Goal: Use online tool/utility: Utilize a website feature to perform a specific function

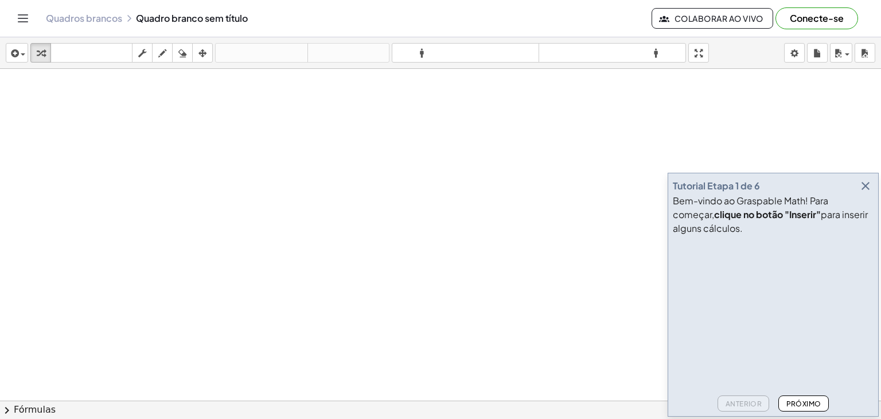
click at [868, 184] on icon "button" at bounding box center [866, 186] width 14 height 14
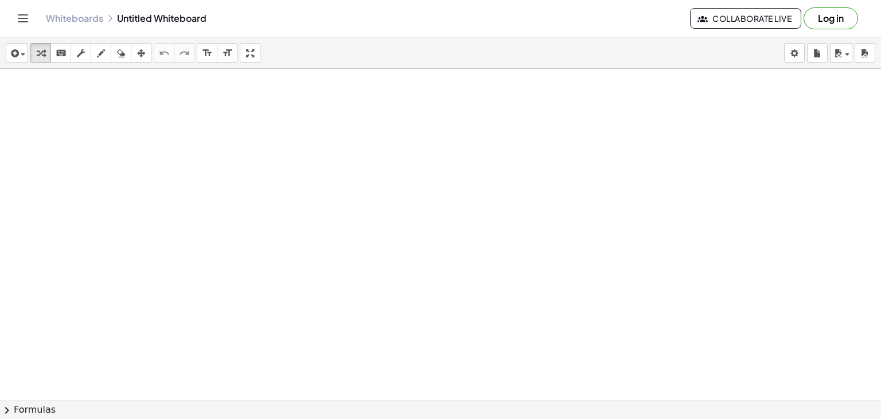
click at [498, 149] on div at bounding box center [440, 426] width 881 height 715
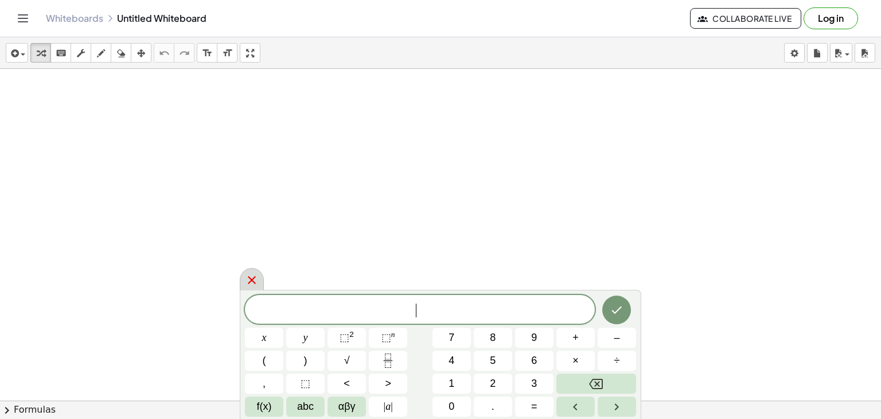
click at [248, 283] on icon at bounding box center [252, 280] width 8 height 8
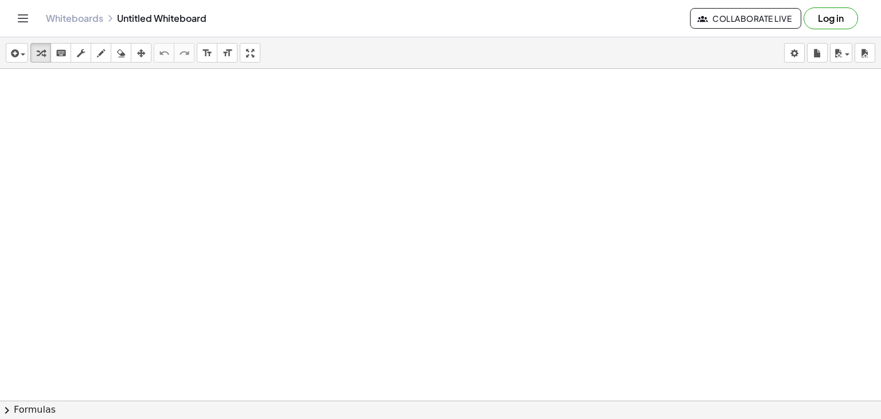
drag, startPoint x: 262, startPoint y: 107, endPoint x: 251, endPoint y: 136, distance: 31.0
click at [251, 136] on div at bounding box center [440, 426] width 881 height 715
click at [95, 53] on div "button" at bounding box center [100, 53] width 15 height 14
drag, startPoint x: 345, startPoint y: 122, endPoint x: 329, endPoint y: 138, distance: 22.7
click at [329, 138] on div at bounding box center [440, 426] width 881 height 715
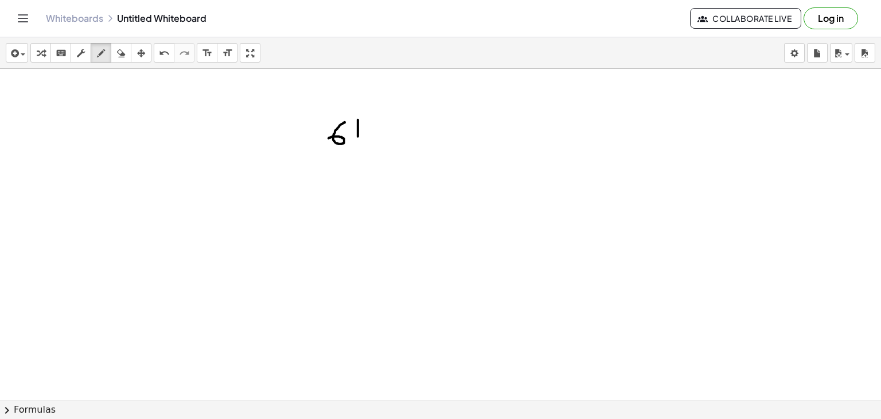
drag, startPoint x: 358, startPoint y: 119, endPoint x: 358, endPoint y: 136, distance: 16.6
click at [358, 136] on div at bounding box center [440, 426] width 881 height 715
click at [357, 145] on div at bounding box center [440, 426] width 881 height 715
click at [387, 141] on div at bounding box center [440, 426] width 881 height 715
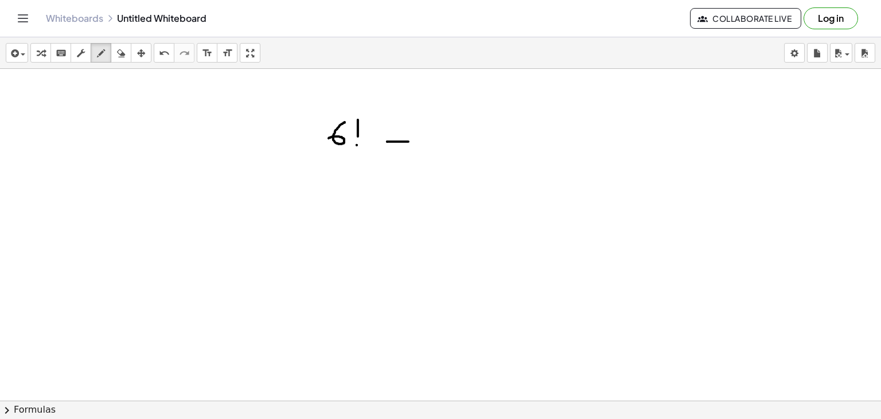
drag, startPoint x: 387, startPoint y: 141, endPoint x: 408, endPoint y: 141, distance: 21.2
click at [408, 141] on div at bounding box center [440, 426] width 881 height 715
click at [388, 131] on div at bounding box center [440, 426] width 881 height 715
drag, startPoint x: 388, startPoint y: 131, endPoint x: 414, endPoint y: 132, distance: 26.4
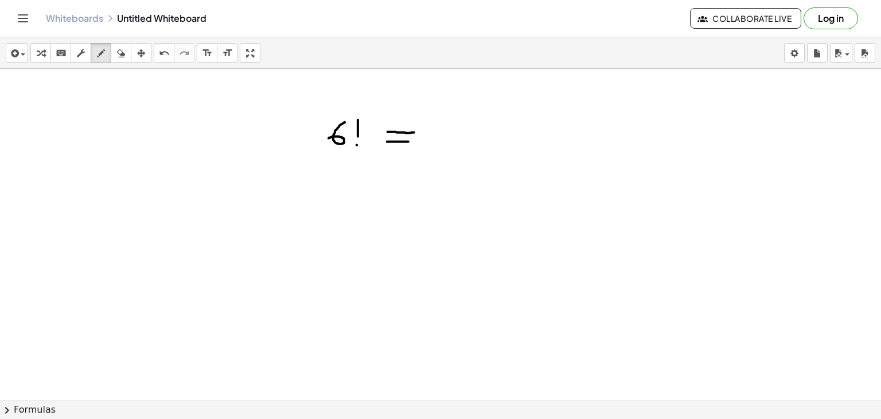
click at [414, 132] on div at bounding box center [440, 426] width 881 height 715
drag, startPoint x: 440, startPoint y: 119, endPoint x: 433, endPoint y: 135, distance: 17.2
click at [433, 135] on div at bounding box center [440, 426] width 881 height 715
drag, startPoint x: 447, startPoint y: 124, endPoint x: 459, endPoint y: 138, distance: 18.4
click at [459, 138] on div at bounding box center [440, 426] width 881 height 715
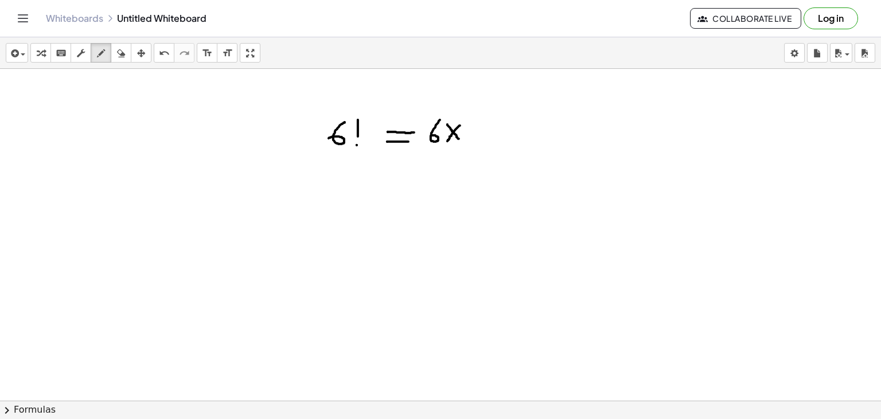
drag, startPoint x: 460, startPoint y: 125, endPoint x: 447, endPoint y: 141, distance: 20.0
click at [447, 141] on div at bounding box center [440, 426] width 881 height 715
drag, startPoint x: 480, startPoint y: 122, endPoint x: 468, endPoint y: 141, distance: 22.1
click at [468, 141] on div at bounding box center [440, 426] width 881 height 715
drag, startPoint x: 500, startPoint y: 123, endPoint x: 514, endPoint y: 137, distance: 20.3
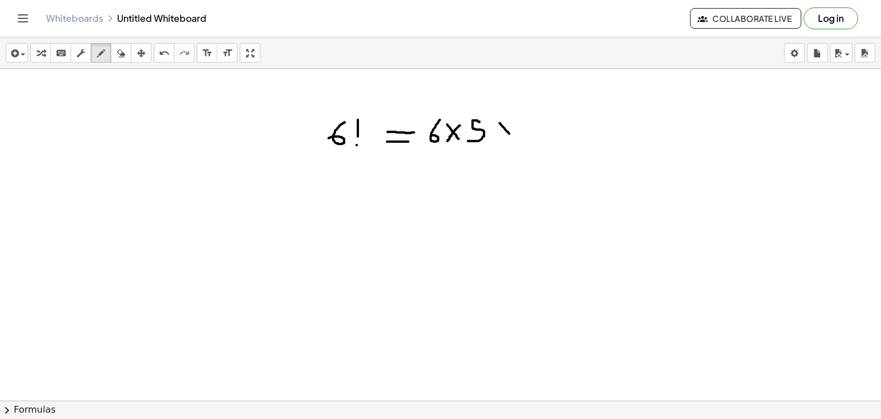
click at [514, 137] on div at bounding box center [440, 426] width 881 height 715
drag, startPoint x: 517, startPoint y: 120, endPoint x: 500, endPoint y: 136, distance: 23.5
click at [500, 136] on div at bounding box center [440, 426] width 881 height 715
drag, startPoint x: 528, startPoint y: 122, endPoint x: 539, endPoint y: 141, distance: 21.3
click at [539, 141] on div at bounding box center [440, 426] width 881 height 715
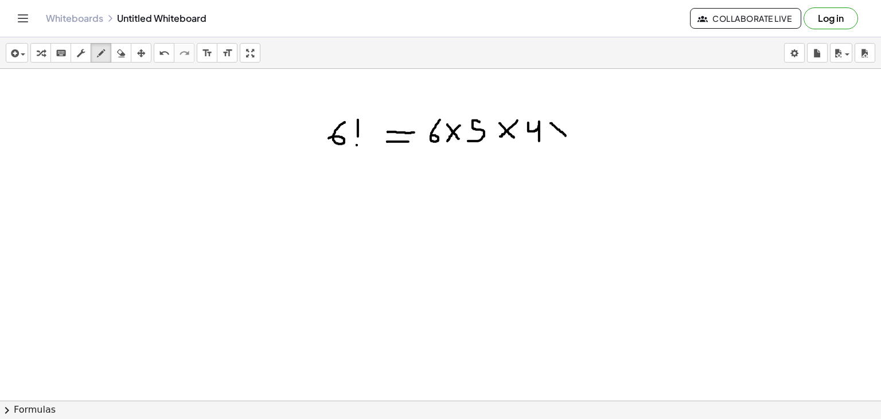
drag, startPoint x: 551, startPoint y: 123, endPoint x: 567, endPoint y: 137, distance: 21.2
click at [567, 137] on div at bounding box center [440, 426] width 881 height 715
drag, startPoint x: 566, startPoint y: 120, endPoint x: 553, endPoint y: 137, distance: 20.4
click at [553, 137] on div at bounding box center [440, 426] width 881 height 715
drag, startPoint x: 579, startPoint y: 121, endPoint x: 581, endPoint y: 137, distance: 15.5
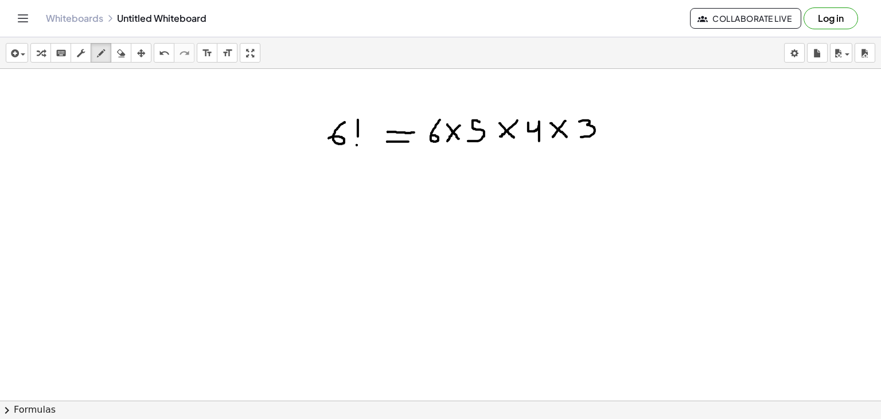
click at [581, 137] on div at bounding box center [440, 426] width 881 height 715
drag, startPoint x: 599, startPoint y: 114, endPoint x: 622, endPoint y: 132, distance: 29.4
click at [622, 132] on div at bounding box center [440, 426] width 881 height 715
drag, startPoint x: 617, startPoint y: 116, endPoint x: 608, endPoint y: 135, distance: 20.5
click at [608, 135] on div at bounding box center [440, 426] width 881 height 715
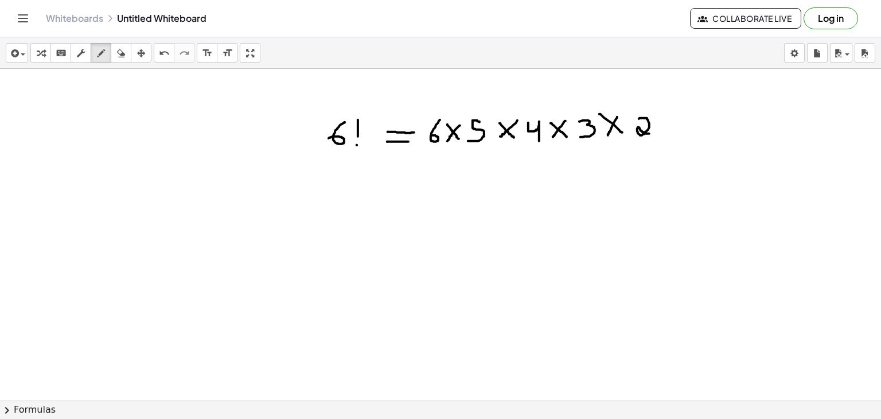
drag, startPoint x: 639, startPoint y: 118, endPoint x: 654, endPoint y: 133, distance: 21.1
click at [654, 133] on div at bounding box center [440, 426] width 881 height 715
drag, startPoint x: 383, startPoint y: 200, endPoint x: 387, endPoint y: 219, distance: 18.7
click at [387, 219] on div at bounding box center [440, 426] width 881 height 715
drag, startPoint x: 410, startPoint y: 196, endPoint x: 410, endPoint y: 214, distance: 17.8
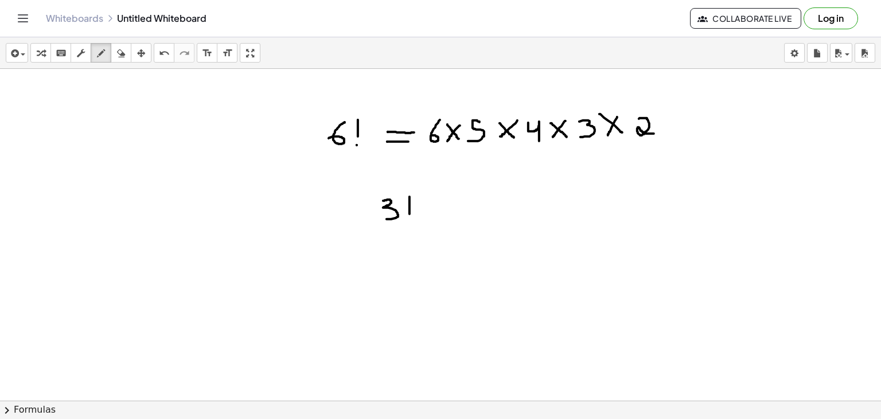
click at [410, 214] on div at bounding box center [440, 426] width 881 height 715
click at [410, 223] on div at bounding box center [440, 426] width 881 height 715
drag, startPoint x: 371, startPoint y: 230, endPoint x: 427, endPoint y: 225, distance: 55.9
click at [427, 225] on div at bounding box center [440, 426] width 881 height 715
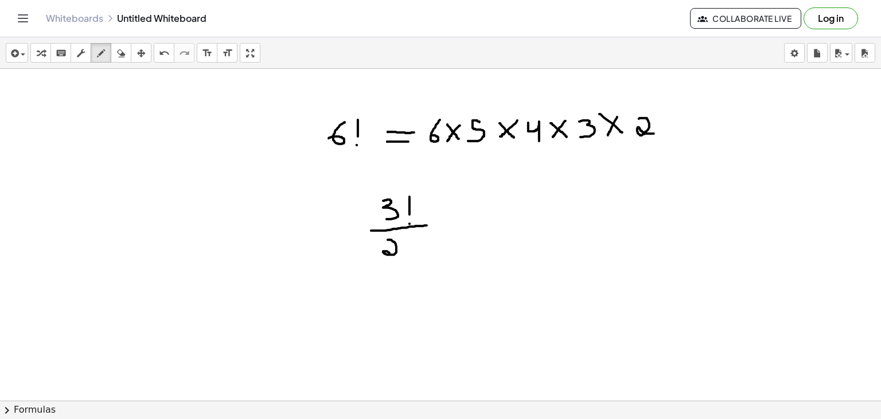
drag, startPoint x: 388, startPoint y: 239, endPoint x: 395, endPoint y: 256, distance: 18.0
click at [395, 256] on div at bounding box center [440, 426] width 881 height 715
drag, startPoint x: 410, startPoint y: 238, endPoint x: 410, endPoint y: 248, distance: 10.3
click at [410, 248] on div at bounding box center [440, 426] width 881 height 715
click at [410, 256] on div at bounding box center [440, 426] width 881 height 715
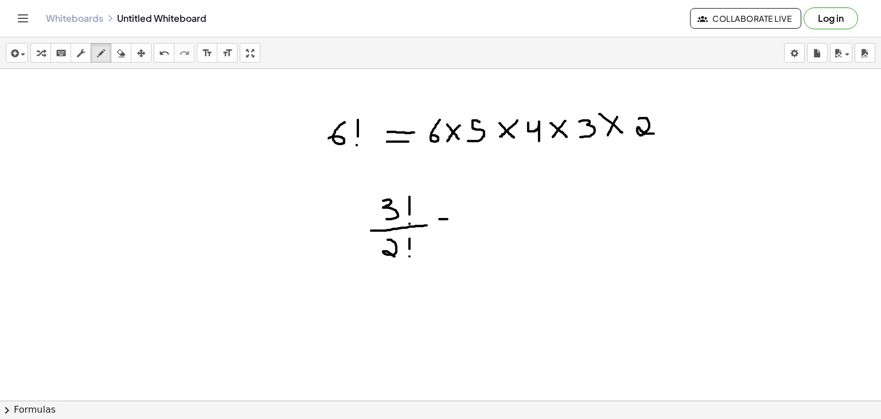
drag, startPoint x: 439, startPoint y: 219, endPoint x: 453, endPoint y: 219, distance: 13.8
click at [453, 219] on div at bounding box center [440, 426] width 881 height 715
drag, startPoint x: 442, startPoint y: 211, endPoint x: 450, endPoint y: 211, distance: 8.6
click at [450, 211] on div at bounding box center [440, 426] width 881 height 715
drag, startPoint x: 470, startPoint y: 196, endPoint x: 473, endPoint y: 215, distance: 19.7
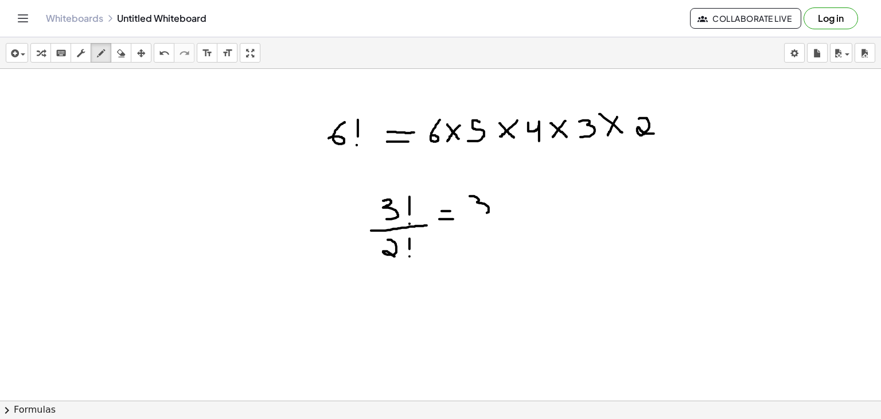
click at [473, 215] on div at bounding box center [440, 426] width 881 height 715
drag, startPoint x: 497, startPoint y: 195, endPoint x: 515, endPoint y: 208, distance: 21.8
click at [515, 208] on div at bounding box center [440, 426] width 881 height 715
drag, startPoint x: 515, startPoint y: 193, endPoint x: 501, endPoint y: 211, distance: 23.3
click at [501, 211] on div at bounding box center [440, 426] width 881 height 715
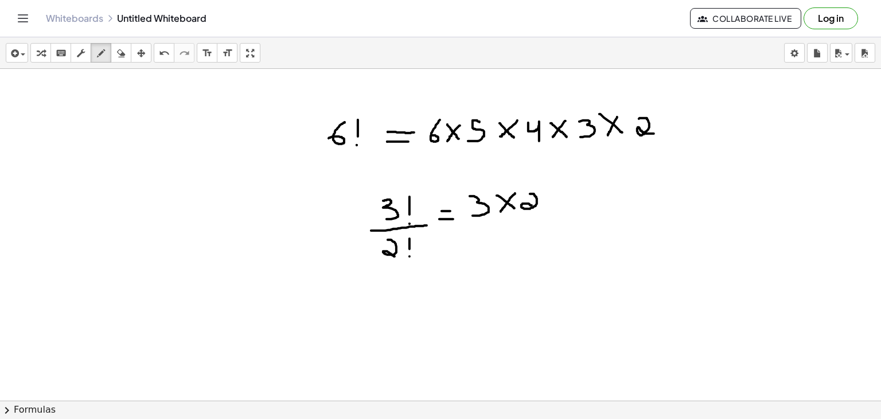
drag, startPoint x: 530, startPoint y: 193, endPoint x: 540, endPoint y: 208, distance: 17.7
click at [540, 208] on div at bounding box center [440, 426] width 881 height 715
drag, startPoint x: 464, startPoint y: 219, endPoint x: 562, endPoint y: 219, distance: 98.1
click at [562, 219] on div at bounding box center [440, 426] width 881 height 715
drag, startPoint x: 498, startPoint y: 232, endPoint x: 516, endPoint y: 252, distance: 27.2
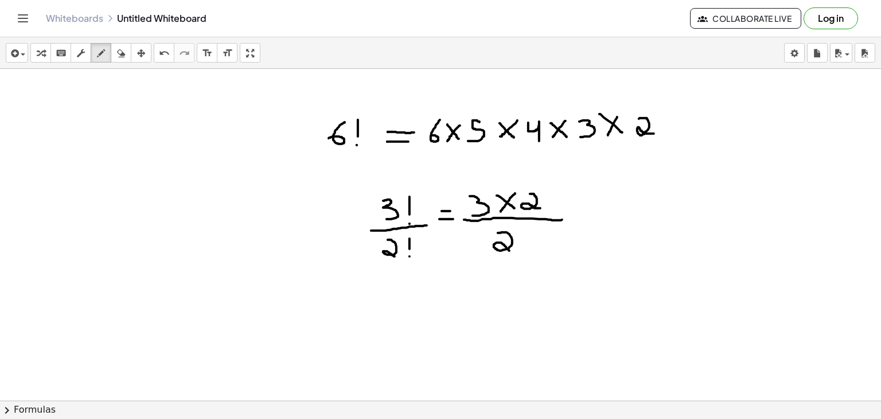
click at [516, 252] on div at bounding box center [440, 426] width 881 height 715
drag, startPoint x: 517, startPoint y: 232, endPoint x: 494, endPoint y: 252, distance: 30.5
click at [494, 252] on div at bounding box center [440, 426] width 881 height 715
drag, startPoint x: 544, startPoint y: 197, endPoint x: 515, endPoint y: 219, distance: 36.6
click at [515, 219] on div at bounding box center [440, 426] width 881 height 715
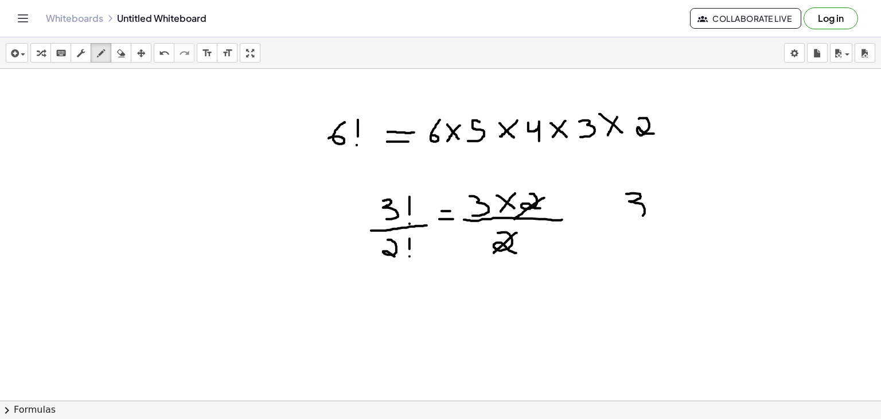
drag, startPoint x: 626, startPoint y: 193, endPoint x: 621, endPoint y: 213, distance: 20.9
click at [621, 213] on div at bounding box center [440, 426] width 881 height 715
click at [657, 209] on div at bounding box center [440, 426] width 881 height 715
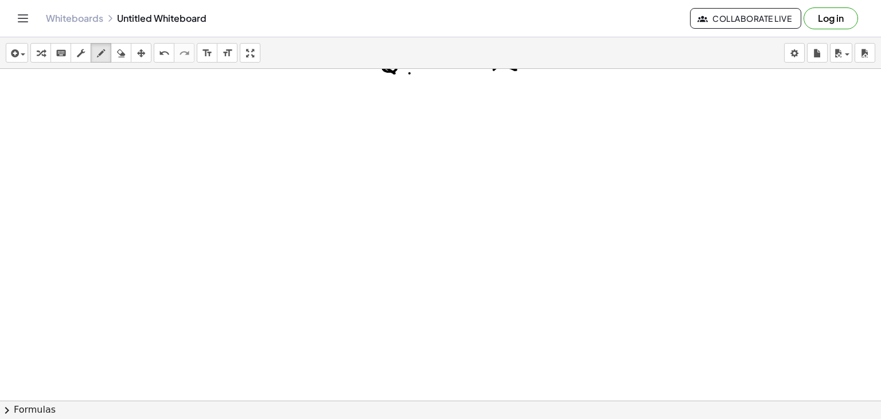
scroll to position [184, 0]
drag, startPoint x: 408, startPoint y: 142, endPoint x: 384, endPoint y: 161, distance: 30.2
click at [384, 161] on div at bounding box center [440, 242] width 881 height 715
drag, startPoint x: 416, startPoint y: 138, endPoint x: 416, endPoint y: 155, distance: 17.2
click at [416, 155] on div at bounding box center [440, 242] width 881 height 715
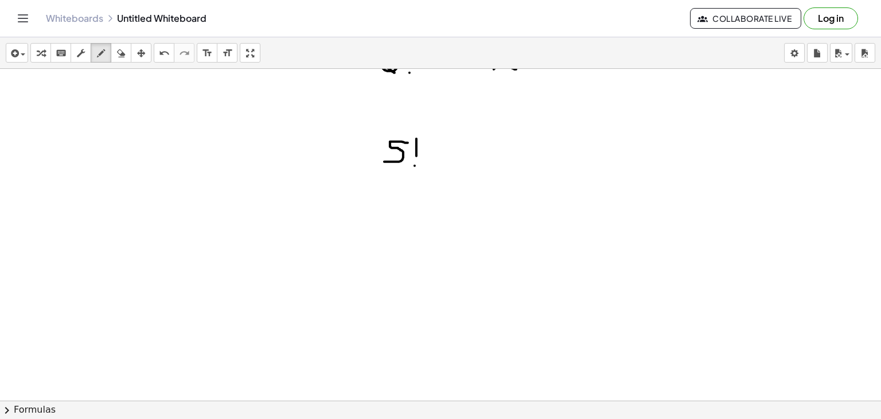
click at [415, 165] on div at bounding box center [440, 242] width 881 height 715
drag, startPoint x: 367, startPoint y: 167, endPoint x: 424, endPoint y: 168, distance: 57.9
click at [424, 168] on div at bounding box center [440, 242] width 881 height 715
click at [102, 53] on icon "button" at bounding box center [101, 53] width 8 height 14
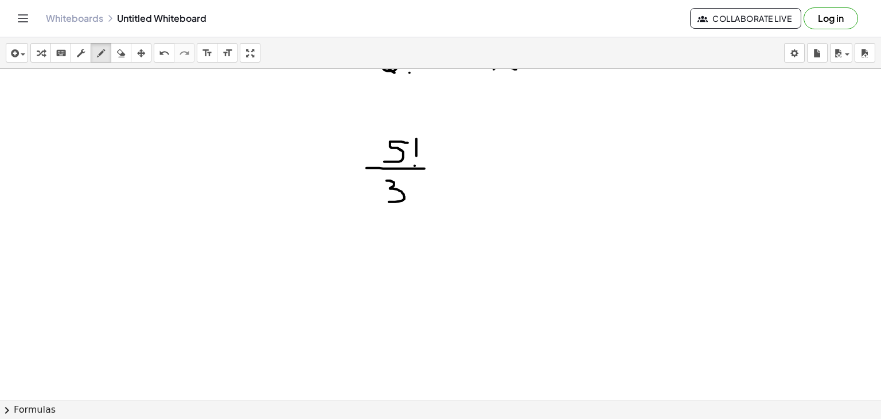
drag, startPoint x: 387, startPoint y: 180, endPoint x: 389, endPoint y: 201, distance: 21.3
click at [389, 201] on div at bounding box center [440, 242] width 881 height 715
drag, startPoint x: 414, startPoint y: 178, endPoint x: 414, endPoint y: 193, distance: 14.3
click at [414, 193] on div at bounding box center [440, 242] width 881 height 715
click at [414, 198] on div at bounding box center [440, 242] width 881 height 715
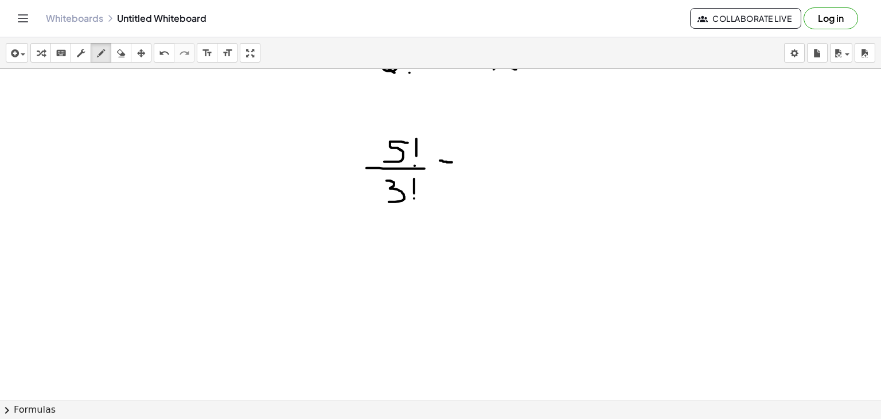
drag, startPoint x: 440, startPoint y: 160, endPoint x: 454, endPoint y: 162, distance: 13.9
click at [454, 162] on div at bounding box center [440, 242] width 881 height 715
drag, startPoint x: 446, startPoint y: 157, endPoint x: 457, endPoint y: 158, distance: 11.6
click at [457, 158] on div at bounding box center [440, 242] width 881 height 715
drag, startPoint x: 488, startPoint y: 147, endPoint x: 471, endPoint y: 163, distance: 23.5
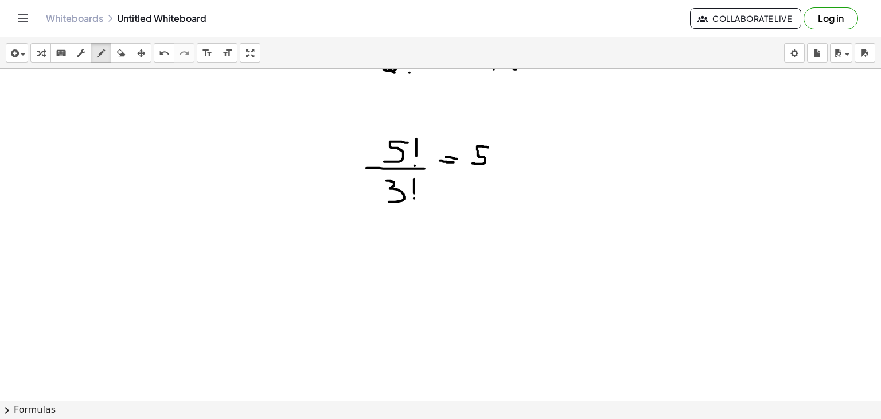
click at [471, 163] on div at bounding box center [440, 242] width 881 height 715
drag, startPoint x: 500, startPoint y: 149, endPoint x: 511, endPoint y: 159, distance: 15.0
click at [511, 159] on div at bounding box center [440, 242] width 881 height 715
drag, startPoint x: 513, startPoint y: 149, endPoint x: 499, endPoint y: 160, distance: 18.0
click at [499, 160] on div at bounding box center [440, 242] width 881 height 715
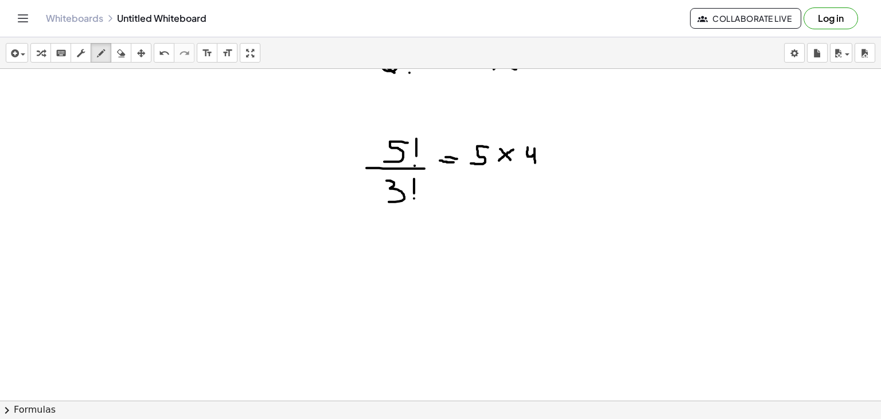
drag, startPoint x: 528, startPoint y: 147, endPoint x: 535, endPoint y: 164, distance: 18.8
click at [535, 164] on div at bounding box center [440, 242] width 881 height 715
drag, startPoint x: 548, startPoint y: 148, endPoint x: 558, endPoint y: 160, distance: 15.1
click at [558, 160] on div at bounding box center [440, 242] width 881 height 715
drag, startPoint x: 564, startPoint y: 145, endPoint x: 541, endPoint y: 162, distance: 28.3
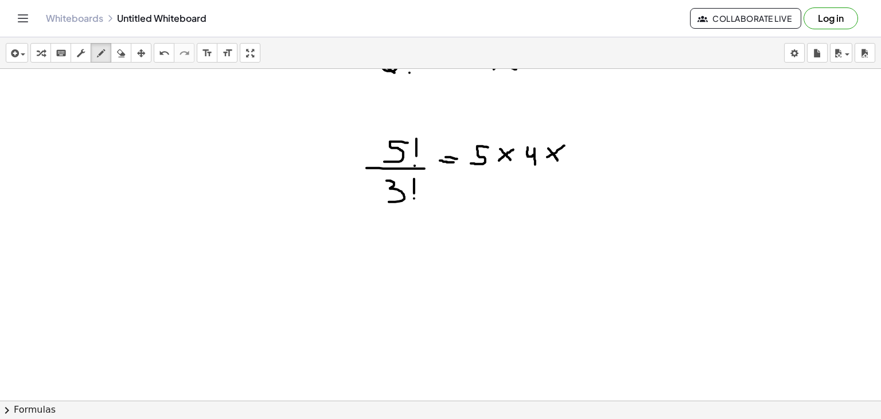
click at [541, 162] on div at bounding box center [440, 242] width 881 height 715
drag, startPoint x: 570, startPoint y: 147, endPoint x: 572, endPoint y: 161, distance: 14.5
click at [572, 161] on div at bounding box center [440, 242] width 881 height 715
drag, startPoint x: 595, startPoint y: 142, endPoint x: 595, endPoint y: 157, distance: 14.9
click at [595, 157] on div at bounding box center [440, 242] width 881 height 715
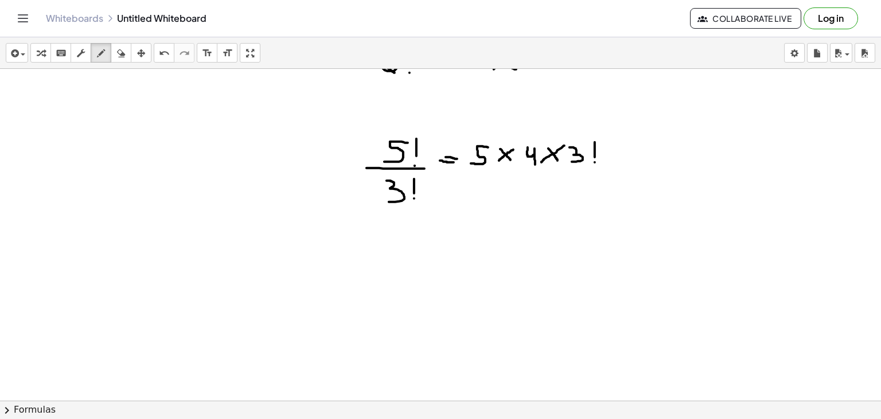
click at [595, 162] on div at bounding box center [440, 242] width 881 height 715
drag, startPoint x: 457, startPoint y: 163, endPoint x: 598, endPoint y: 164, distance: 141.7
click at [598, 164] on div at bounding box center [440, 242] width 881 height 715
drag, startPoint x: 512, startPoint y: 174, endPoint x: 515, endPoint y: 193, distance: 19.1
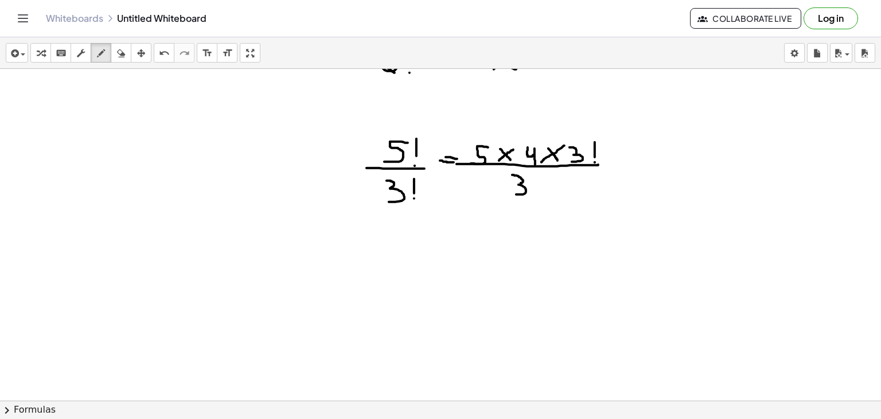
click at [515, 193] on div at bounding box center [440, 242] width 881 height 715
drag, startPoint x: 539, startPoint y: 173, endPoint x: 539, endPoint y: 186, distance: 13.8
click at [539, 186] on div at bounding box center [440, 242] width 881 height 715
click at [539, 196] on div at bounding box center [440, 242] width 881 height 715
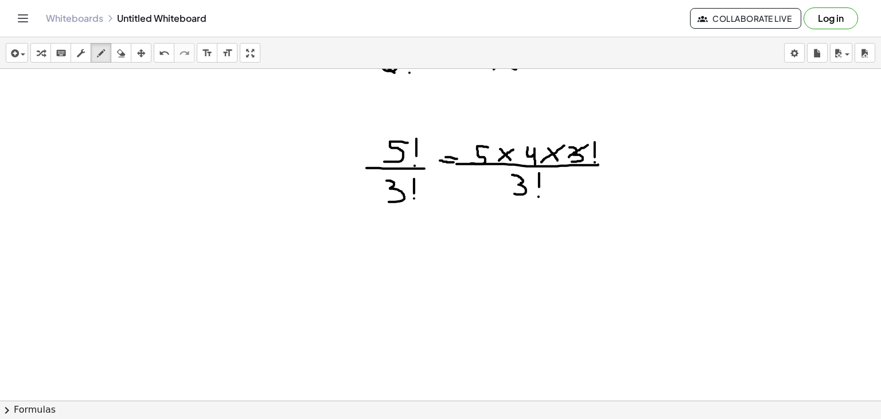
drag, startPoint x: 569, startPoint y: 157, endPoint x: 607, endPoint y: 130, distance: 46.6
click at [607, 130] on div at bounding box center [440, 242] width 881 height 715
drag, startPoint x: 509, startPoint y: 193, endPoint x: 547, endPoint y: 176, distance: 41.1
click at [547, 176] on div at bounding box center [440, 242] width 881 height 715
drag, startPoint x: 620, startPoint y: 161, endPoint x: 631, endPoint y: 159, distance: 11.1
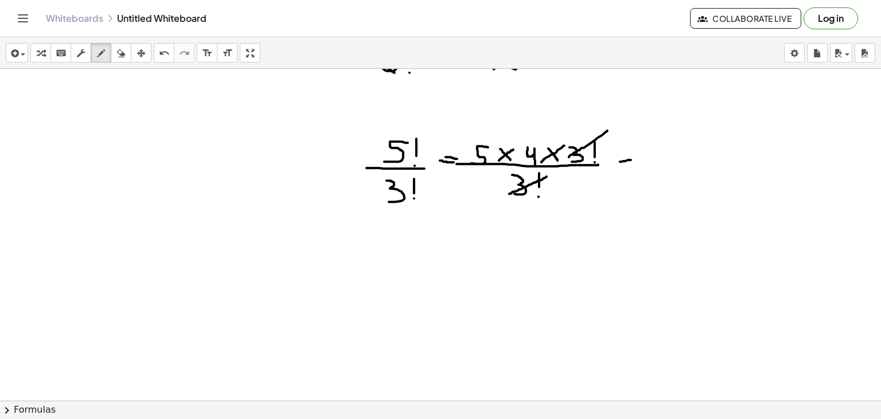
click at [631, 159] on div at bounding box center [440, 242] width 881 height 715
drag, startPoint x: 622, startPoint y: 146, endPoint x: 632, endPoint y: 146, distance: 9.8
click at [632, 146] on div at bounding box center [440, 242] width 881 height 715
drag, startPoint x: 649, startPoint y: 141, endPoint x: 661, endPoint y: 157, distance: 20.1
click at [661, 157] on div at bounding box center [440, 242] width 881 height 715
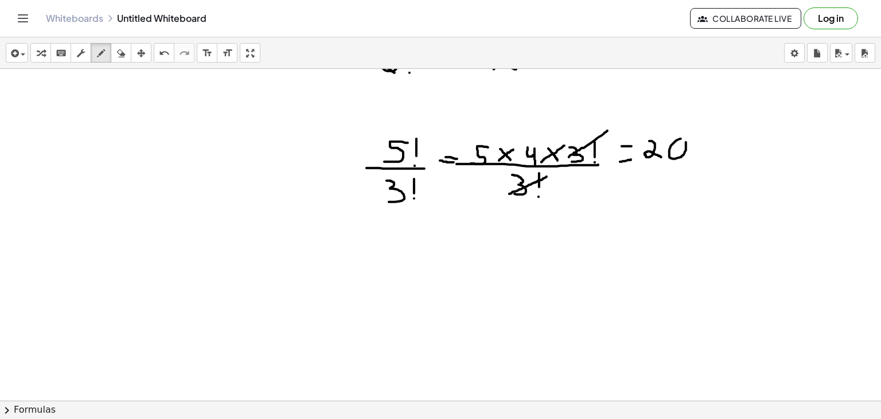
click at [679, 137] on div at bounding box center [440, 242] width 881 height 715
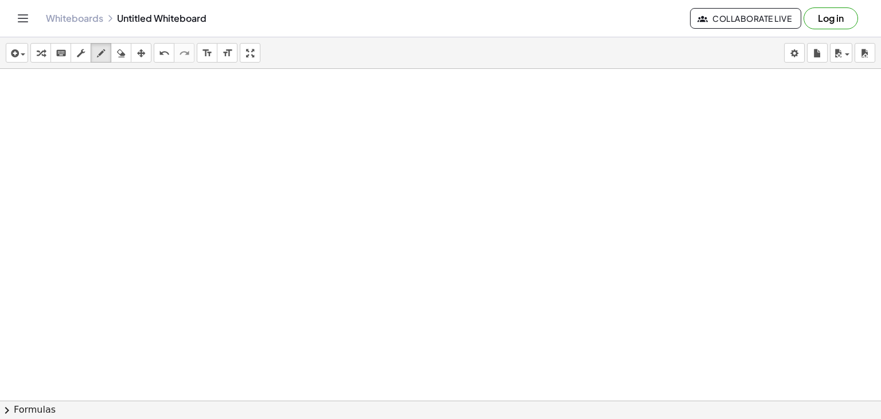
scroll to position [332, 0]
drag, startPoint x: 313, startPoint y: 113, endPoint x: 312, endPoint y: 130, distance: 17.2
click at [312, 130] on div at bounding box center [440, 94] width 881 height 715
drag, startPoint x: 124, startPoint y: 52, endPoint x: 310, endPoint y: 115, distance: 196.5
click at [310, 115] on div "insert select one: Math Expression Function Text Youtube Video Graphing Geometr…" at bounding box center [440, 227] width 881 height 381
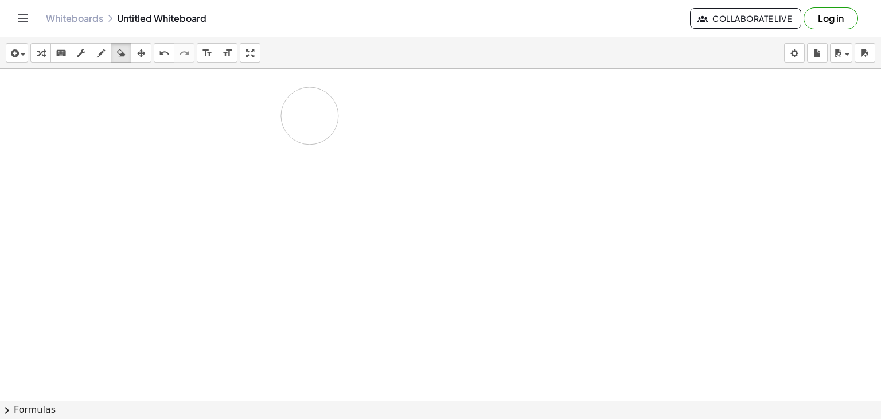
click at [310, 115] on div at bounding box center [440, 94] width 881 height 715
drag, startPoint x: 105, startPoint y: 52, endPoint x: 259, endPoint y: 92, distance: 159.4
click at [259, 92] on div "insert select one: Math Expression Function Text Youtube Video Graphing Geometr…" at bounding box center [440, 227] width 881 height 381
click at [259, 89] on div at bounding box center [440, 94] width 881 height 715
drag, startPoint x: 271, startPoint y: 92, endPoint x: 271, endPoint y: 110, distance: 17.2
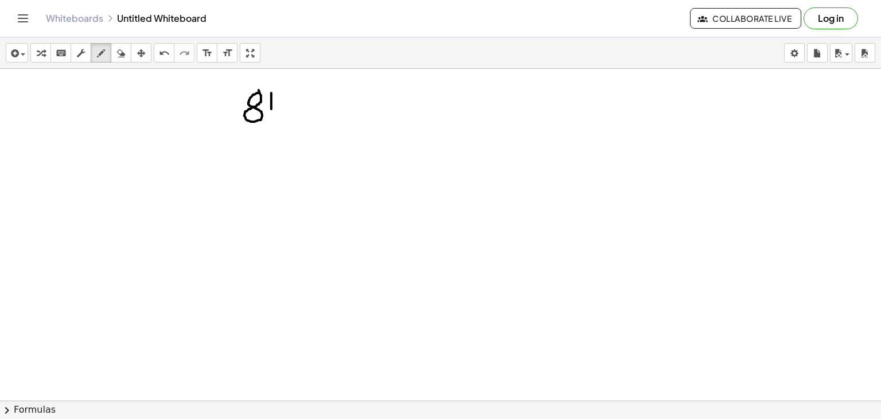
click at [271, 110] on div at bounding box center [440, 94] width 881 height 715
click at [271, 118] on div at bounding box center [440, 94] width 881 height 715
click at [283, 116] on div at bounding box center [440, 94] width 881 height 715
drag, startPoint x: 307, startPoint y: 98, endPoint x: 301, endPoint y: 112, distance: 15.4
click at [301, 112] on div at bounding box center [440, 94] width 881 height 715
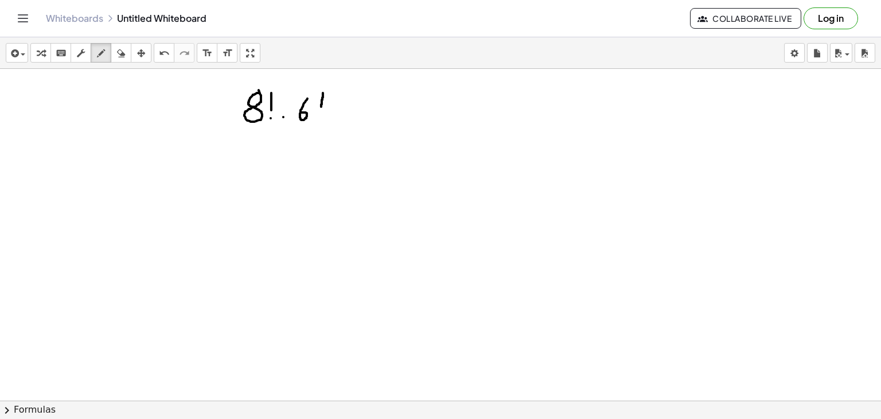
drag, startPoint x: 323, startPoint y: 92, endPoint x: 321, endPoint y: 108, distance: 16.2
click at [321, 108] on div at bounding box center [440, 94] width 881 height 715
click at [320, 115] on div at bounding box center [440, 94] width 881 height 715
drag, startPoint x: 239, startPoint y: 123, endPoint x: 330, endPoint y: 124, distance: 91.2
click at [330, 124] on div at bounding box center [440, 94] width 881 height 715
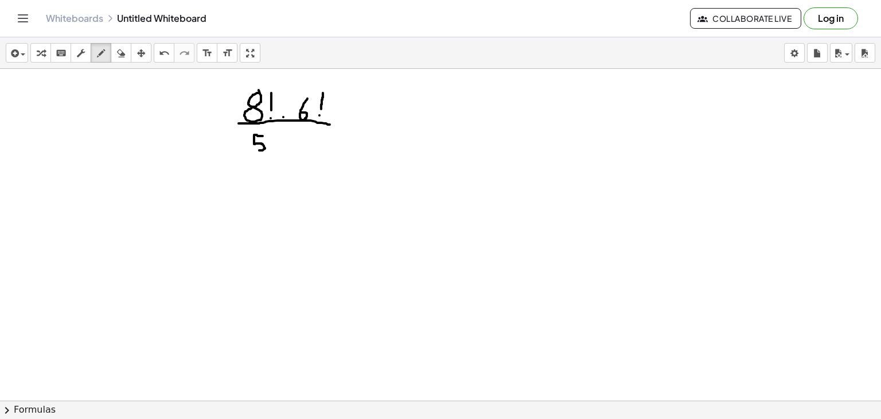
drag, startPoint x: 263, startPoint y: 135, endPoint x: 255, endPoint y: 150, distance: 16.4
click at [255, 150] on div at bounding box center [440, 94] width 881 height 715
drag, startPoint x: 275, startPoint y: 133, endPoint x: 274, endPoint y: 141, distance: 8.1
click at [274, 141] on div at bounding box center [440, 94] width 881 height 715
click at [272, 152] on div at bounding box center [440, 94] width 881 height 715
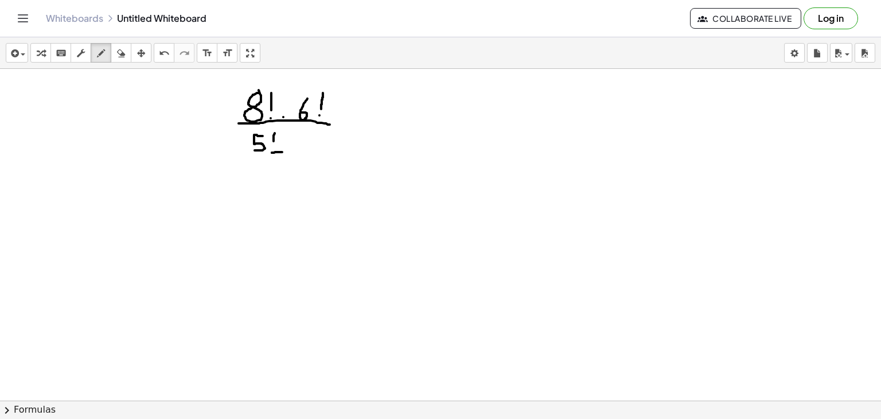
drag, startPoint x: 272, startPoint y: 152, endPoint x: 283, endPoint y: 151, distance: 10.9
click at [283, 151] on div at bounding box center [440, 94] width 881 height 715
drag, startPoint x: 299, startPoint y: 135, endPoint x: 307, endPoint y: 149, distance: 16.4
click at [307, 149] on div at bounding box center [440, 94] width 881 height 715
drag, startPoint x: 318, startPoint y: 133, endPoint x: 318, endPoint y: 141, distance: 8.0
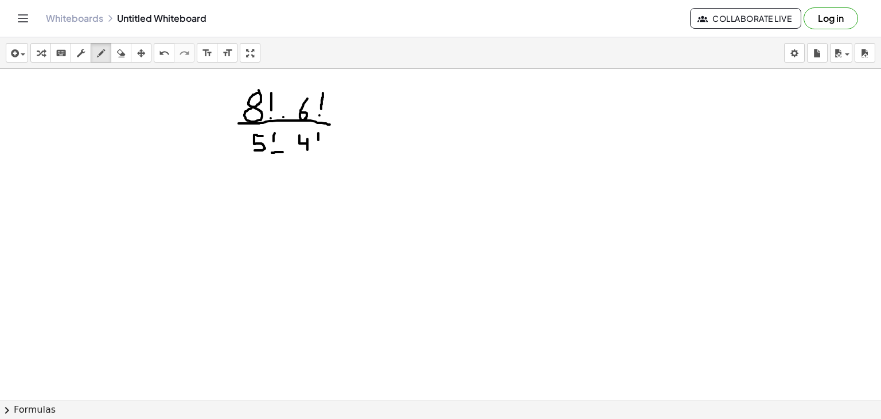
click at [318, 141] on div at bounding box center [440, 94] width 881 height 715
click at [317, 149] on div at bounding box center [440, 94] width 881 height 715
click at [285, 141] on div at bounding box center [440, 94] width 881 height 715
drag, startPoint x: 344, startPoint y: 123, endPoint x: 353, endPoint y: 123, distance: 9.2
click at [353, 123] on div at bounding box center [440, 94] width 881 height 715
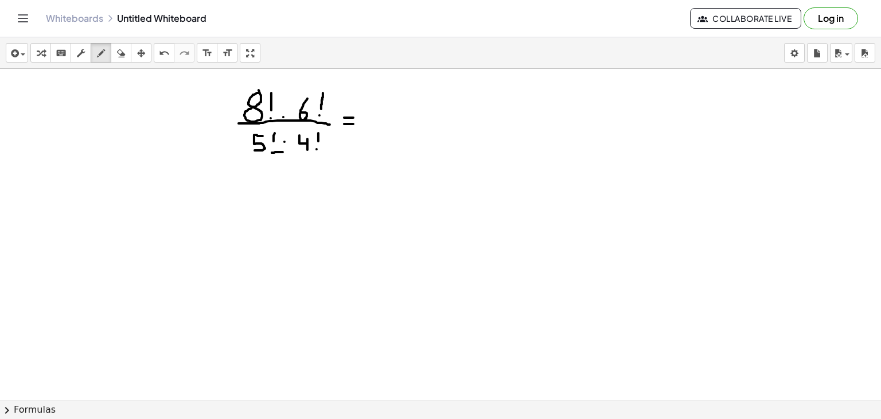
drag, startPoint x: 344, startPoint y: 117, endPoint x: 353, endPoint y: 117, distance: 9.2
click at [353, 117] on div at bounding box center [440, 94] width 881 height 715
click at [394, 104] on div at bounding box center [440, 94] width 881 height 715
drag, startPoint x: 403, startPoint y: 102, endPoint x: 412, endPoint y: 116, distance: 17.3
click at [412, 116] on div at bounding box center [440, 94] width 881 height 715
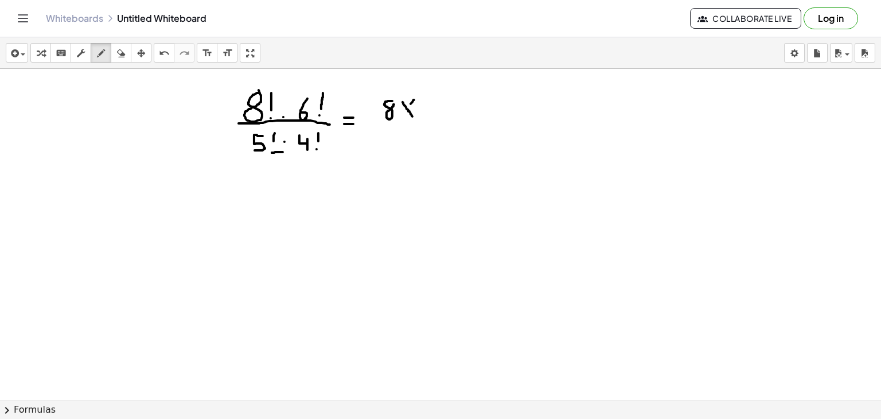
drag, startPoint x: 414, startPoint y: 99, endPoint x: 399, endPoint y: 116, distance: 23.2
click at [399, 116] on div at bounding box center [440, 94] width 881 height 715
drag, startPoint x: 423, startPoint y: 102, endPoint x: 426, endPoint y: 116, distance: 15.3
click at [426, 116] on div at bounding box center [440, 94] width 881 height 715
drag, startPoint x: 418, startPoint y: 106, endPoint x: 434, endPoint y: 108, distance: 16.2
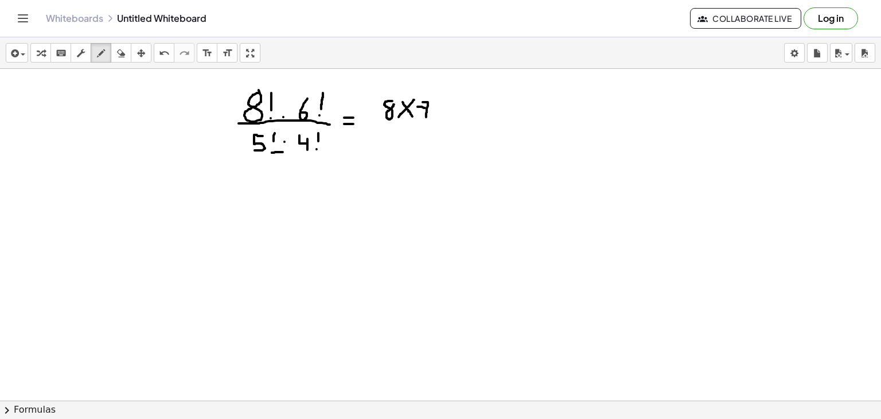
click at [434, 108] on div at bounding box center [440, 94] width 881 height 715
drag, startPoint x: 437, startPoint y: 100, endPoint x: 445, endPoint y: 111, distance: 14.0
click at [445, 111] on div at bounding box center [440, 94] width 881 height 715
drag, startPoint x: 449, startPoint y: 100, endPoint x: 436, endPoint y: 113, distance: 17.8
click at [436, 113] on div at bounding box center [440, 94] width 881 height 715
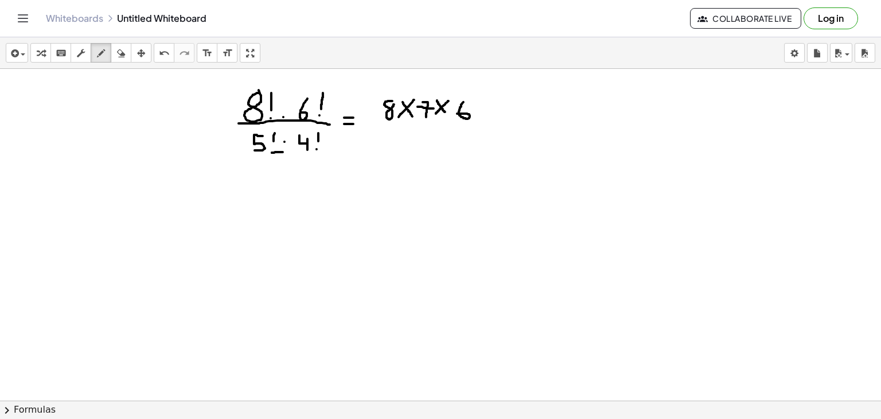
drag, startPoint x: 463, startPoint y: 102, endPoint x: 457, endPoint y: 113, distance: 13.1
click at [457, 113] on div at bounding box center [440, 94] width 881 height 715
drag, startPoint x: 479, startPoint y: 106, endPoint x: 490, endPoint y: 116, distance: 15.4
click at [490, 116] on div at bounding box center [440, 94] width 881 height 715
drag, startPoint x: 493, startPoint y: 106, endPoint x: 478, endPoint y: 115, distance: 17.2
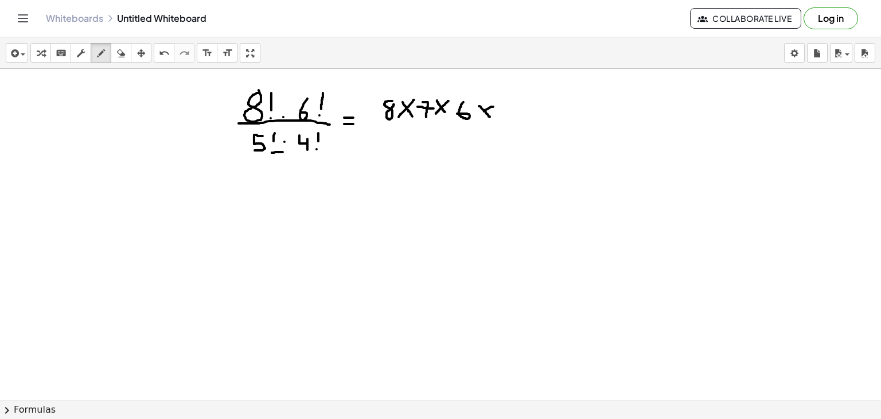
click at [478, 115] on div at bounding box center [440, 94] width 881 height 715
drag, startPoint x: 509, startPoint y: 102, endPoint x: 497, endPoint y: 116, distance: 19.1
click at [497, 116] on div at bounding box center [440, 94] width 881 height 715
drag, startPoint x: 520, startPoint y: 97, endPoint x: 519, endPoint y: 108, distance: 11.6
click at [519, 108] on div at bounding box center [440, 94] width 881 height 715
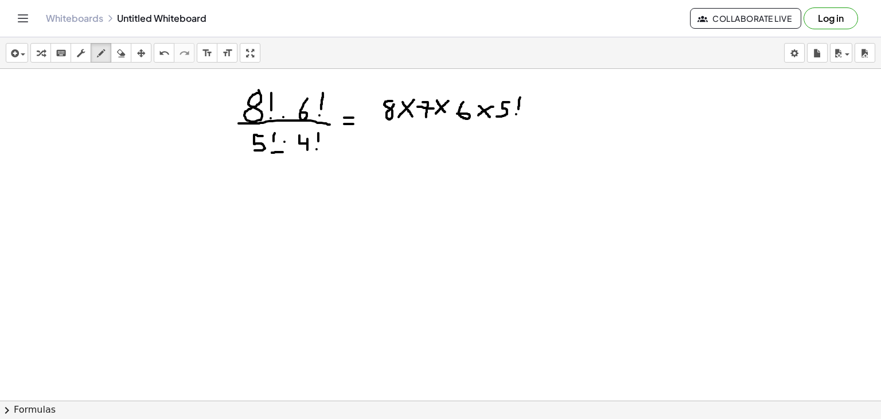
click at [516, 114] on div at bounding box center [440, 94] width 881 height 715
drag, startPoint x: 383, startPoint y: 123, endPoint x: 569, endPoint y: 120, distance: 186.5
click at [569, 120] on div at bounding box center [440, 94] width 881 height 715
drag, startPoint x: 421, startPoint y: 137, endPoint x: 414, endPoint y: 151, distance: 16.7
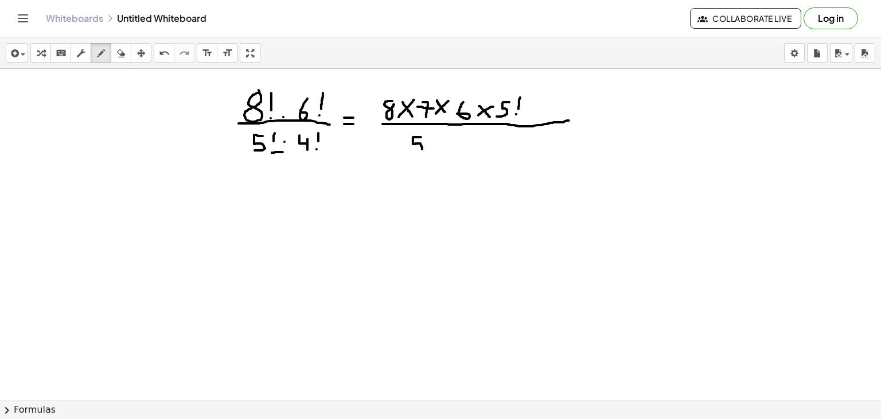
click at [414, 151] on div at bounding box center [440, 94] width 881 height 715
drag, startPoint x: 435, startPoint y: 134, endPoint x: 434, endPoint y: 145, distance: 11.5
click at [434, 145] on div at bounding box center [440, 94] width 881 height 715
click at [432, 152] on div at bounding box center [440, 94] width 881 height 715
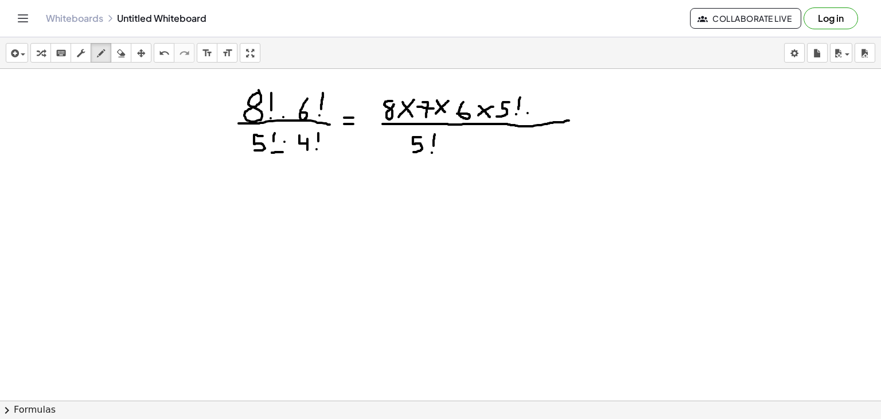
click at [528, 112] on div at bounding box center [440, 94] width 881 height 715
drag, startPoint x: 555, startPoint y: 121, endPoint x: 677, endPoint y: 127, distance: 121.8
click at [677, 127] on div at bounding box center [440, 94] width 881 height 715
drag, startPoint x: 555, startPoint y: 102, endPoint x: 548, endPoint y: 108, distance: 10.1
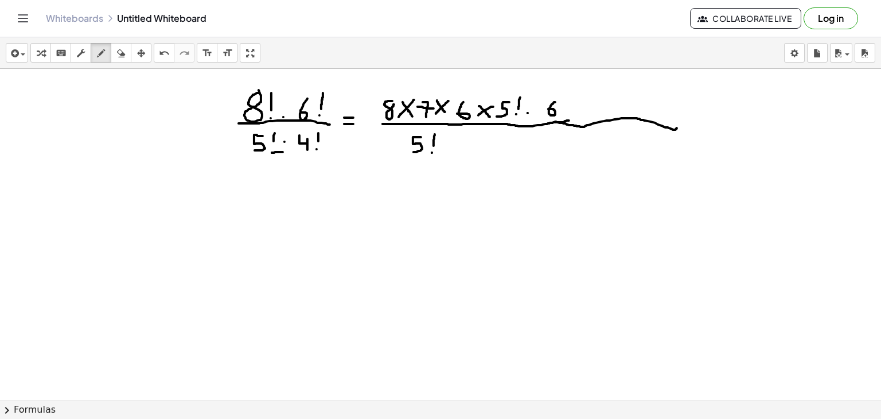
click at [548, 108] on div at bounding box center [440, 94] width 881 height 715
drag, startPoint x: 565, startPoint y: 104, endPoint x: 575, endPoint y: 114, distance: 14.2
click at [575, 114] on div at bounding box center [440, 94] width 881 height 715
drag, startPoint x: 582, startPoint y: 104, endPoint x: 565, endPoint y: 115, distance: 19.9
click at [565, 115] on div at bounding box center [440, 94] width 881 height 715
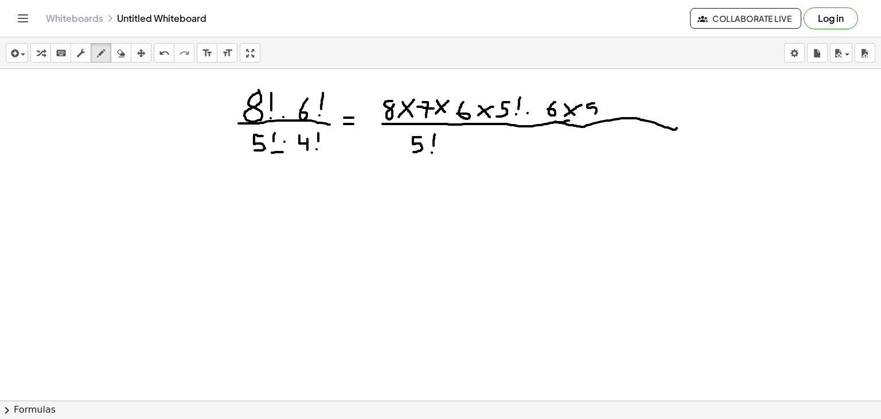
drag, startPoint x: 594, startPoint y: 103, endPoint x: 586, endPoint y: 118, distance: 17.2
click at [586, 118] on div at bounding box center [440, 94] width 881 height 715
drag, startPoint x: 611, startPoint y: 100, endPoint x: 619, endPoint y: 111, distance: 13.5
click at [619, 111] on div at bounding box center [440, 94] width 881 height 715
drag, startPoint x: 620, startPoint y: 102, endPoint x: 609, endPoint y: 113, distance: 15.4
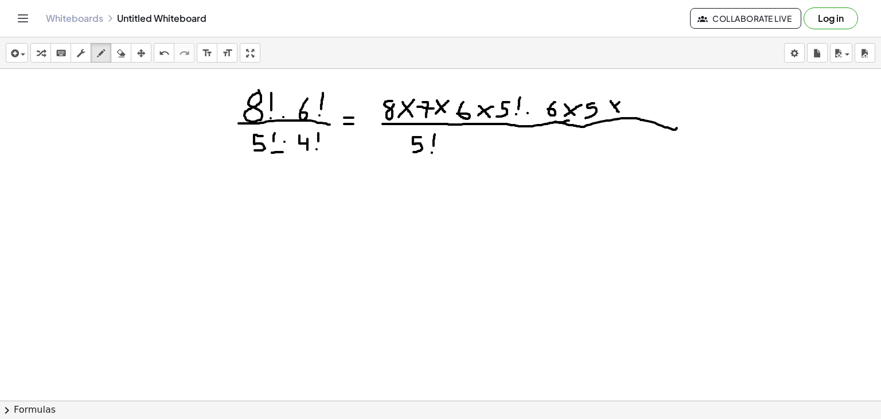
click at [609, 113] on div at bounding box center [440, 94] width 881 height 715
drag, startPoint x: 629, startPoint y: 95, endPoint x: 636, endPoint y: 111, distance: 17.7
click at [636, 111] on div at bounding box center [440, 94] width 881 height 715
drag, startPoint x: 647, startPoint y: 94, endPoint x: 647, endPoint y: 107, distance: 12.6
click at [647, 107] on div at bounding box center [440, 94] width 881 height 715
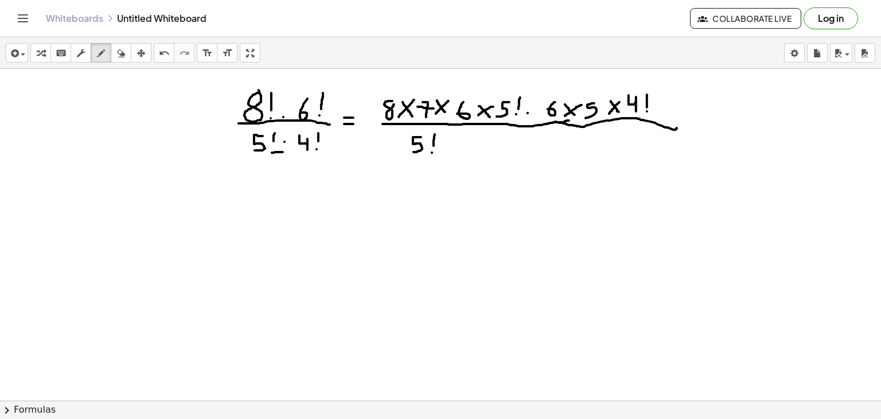
click at [647, 111] on div at bounding box center [440, 94] width 881 height 715
drag, startPoint x: 545, startPoint y: 133, endPoint x: 550, endPoint y: 155, distance: 22.8
click at [550, 155] on div at bounding box center [440, 94] width 881 height 715
drag, startPoint x: 563, startPoint y: 139, endPoint x: 564, endPoint y: 151, distance: 12.6
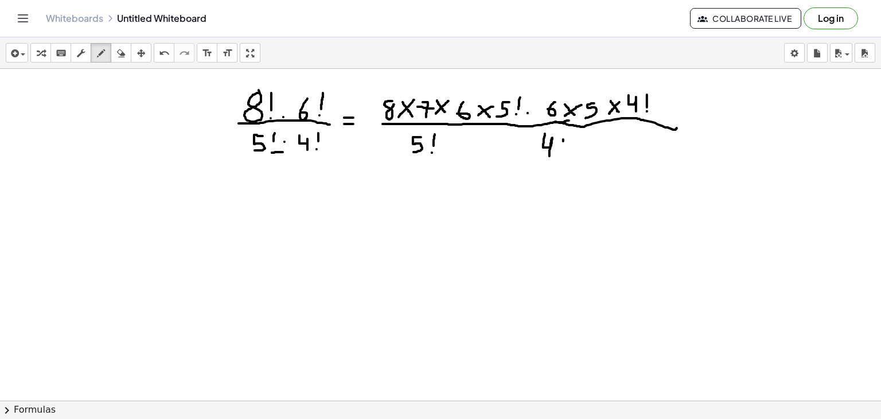
click at [564, 151] on div at bounding box center [440, 94] width 881 height 715
click at [563, 155] on div at bounding box center [440, 94] width 881 height 715
drag, startPoint x: 495, startPoint y: 118, endPoint x: 530, endPoint y: 90, distance: 44.5
click at [530, 90] on div at bounding box center [440, 94] width 881 height 715
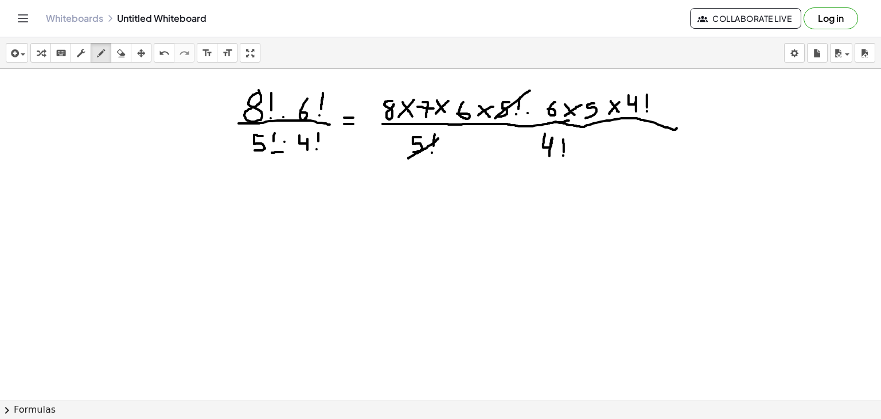
drag, startPoint x: 408, startPoint y: 158, endPoint x: 439, endPoint y: 135, distance: 38.2
click at [439, 135] on div at bounding box center [440, 94] width 881 height 715
drag, startPoint x: 533, startPoint y: 154, endPoint x: 575, endPoint y: 135, distance: 45.7
click at [575, 135] on div at bounding box center [440, 94] width 881 height 715
drag, startPoint x: 622, startPoint y: 104, endPoint x: 663, endPoint y: 85, distance: 44.9
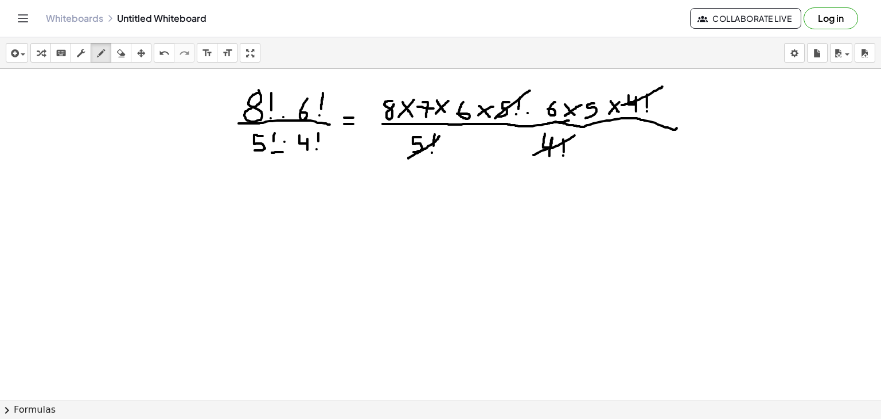
click at [663, 85] on div at bounding box center [440, 94] width 881 height 715
drag, startPoint x: 409, startPoint y: 189, endPoint x: 392, endPoint y: 208, distance: 26.0
click at [392, 208] on div at bounding box center [440, 94] width 881 height 715
drag, startPoint x: 431, startPoint y: 186, endPoint x: 419, endPoint y: 201, distance: 19.2
click at [419, 201] on div at bounding box center [440, 94] width 881 height 715
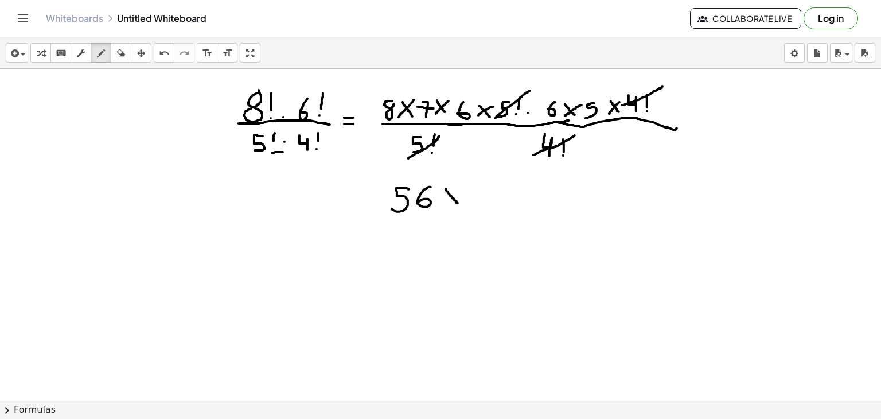
drag, startPoint x: 446, startPoint y: 189, endPoint x: 459, endPoint y: 203, distance: 19.5
click at [459, 203] on div at bounding box center [440, 94] width 881 height 715
drag, startPoint x: 465, startPoint y: 182, endPoint x: 445, endPoint y: 200, distance: 27.3
click at [445, 200] on div at bounding box center [440, 94] width 881 height 715
drag, startPoint x: 478, startPoint y: 182, endPoint x: 477, endPoint y: 201, distance: 18.9
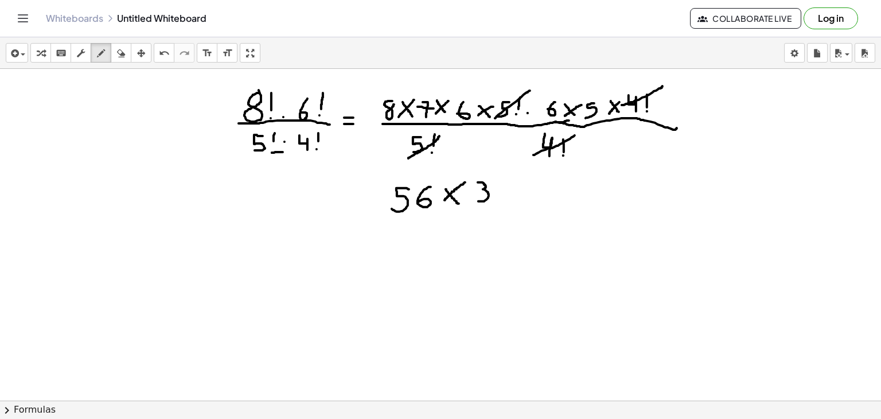
click at [477, 201] on div at bounding box center [440, 94] width 881 height 715
click at [511, 184] on div at bounding box center [440, 94] width 881 height 715
drag, startPoint x: 537, startPoint y: 208, endPoint x: 551, endPoint y: 207, distance: 13.8
click at [551, 207] on div at bounding box center [440, 94] width 881 height 715
drag, startPoint x: 538, startPoint y: 194, endPoint x: 551, endPoint y: 194, distance: 12.6
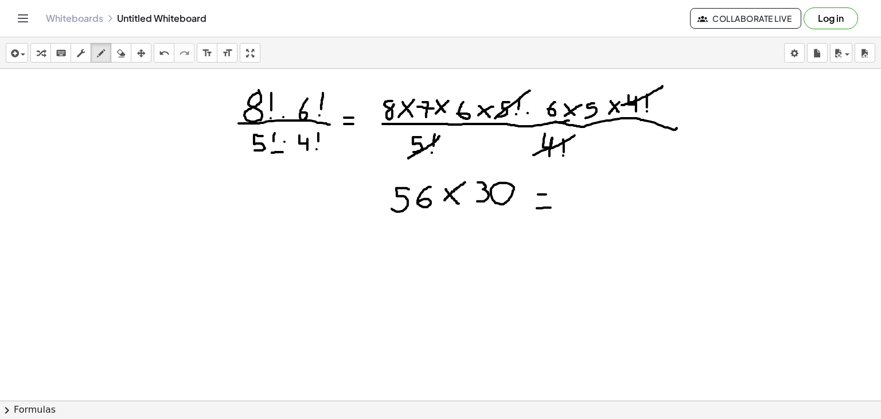
click at [551, 194] on div at bounding box center [440, 94] width 881 height 715
click at [633, 193] on div at bounding box center [440, 94] width 881 height 715
click at [601, 191] on div at bounding box center [440, 94] width 881 height 715
drag, startPoint x: 563, startPoint y: 194, endPoint x: 563, endPoint y: 205, distance: 11.5
click at [563, 205] on div at bounding box center [440, 94] width 881 height 715
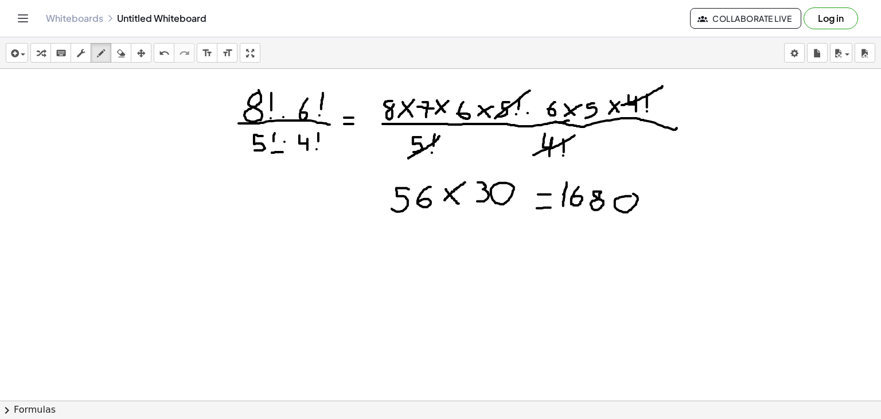
drag, startPoint x: 579, startPoint y: 186, endPoint x: 574, endPoint y: 198, distance: 12.6
click at [574, 198] on div at bounding box center [440, 94] width 881 height 715
drag, startPoint x: 652, startPoint y: 196, endPoint x: 652, endPoint y: 189, distance: 6.9
click at [652, 189] on div at bounding box center [440, 94] width 881 height 715
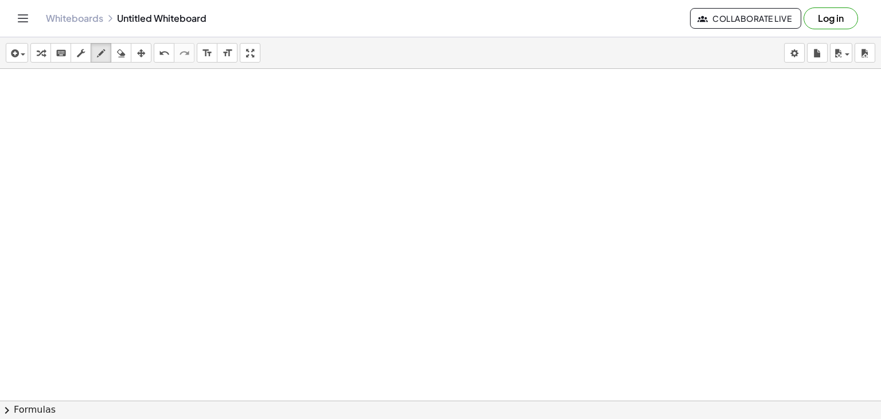
scroll to position [509, 0]
click at [314, 113] on div at bounding box center [440, 57] width 881 height 995
drag, startPoint x: 327, startPoint y: 95, endPoint x: 333, endPoint y: 109, distance: 15.7
click at [333, 109] on div at bounding box center [440, 57] width 881 height 995
drag, startPoint x: 345, startPoint y: 94, endPoint x: 344, endPoint y: 106, distance: 12.1
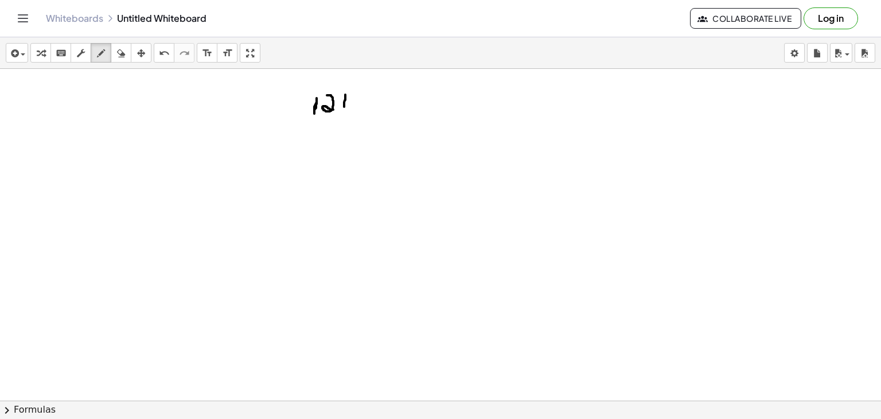
click at [344, 106] on div at bounding box center [440, 57] width 881 height 995
click at [344, 111] on div at bounding box center [440, 57] width 881 height 995
click at [354, 105] on div at bounding box center [440, 57] width 881 height 995
drag, startPoint x: 376, startPoint y: 95, endPoint x: 376, endPoint y: 108, distance: 13.8
click at [376, 108] on div at bounding box center [440, 57] width 881 height 995
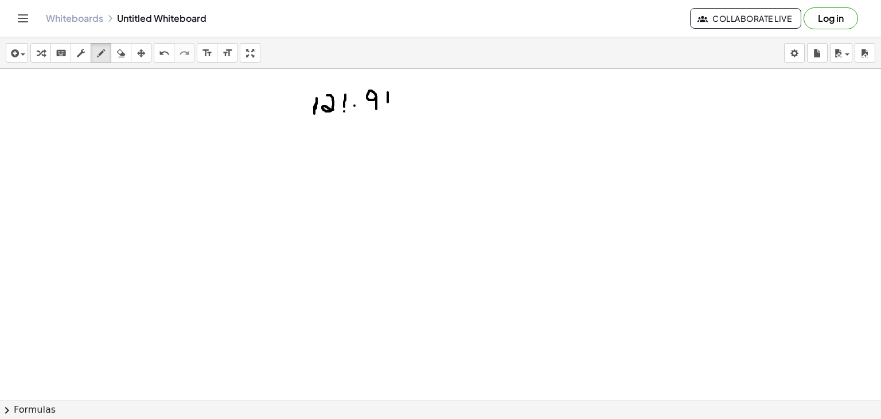
drag, startPoint x: 388, startPoint y: 92, endPoint x: 388, endPoint y: 102, distance: 10.3
click at [388, 102] on div at bounding box center [440, 57] width 881 height 995
click at [388, 107] on div at bounding box center [440, 57] width 881 height 995
drag, startPoint x: 306, startPoint y: 120, endPoint x: 400, endPoint y: 124, distance: 93.6
click at [400, 124] on div at bounding box center [440, 57] width 881 height 995
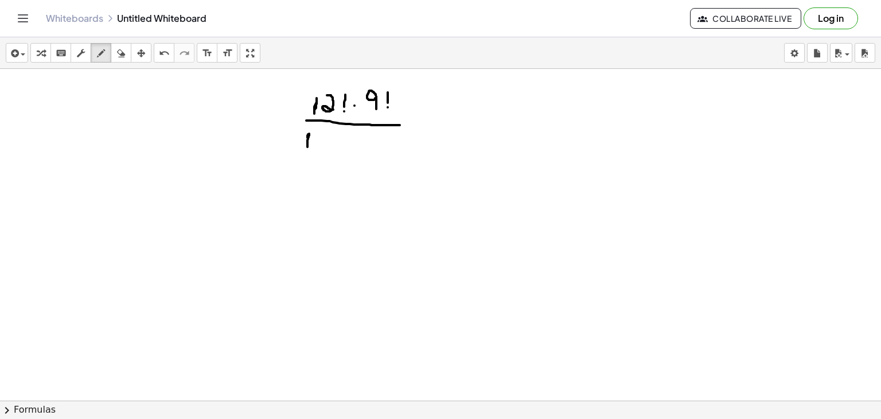
drag, startPoint x: 307, startPoint y: 137, endPoint x: 307, endPoint y: 149, distance: 11.5
click at [307, 149] on div at bounding box center [440, 57] width 881 height 995
click at [317, 137] on div at bounding box center [440, 57] width 881 height 995
drag, startPoint x: 340, startPoint y: 133, endPoint x: 341, endPoint y: 145, distance: 11.5
click at [341, 145] on div at bounding box center [440, 57] width 881 height 995
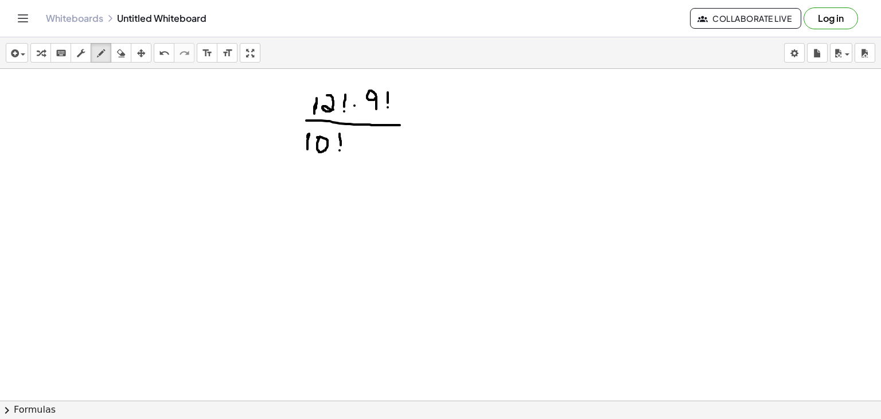
click at [340, 150] on div at bounding box center [440, 57] width 881 height 995
click at [355, 147] on div at bounding box center [440, 57] width 881 height 995
drag, startPoint x: 365, startPoint y: 132, endPoint x: 372, endPoint y: 154, distance: 22.7
click at [372, 154] on div at bounding box center [440, 57] width 881 height 995
drag, startPoint x: 367, startPoint y: 145, endPoint x: 378, endPoint y: 145, distance: 11.5
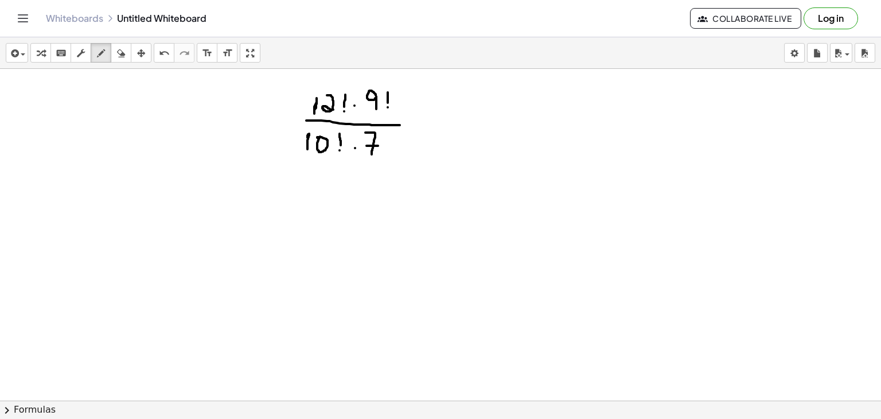
click at [378, 145] on div at bounding box center [440, 57] width 881 height 995
drag, startPoint x: 389, startPoint y: 132, endPoint x: 389, endPoint y: 143, distance: 11.5
click at [389, 143] on div at bounding box center [440, 57] width 881 height 995
click at [388, 150] on div at bounding box center [440, 57] width 881 height 995
drag, startPoint x: 413, startPoint y: 122, endPoint x: 422, endPoint y: 122, distance: 9.2
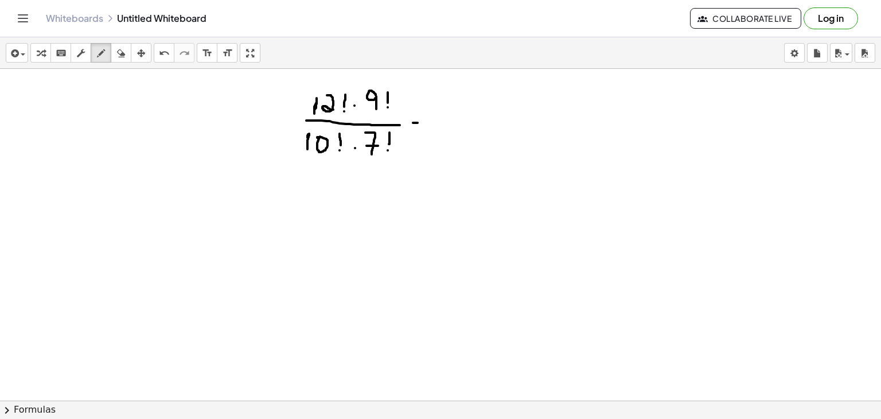
click at [422, 122] on div at bounding box center [440, 57] width 881 height 995
drag, startPoint x: 415, startPoint y: 113, endPoint x: 425, endPoint y: 113, distance: 9.8
click at [425, 113] on div at bounding box center [440, 57] width 881 height 995
click at [449, 120] on div at bounding box center [440, 57] width 881 height 995
drag, startPoint x: 459, startPoint y: 106, endPoint x: 464, endPoint y: 119, distance: 14.7
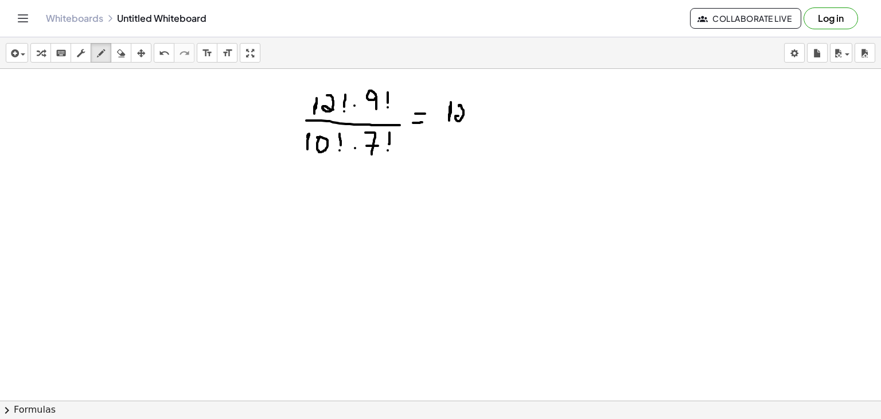
click at [464, 119] on div at bounding box center [440, 57] width 881 height 995
drag, startPoint x: 475, startPoint y: 108, endPoint x: 483, endPoint y: 119, distance: 13.5
click at [483, 119] on div at bounding box center [440, 57] width 881 height 995
drag, startPoint x: 484, startPoint y: 109, endPoint x: 473, endPoint y: 119, distance: 15.4
click at [473, 119] on div at bounding box center [440, 57] width 881 height 995
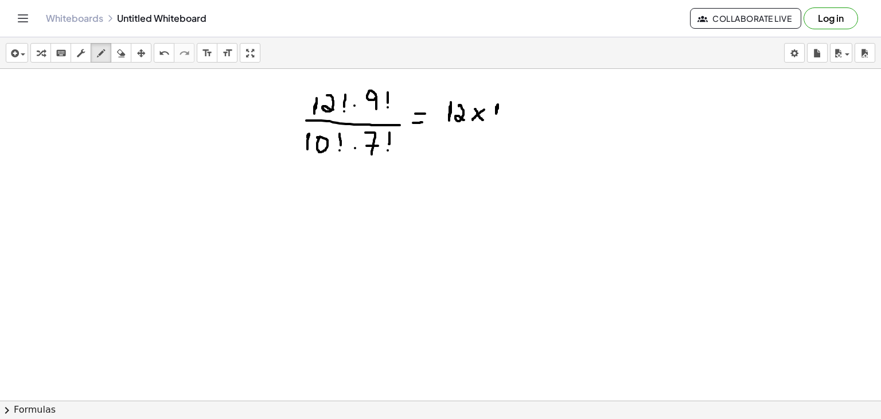
click at [496, 116] on div at bounding box center [440, 57] width 881 height 995
drag, startPoint x: 504, startPoint y: 111, endPoint x: 505, endPoint y: 116, distance: 5.8
click at [505, 116] on div at bounding box center [440, 57] width 881 height 995
drag, startPoint x: 516, startPoint y: 104, endPoint x: 523, endPoint y: 115, distance: 13.2
click at [523, 115] on div at bounding box center [440, 57] width 881 height 995
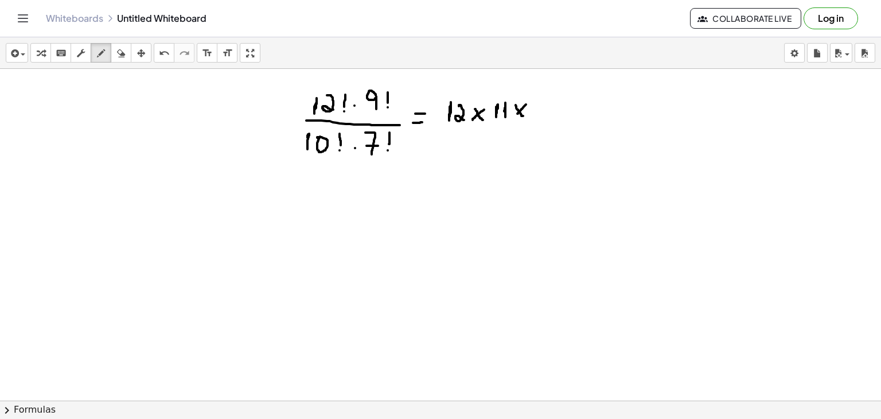
drag, startPoint x: 526, startPoint y: 104, endPoint x: 517, endPoint y: 114, distance: 13.8
click at [517, 114] on div at bounding box center [440, 57] width 881 height 995
drag, startPoint x: 535, startPoint y: 112, endPoint x: 536, endPoint y: 120, distance: 8.1
click at [536, 120] on div at bounding box center [440, 57] width 881 height 995
click at [551, 104] on div at bounding box center [440, 57] width 881 height 995
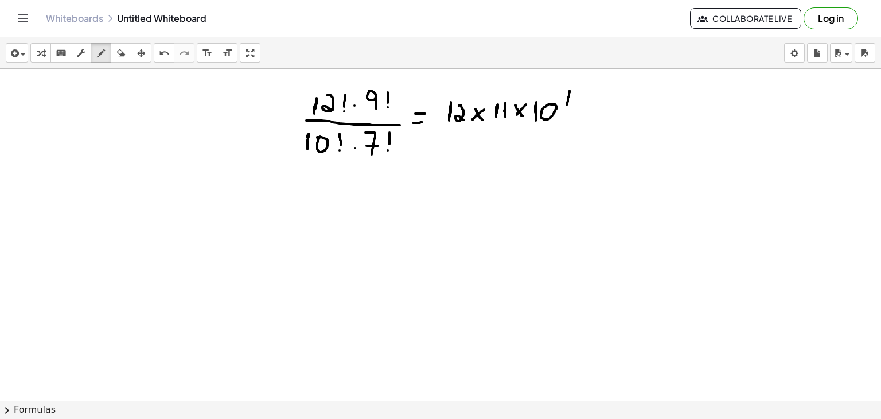
drag, startPoint x: 570, startPoint y: 90, endPoint x: 567, endPoint y: 105, distance: 15.2
click at [567, 105] on div at bounding box center [440, 57] width 881 height 995
click at [564, 113] on div at bounding box center [440, 57] width 881 height 995
drag, startPoint x: 438, startPoint y: 126, endPoint x: 558, endPoint y: 122, distance: 120.0
click at [558, 122] on div at bounding box center [440, 57] width 881 height 995
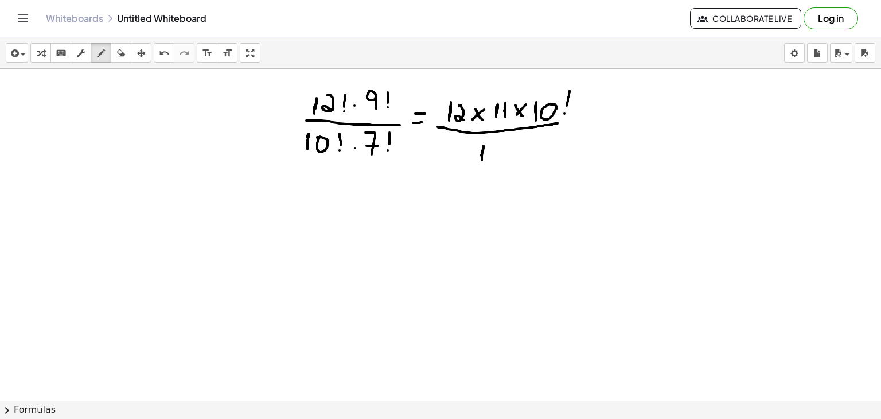
drag, startPoint x: 481, startPoint y: 155, endPoint x: 481, endPoint y: 162, distance: 7.5
click at [481, 162] on div at bounding box center [440, 57] width 881 height 995
click at [502, 147] on div at bounding box center [440, 57] width 881 height 995
drag, startPoint x: 517, startPoint y: 139, endPoint x: 517, endPoint y: 146, distance: 6.9
click at [517, 146] on div at bounding box center [440, 57] width 881 height 995
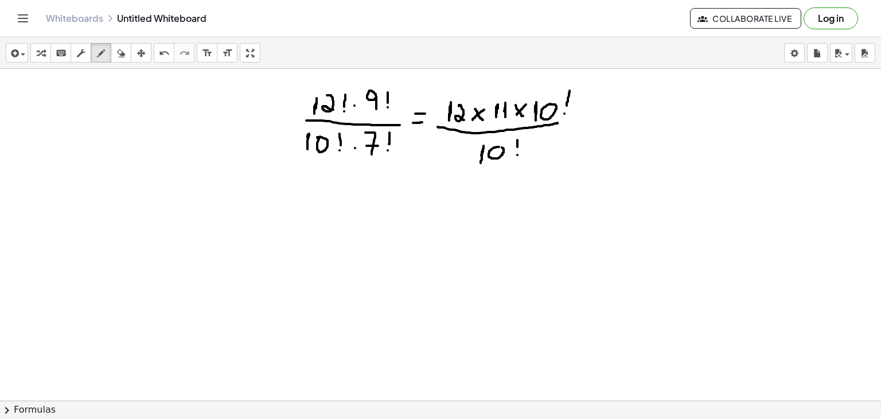
click at [517, 154] on div at bounding box center [440, 57] width 881 height 995
drag, startPoint x: 555, startPoint y: 122, endPoint x: 706, endPoint y: 127, distance: 151.5
click at [706, 127] on div at bounding box center [440, 57] width 881 height 995
click at [585, 111] on div at bounding box center [440, 57] width 881 height 995
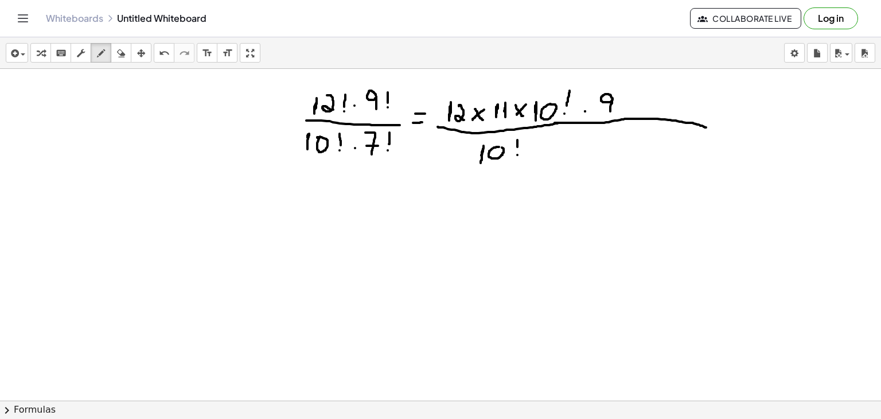
drag, startPoint x: 611, startPoint y: 97, endPoint x: 609, endPoint y: 117, distance: 20.3
click at [609, 117] on div at bounding box center [440, 57] width 881 height 995
drag, startPoint x: 620, startPoint y: 99, endPoint x: 631, endPoint y: 119, distance: 23.1
click at [631, 119] on div at bounding box center [440, 57] width 881 height 995
drag, startPoint x: 634, startPoint y: 100, endPoint x: 619, endPoint y: 116, distance: 22.3
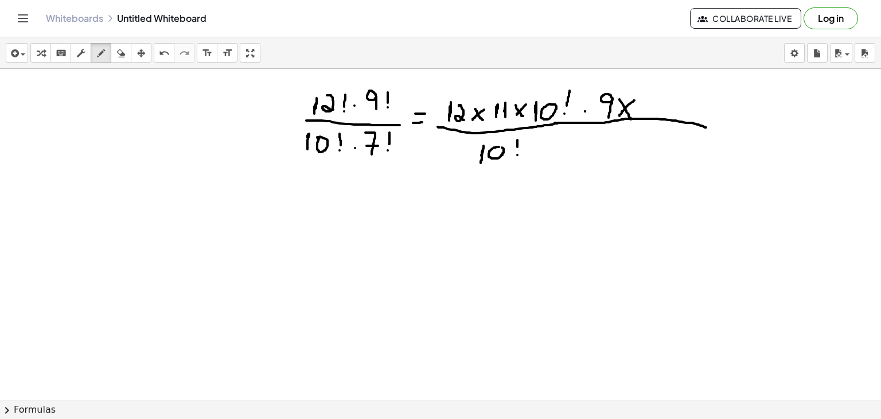
click at [619, 116] on div at bounding box center [440, 57] width 881 height 995
drag, startPoint x: 652, startPoint y: 99, endPoint x: 657, endPoint y: 96, distance: 6.7
click at [657, 96] on div at bounding box center [440, 57] width 881 height 995
drag, startPoint x: 678, startPoint y: 97, endPoint x: 685, endPoint y: 106, distance: 11.5
click at [685, 106] on div at bounding box center [440, 57] width 881 height 995
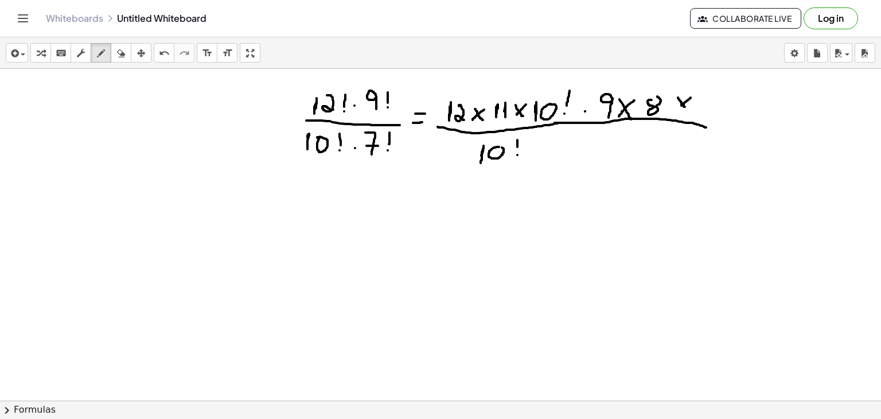
drag, startPoint x: 691, startPoint y: 97, endPoint x: 678, endPoint y: 108, distance: 16.7
click at [678, 108] on div at bounding box center [440, 57] width 881 height 995
drag, startPoint x: 699, startPoint y: 99, endPoint x: 699, endPoint y: 126, distance: 26.4
click at [699, 126] on div at bounding box center [440, 57] width 881 height 995
drag, startPoint x: 695, startPoint y: 113, endPoint x: 704, endPoint y: 113, distance: 9.8
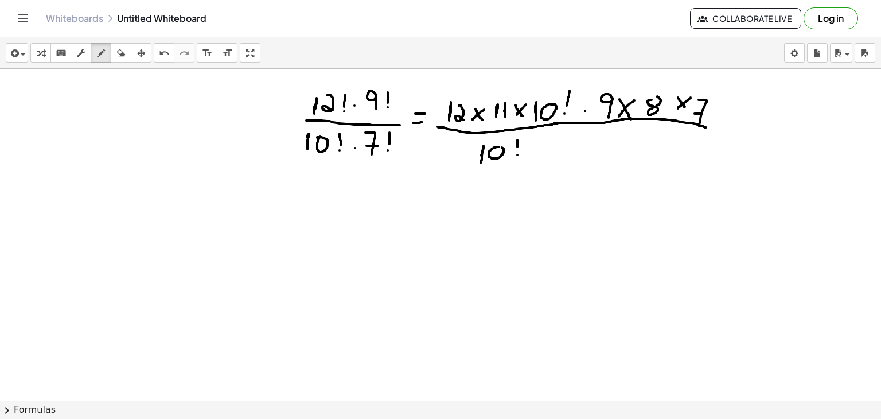
click at [704, 113] on div at bounding box center [440, 57] width 881 height 995
drag, startPoint x: 718, startPoint y: 92, endPoint x: 717, endPoint y: 105, distance: 13.2
click at [717, 105] on div at bounding box center [440, 57] width 881 height 995
click at [716, 113] on div at bounding box center [440, 57] width 881 height 995
click at [541, 149] on div at bounding box center [440, 57] width 881 height 995
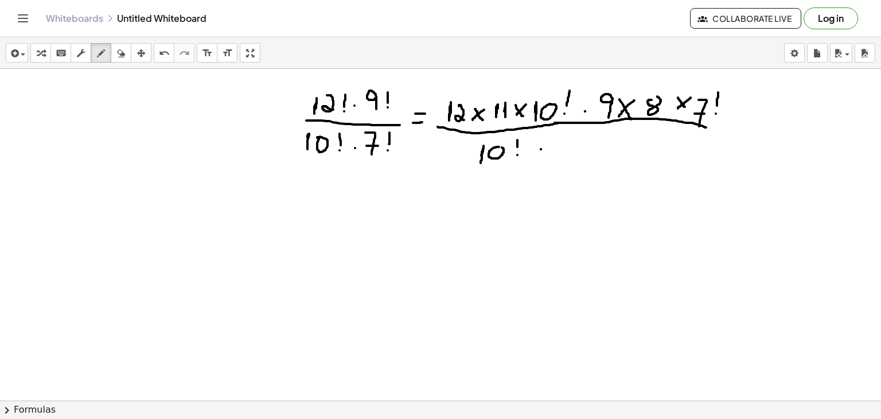
click at [541, 149] on div at bounding box center [440, 57] width 881 height 995
drag, startPoint x: 562, startPoint y: 138, endPoint x: 566, endPoint y: 164, distance: 26.1
click at [566, 164] on div at bounding box center [440, 57] width 881 height 995
drag, startPoint x: 556, startPoint y: 155, endPoint x: 576, endPoint y: 155, distance: 20.1
click at [576, 155] on div at bounding box center [440, 57] width 881 height 995
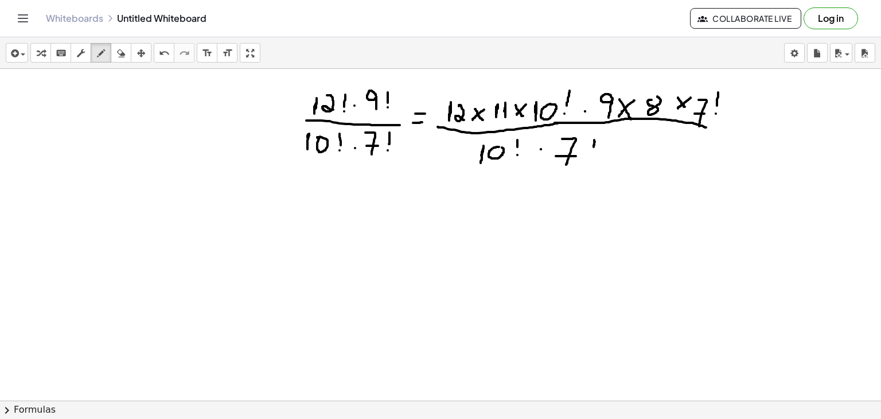
drag, startPoint x: 594, startPoint y: 139, endPoint x: 592, endPoint y: 151, distance: 12.3
click at [592, 151] on div at bounding box center [440, 57] width 881 height 995
click at [587, 165] on div at bounding box center [440, 57] width 881 height 995
drag, startPoint x: 528, startPoint y: 115, endPoint x: 576, endPoint y: 95, distance: 52.2
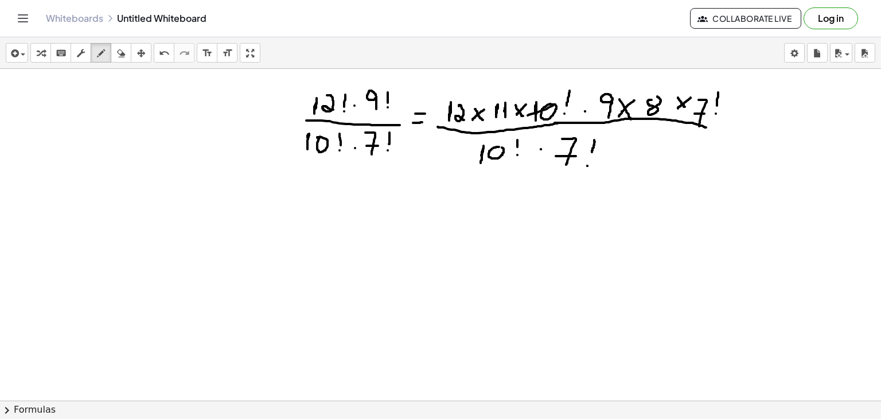
click at [576, 95] on div at bounding box center [440, 57] width 881 height 995
drag, startPoint x: 475, startPoint y: 163, endPoint x: 526, endPoint y: 147, distance: 53.5
click at [526, 147] on div at bounding box center [440, 57] width 881 height 995
drag, startPoint x: 554, startPoint y: 162, endPoint x: 597, endPoint y: 150, distance: 44.7
click at [597, 150] on div at bounding box center [440, 57] width 881 height 995
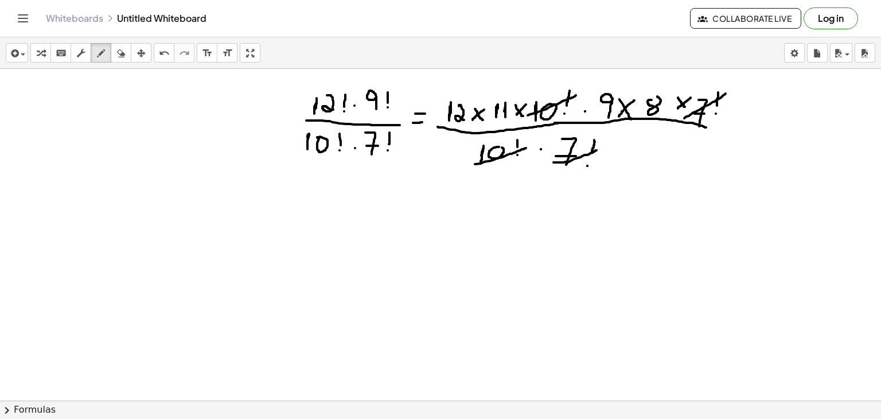
drag, startPoint x: 684, startPoint y: 118, endPoint x: 730, endPoint y: 90, distance: 53.0
click at [730, 90] on div at bounding box center [440, 57] width 881 height 995
drag, startPoint x: 553, startPoint y: 199, endPoint x: 544, endPoint y: 228, distance: 30.1
click at [544, 228] on div at bounding box center [440, 57] width 881 height 995
drag, startPoint x: 567, startPoint y: 202, endPoint x: 555, endPoint y: 223, distance: 24.1
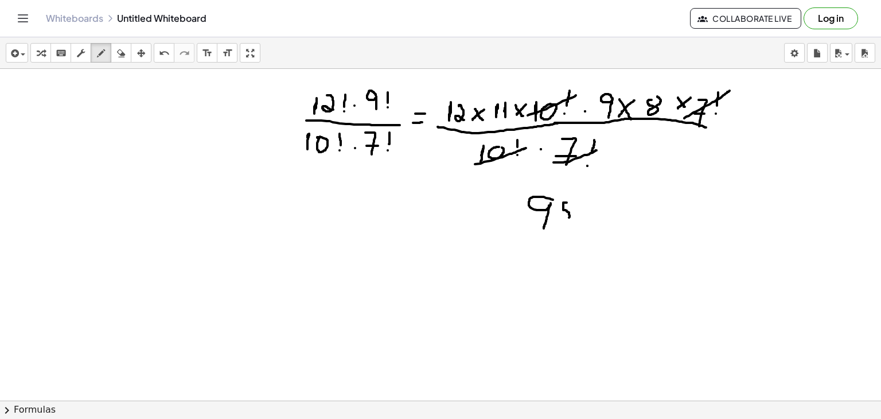
click at [555, 223] on div at bounding box center [440, 57] width 881 height 995
click at [583, 210] on div at bounding box center [440, 57] width 881 height 995
drag, startPoint x: 612, startPoint y: 202, endPoint x: 621, endPoint y: 228, distance: 27.4
click at [621, 228] on div at bounding box center [440, 57] width 881 height 995
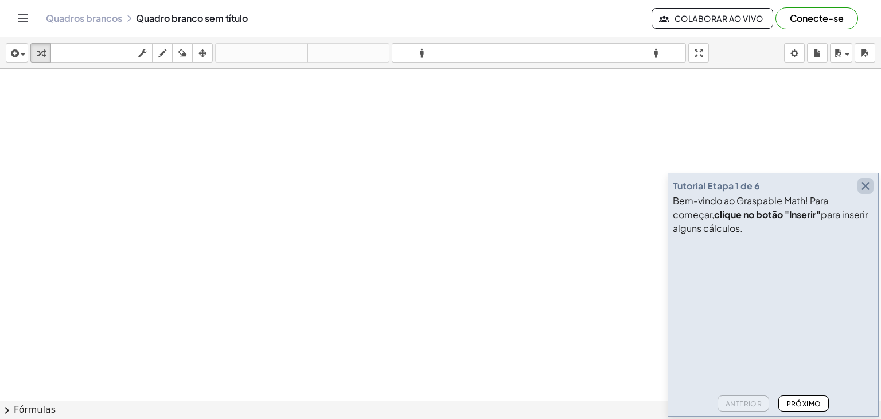
click at [870, 186] on icon "button" at bounding box center [866, 186] width 14 height 14
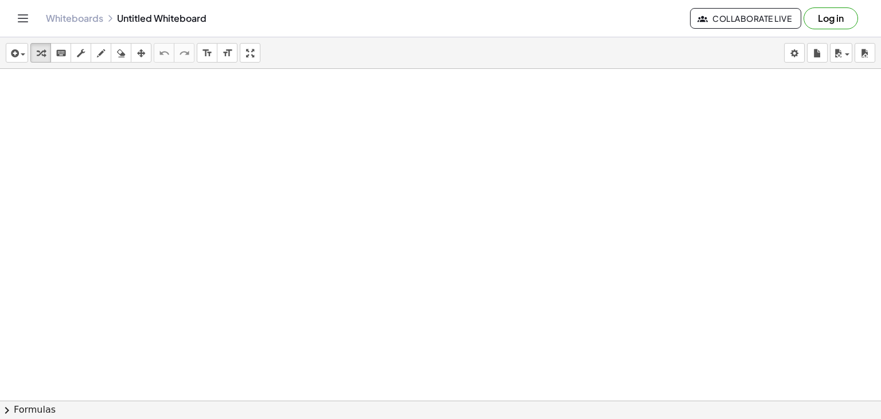
click at [233, 134] on div at bounding box center [440, 426] width 881 height 715
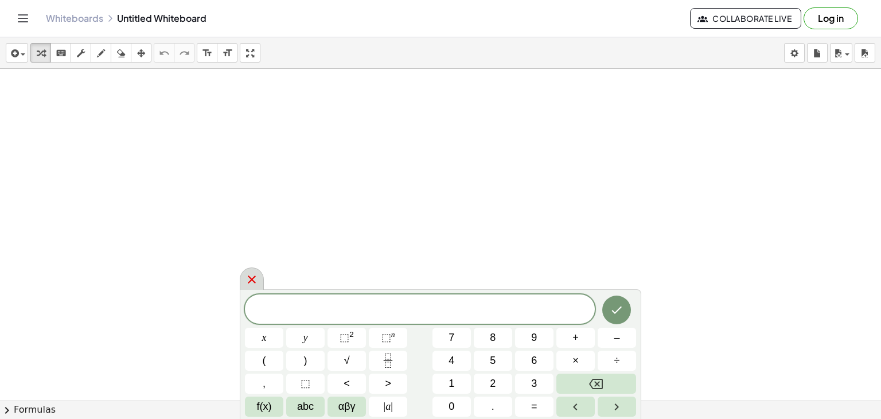
click at [248, 288] on div at bounding box center [252, 278] width 24 height 22
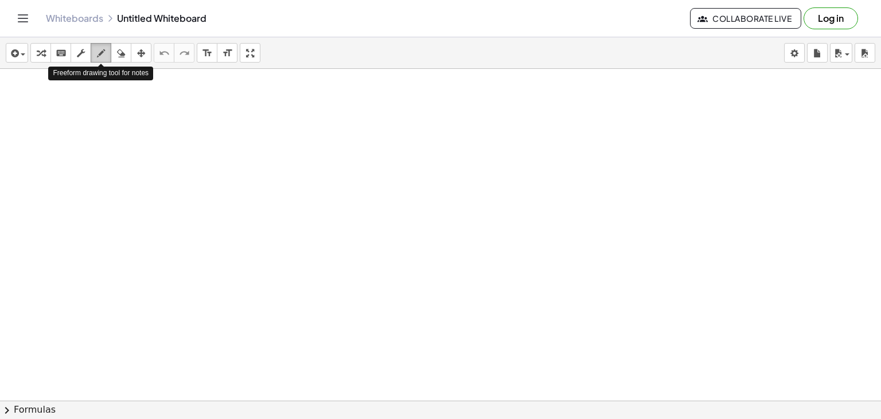
click at [103, 44] on button "draw" at bounding box center [101, 53] width 21 height 20
drag, startPoint x: 252, startPoint y: 117, endPoint x: 241, endPoint y: 138, distance: 23.6
click at [241, 138] on div at bounding box center [440, 426] width 881 height 715
drag, startPoint x: 251, startPoint y: 114, endPoint x: 260, endPoint y: 137, distance: 24.5
click at [260, 137] on div at bounding box center [440, 426] width 881 height 715
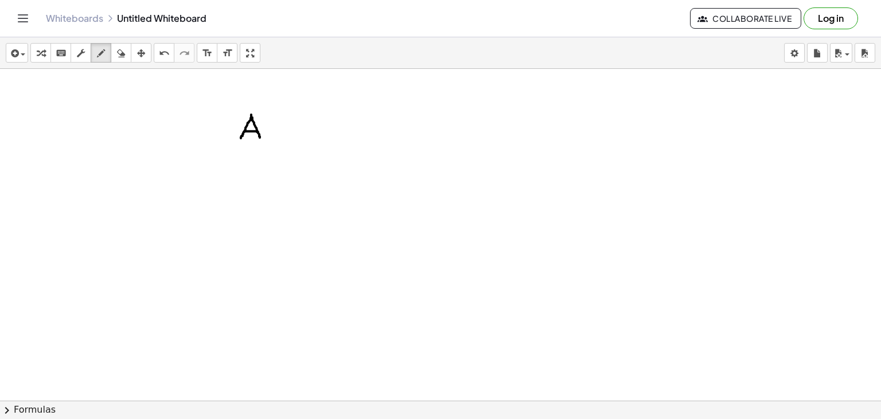
drag, startPoint x: 244, startPoint y: 131, endPoint x: 260, endPoint y: 131, distance: 16.1
click at [260, 131] on div at bounding box center [440, 426] width 881 height 715
drag, startPoint x: 247, startPoint y: 162, endPoint x: 246, endPoint y: 183, distance: 21.3
click at [246, 183] on div at bounding box center [440, 426] width 881 height 715
drag, startPoint x: 246, startPoint y: 162, endPoint x: 245, endPoint y: 183, distance: 21.2
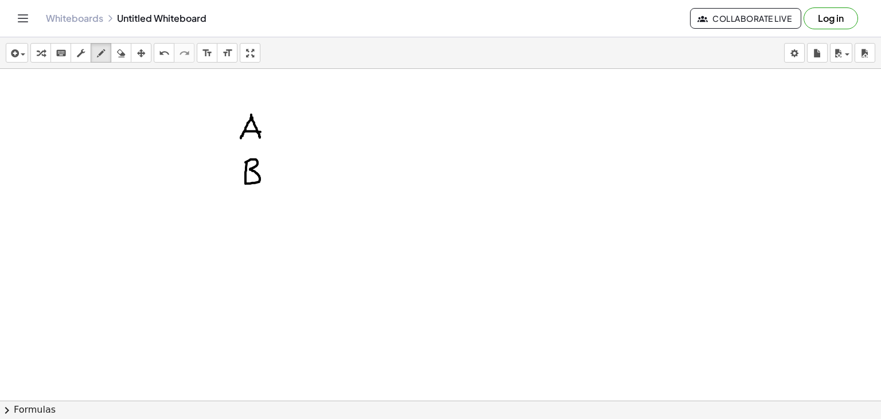
click at [245, 183] on div at bounding box center [440, 426] width 881 height 715
drag, startPoint x: 248, startPoint y: 215, endPoint x: 252, endPoint y: 234, distance: 19.9
click at [252, 234] on div at bounding box center [440, 426] width 881 height 715
drag, startPoint x: 247, startPoint y: 264, endPoint x: 247, endPoint y: 291, distance: 27.0
click at [247, 291] on div at bounding box center [440, 426] width 881 height 715
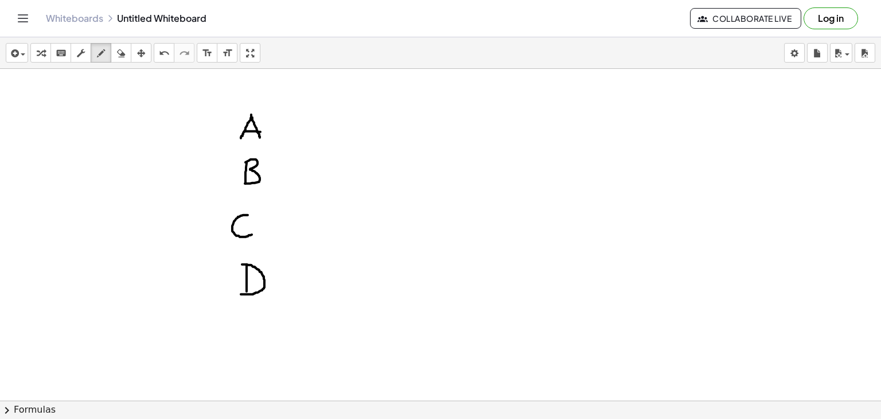
drag, startPoint x: 242, startPoint y: 264, endPoint x: 241, endPoint y: 294, distance: 29.9
click at [241, 294] on div at bounding box center [440, 426] width 881 height 715
drag, startPoint x: 441, startPoint y: 86, endPoint x: 439, endPoint y: 108, distance: 22.5
click at [439, 108] on div at bounding box center [440, 426] width 881 height 715
drag, startPoint x: 438, startPoint y: 84, endPoint x: 463, endPoint y: 83, distance: 25.9
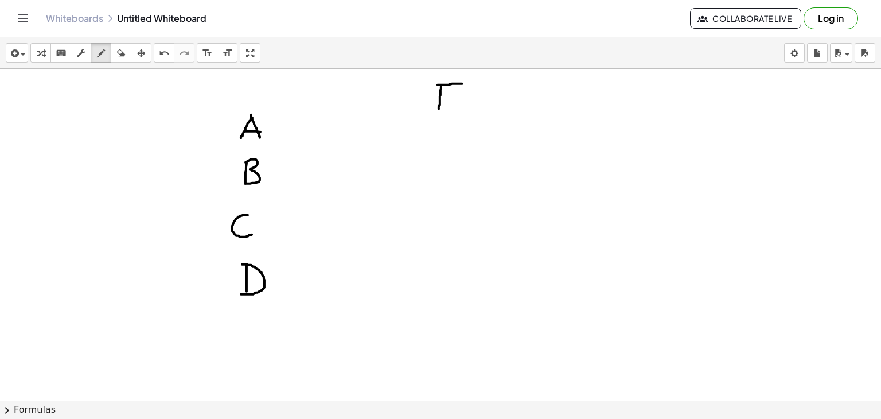
click at [463, 83] on div at bounding box center [440, 426] width 881 height 715
drag, startPoint x: 441, startPoint y: 96, endPoint x: 455, endPoint y: 98, distance: 15.0
click at [455, 98] on div at bounding box center [440, 426] width 881 height 715
drag, startPoint x: 445, startPoint y: 127, endPoint x: 442, endPoint y: 144, distance: 17.4
click at [442, 144] on div at bounding box center [440, 426] width 881 height 715
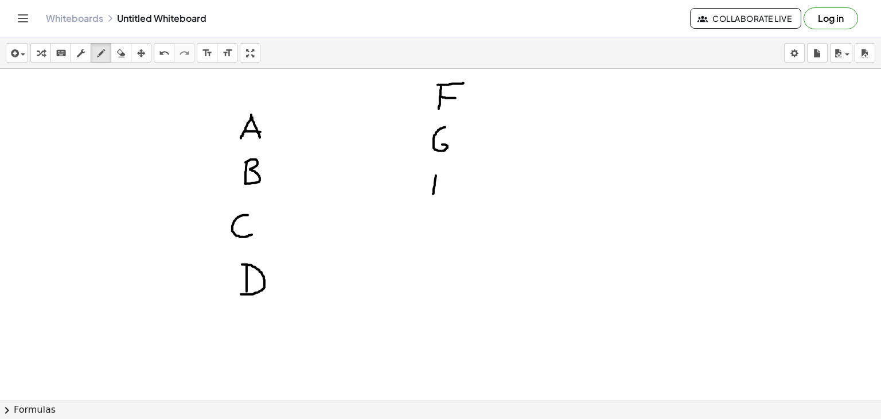
drag, startPoint x: 436, startPoint y: 175, endPoint x: 432, endPoint y: 201, distance: 26.7
click at [432, 201] on div at bounding box center [440, 426] width 881 height 715
drag, startPoint x: 454, startPoint y: 178, endPoint x: 450, endPoint y: 200, distance: 22.3
click at [450, 200] on div at bounding box center [440, 426] width 881 height 715
drag, startPoint x: 434, startPoint y: 188, endPoint x: 454, endPoint y: 189, distance: 20.1
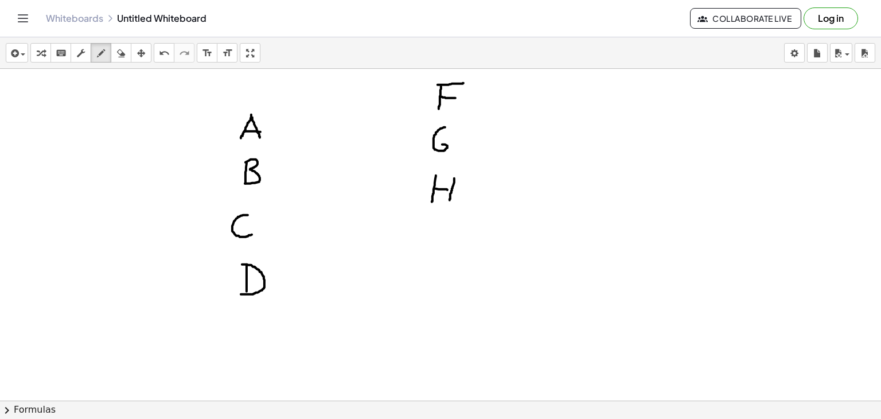
click at [454, 189] on div at bounding box center [440, 426] width 881 height 715
drag, startPoint x: 442, startPoint y: 229, endPoint x: 442, endPoint y: 248, distance: 19.5
click at [442, 248] on div at bounding box center [440, 426] width 881 height 715
drag, startPoint x: 436, startPoint y: 268, endPoint x: 455, endPoint y: 268, distance: 18.9
click at [455, 268] on div at bounding box center [440, 426] width 881 height 715
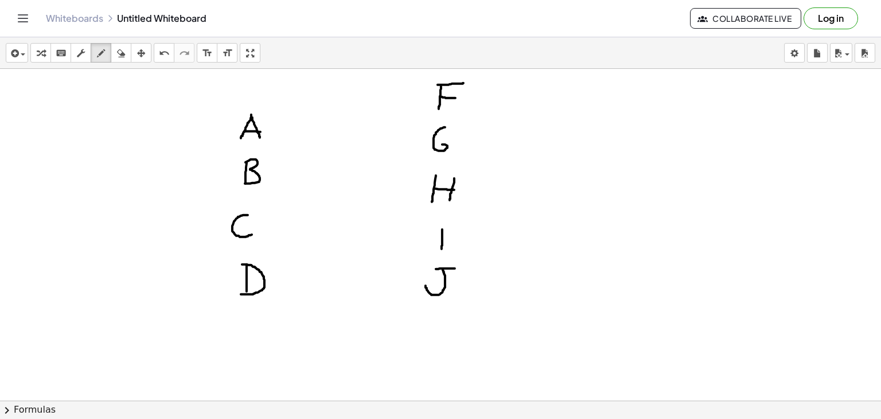
drag, startPoint x: 443, startPoint y: 269, endPoint x: 426, endPoint y: 285, distance: 23.5
click at [426, 285] on div at bounding box center [440, 426] width 881 height 715
drag, startPoint x: 124, startPoint y: 188, endPoint x: 124, endPoint y: 216, distance: 28.7
click at [124, 216] on div at bounding box center [440, 426] width 881 height 715
drag, startPoint x: 661, startPoint y: 170, endPoint x: 662, endPoint y: 235, distance: 64.2
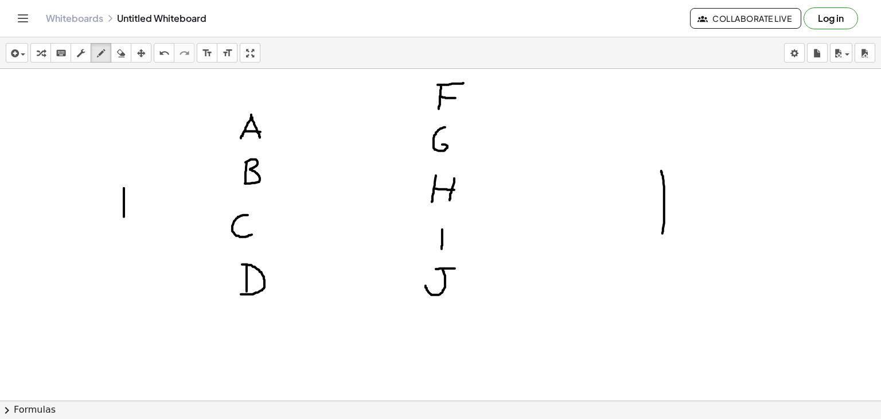
click at [662, 235] on div at bounding box center [440, 426] width 881 height 715
drag, startPoint x: 256, startPoint y: 120, endPoint x: 436, endPoint y: 97, distance: 181.1
click at [436, 97] on div at bounding box center [440, 426] width 881 height 715
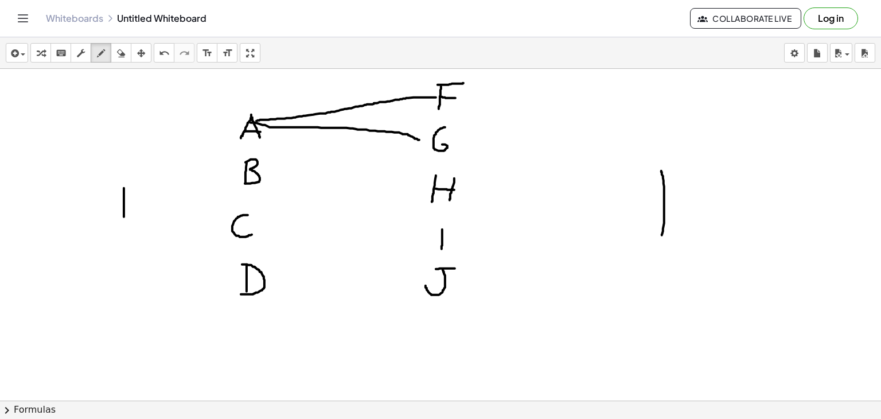
drag, startPoint x: 251, startPoint y: 122, endPoint x: 426, endPoint y: 143, distance: 176.7
click at [426, 143] on div at bounding box center [440, 426] width 881 height 715
drag, startPoint x: 259, startPoint y: 124, endPoint x: 411, endPoint y: 186, distance: 163.6
click at [411, 186] on div at bounding box center [440, 426] width 881 height 715
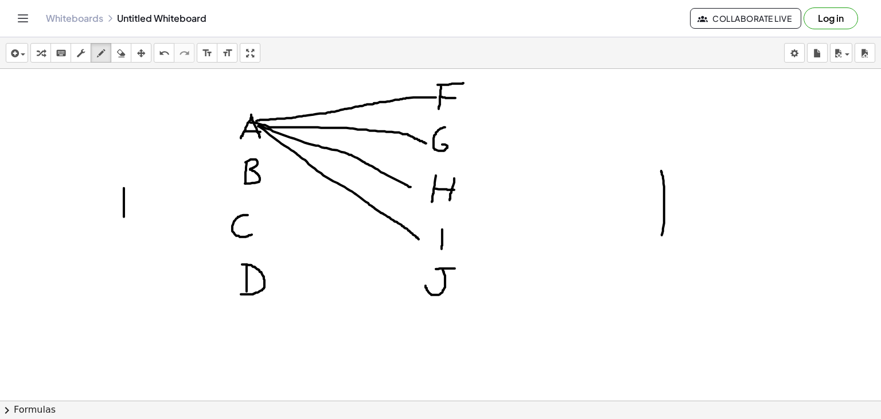
drag, startPoint x: 258, startPoint y: 126, endPoint x: 420, endPoint y: 239, distance: 197.7
click at [420, 239] on div at bounding box center [440, 426] width 881 height 715
drag, startPoint x: 254, startPoint y: 129, endPoint x: 416, endPoint y: 278, distance: 220.4
click at [416, 278] on div at bounding box center [440, 426] width 881 height 715
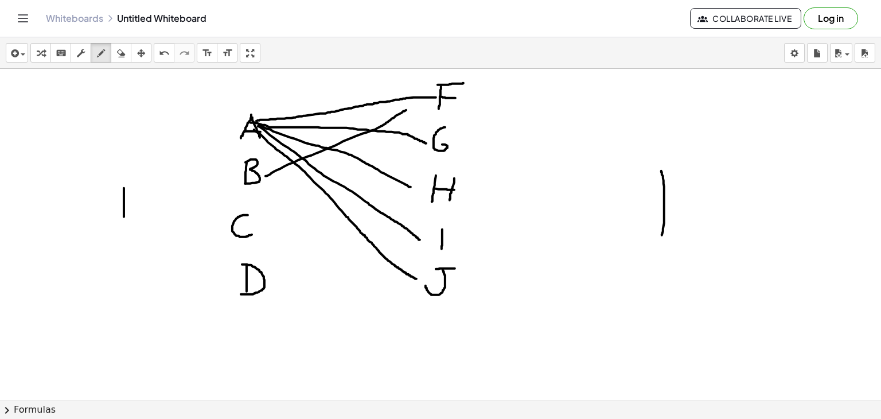
drag, startPoint x: 266, startPoint y: 176, endPoint x: 413, endPoint y: 104, distance: 163.7
click at [413, 104] on div at bounding box center [440, 426] width 881 height 715
drag, startPoint x: 266, startPoint y: 176, endPoint x: 415, endPoint y: 161, distance: 149.9
click at [415, 161] on div at bounding box center [440, 426] width 881 height 715
drag, startPoint x: 272, startPoint y: 177, endPoint x: 422, endPoint y: 191, distance: 150.3
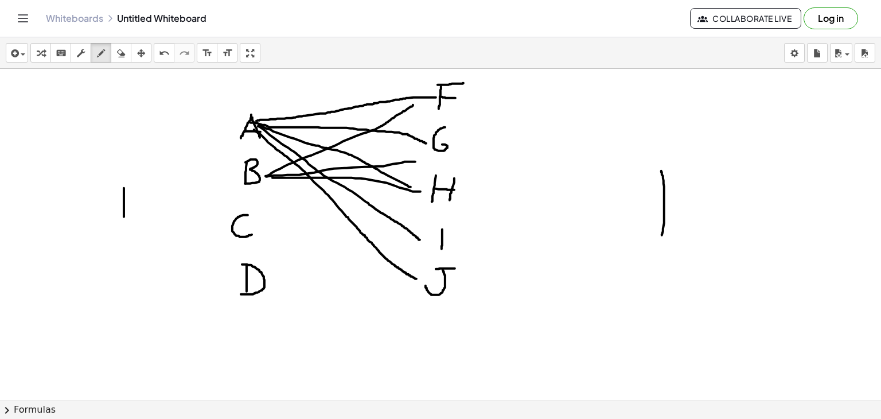
click at [422, 191] on div at bounding box center [440, 426] width 881 height 715
drag, startPoint x: 269, startPoint y: 181, endPoint x: 429, endPoint y: 252, distance: 175.1
click at [429, 252] on div at bounding box center [440, 426] width 881 height 715
drag, startPoint x: 273, startPoint y: 177, endPoint x: 423, endPoint y: 276, distance: 180.4
click at [423, 276] on div at bounding box center [440, 426] width 881 height 715
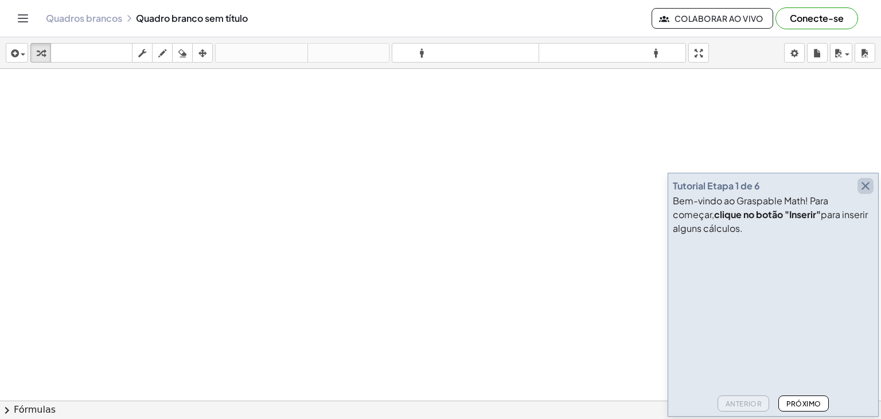
click at [865, 182] on icon "button" at bounding box center [866, 186] width 14 height 14
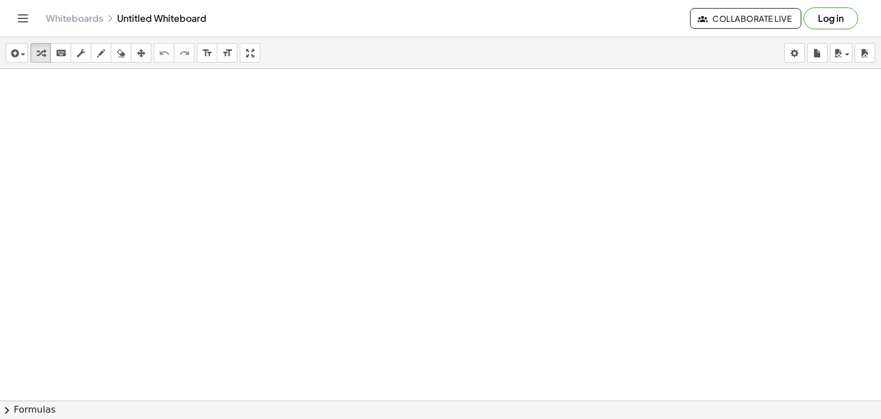
click at [302, 113] on div at bounding box center [440, 426] width 881 height 715
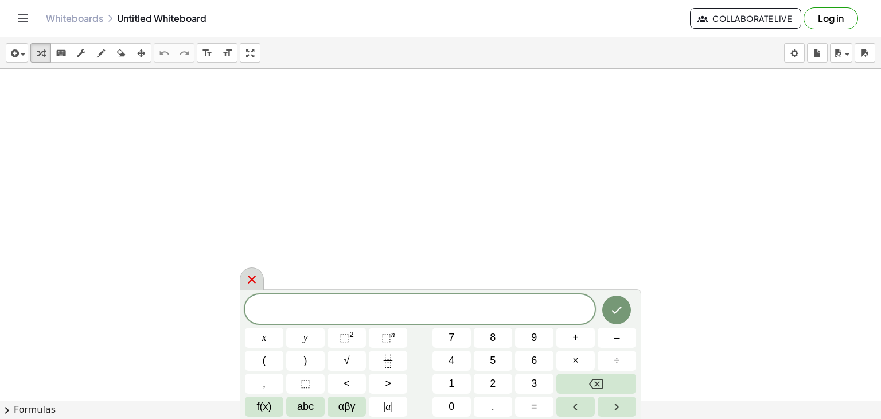
click at [257, 276] on icon at bounding box center [252, 279] width 14 height 14
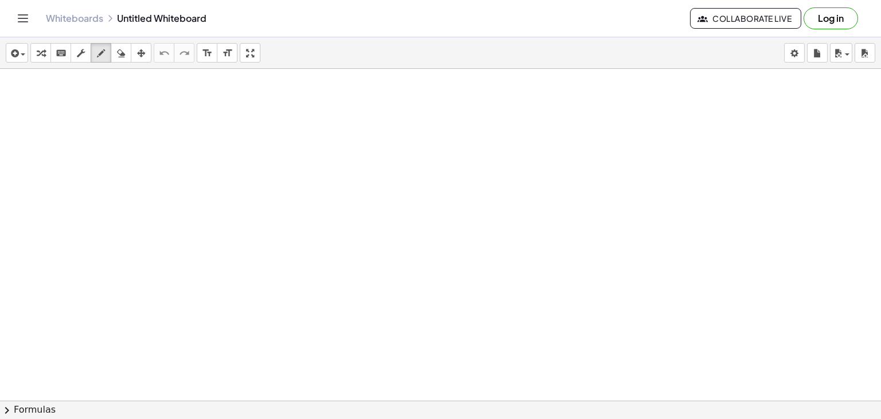
drag, startPoint x: 106, startPoint y: 52, endPoint x: 214, endPoint y: 93, distance: 116.2
click at [214, 93] on div "insert select one: Math Expression Function Text Youtube Video Graphing Geometr…" at bounding box center [440, 227] width 881 height 381
click at [213, 91] on div at bounding box center [440, 426] width 881 height 715
drag, startPoint x: 237, startPoint y: 92, endPoint x: 234, endPoint y: 114, distance: 22.0
click at [234, 114] on div at bounding box center [440, 426] width 881 height 715
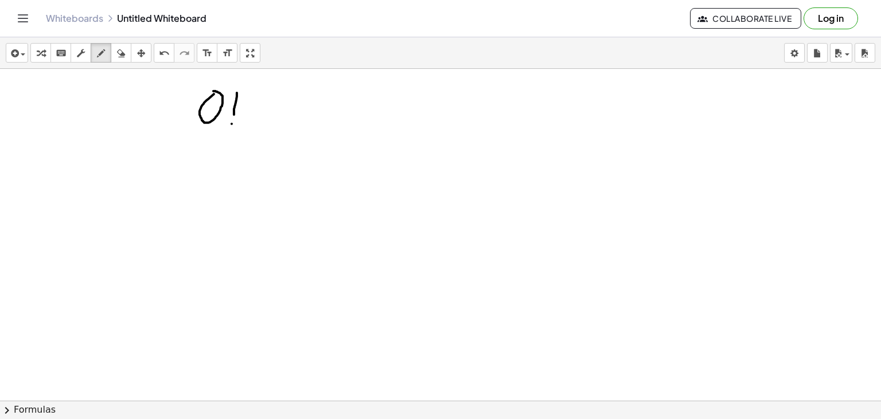
click at [232, 123] on div at bounding box center [440, 426] width 881 height 715
drag, startPoint x: 203, startPoint y: 175, endPoint x: 206, endPoint y: 182, distance: 7.5
click at [206, 182] on div at bounding box center [440, 426] width 881 height 715
drag, startPoint x: 250, startPoint y: 155, endPoint x: 250, endPoint y: 177, distance: 21.8
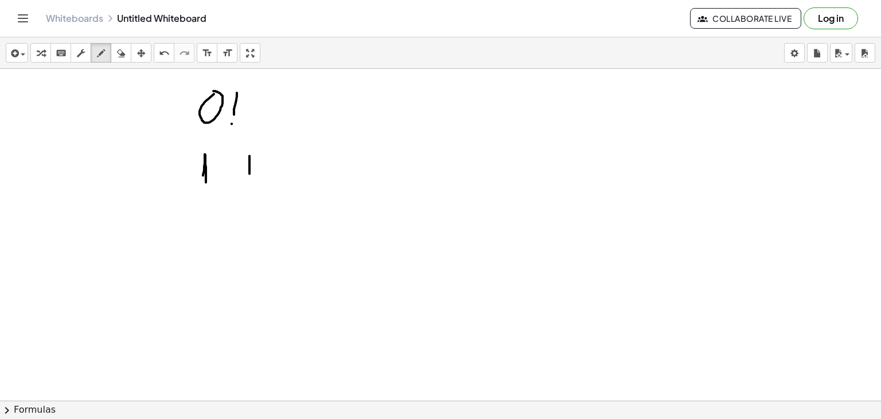
click at [250, 177] on div at bounding box center [440, 426] width 881 height 715
drag, startPoint x: 240, startPoint y: 169, endPoint x: 252, endPoint y: 170, distance: 12.1
click at [252, 170] on div at bounding box center [440, 426] width 881 height 715
drag, startPoint x: 267, startPoint y: 168, endPoint x: 268, endPoint y: 177, distance: 9.3
click at [268, 177] on div at bounding box center [440, 426] width 881 height 715
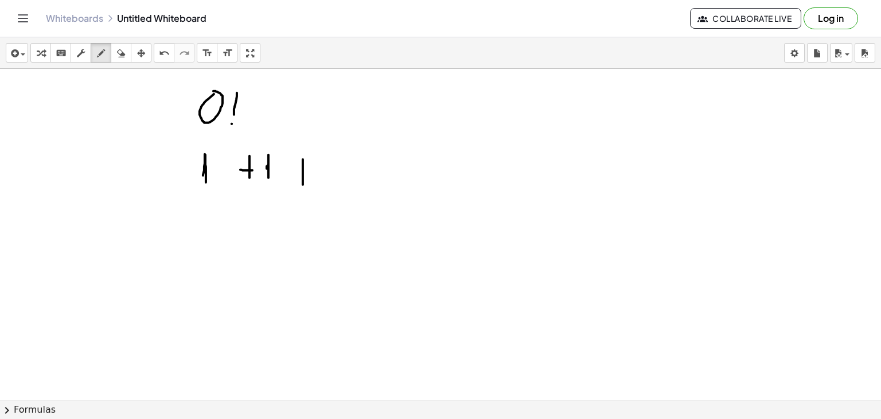
drag, startPoint x: 303, startPoint y: 159, endPoint x: 303, endPoint y: 185, distance: 25.8
click at [303, 185] on div at bounding box center [440, 426] width 881 height 715
drag, startPoint x: 294, startPoint y: 173, endPoint x: 311, endPoint y: 170, distance: 18.0
click at [311, 170] on div at bounding box center [440, 426] width 881 height 715
drag, startPoint x: 330, startPoint y: 159, endPoint x: 349, endPoint y: 175, distance: 24.4
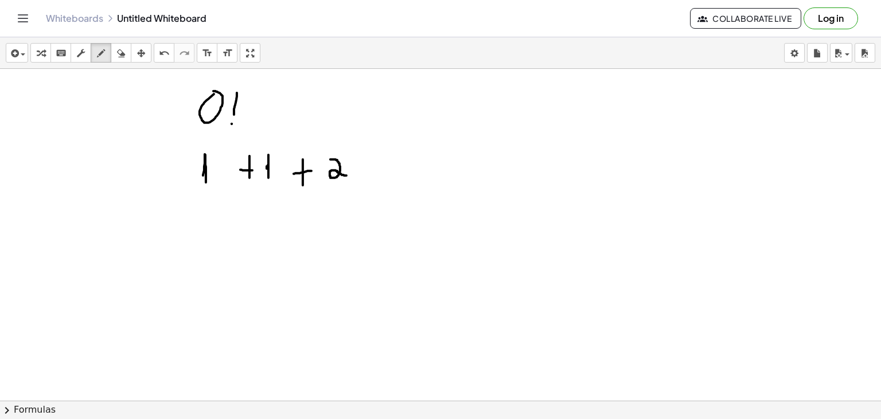
click at [349, 175] on div at bounding box center [440, 426] width 881 height 715
drag, startPoint x: 364, startPoint y: 170, endPoint x: 379, endPoint y: 170, distance: 14.4
click at [379, 170] on div at bounding box center [440, 426] width 881 height 715
drag, startPoint x: 364, startPoint y: 162, endPoint x: 379, endPoint y: 163, distance: 15.0
click at [379, 163] on div at bounding box center [440, 426] width 881 height 715
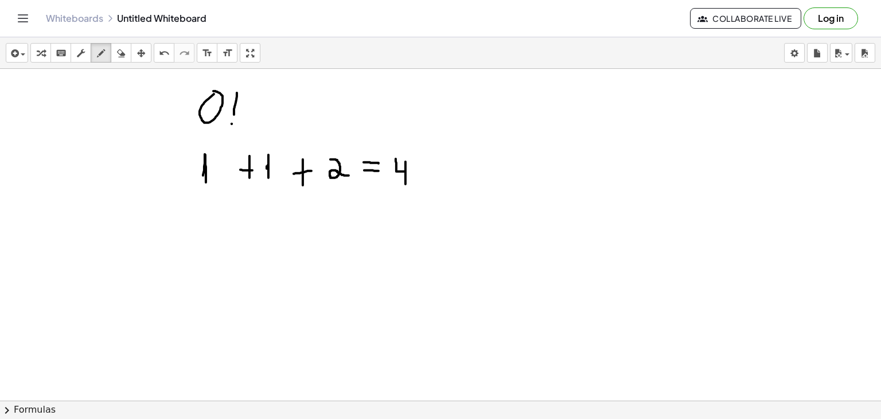
drag, startPoint x: 396, startPoint y: 158, endPoint x: 406, endPoint y: 184, distance: 27.1
click at [406, 184] on div at bounding box center [440, 426] width 881 height 715
drag, startPoint x: 326, startPoint y: 237, endPoint x: 321, endPoint y: 260, distance: 23.5
click at [321, 260] on div at bounding box center [440, 426] width 881 height 715
drag, startPoint x: 346, startPoint y: 229, endPoint x: 346, endPoint y: 252, distance: 23.5
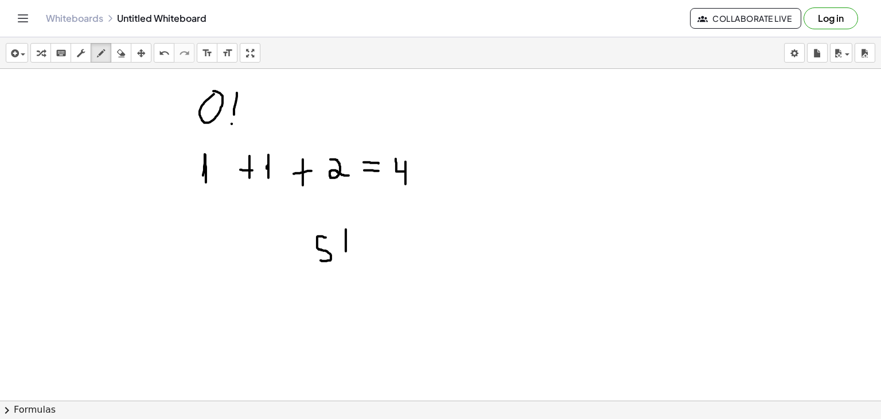
click at [346, 252] on div at bounding box center [440, 426] width 881 height 715
click at [346, 259] on div at bounding box center [440, 426] width 881 height 715
drag, startPoint x: 366, startPoint y: 251, endPoint x: 378, endPoint y: 251, distance: 12.0
click at [378, 251] on div at bounding box center [440, 426] width 881 height 715
drag, startPoint x: 392, startPoint y: 236, endPoint x: 399, endPoint y: 255, distance: 20.9
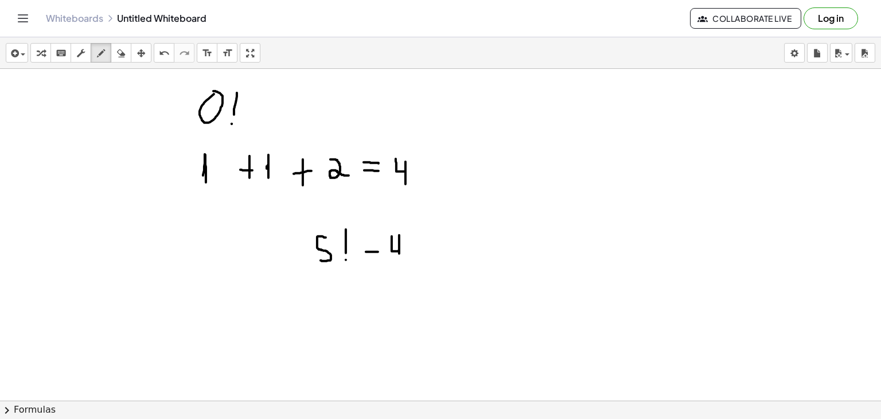
click at [399, 255] on div at bounding box center [440, 426] width 881 height 715
drag, startPoint x: 411, startPoint y: 228, endPoint x: 411, endPoint y: 240, distance: 12.6
click at [411, 240] on div at bounding box center [440, 426] width 881 height 715
click at [411, 252] on div at bounding box center [440, 426] width 881 height 715
drag, startPoint x: 306, startPoint y: 307, endPoint x: 312, endPoint y: 307, distance: 6.3
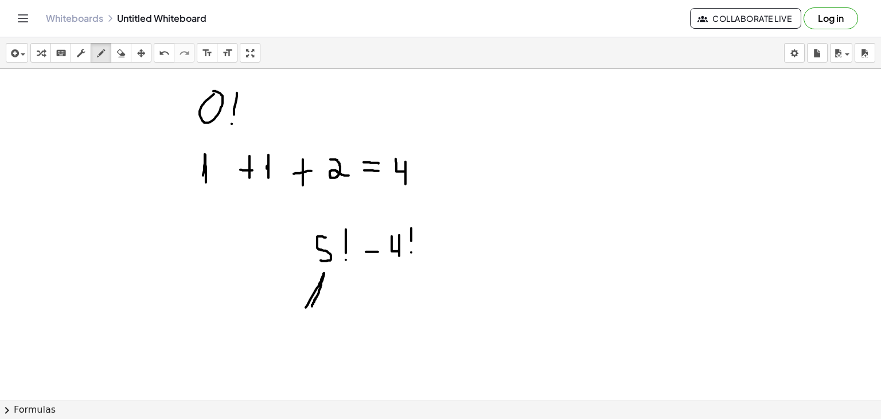
click at [312, 307] on div at bounding box center [440, 426] width 881 height 715
drag, startPoint x: 330, startPoint y: 278, endPoint x: 337, endPoint y: 294, distance: 17.7
click at [337, 294] on div at bounding box center [440, 426] width 881 height 715
click at [350, 280] on div at bounding box center [440, 426] width 881 height 715
drag, startPoint x: 382, startPoint y: 285, endPoint x: 394, endPoint y: 285, distance: 12.0
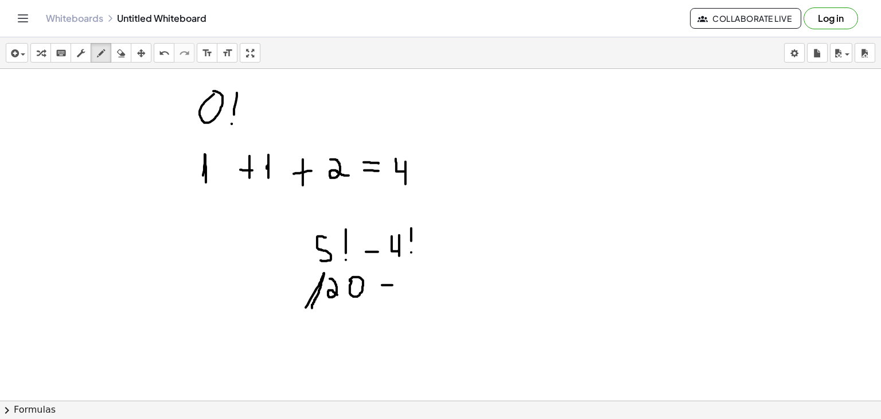
click at [394, 285] on div at bounding box center [440, 426] width 881 height 715
drag, startPoint x: 413, startPoint y: 274, endPoint x: 423, endPoint y: 291, distance: 20.6
click at [423, 291] on div at bounding box center [440, 426] width 881 height 715
drag, startPoint x: 436, startPoint y: 270, endPoint x: 443, endPoint y: 289, distance: 20.3
click at [443, 289] on div at bounding box center [440, 426] width 881 height 715
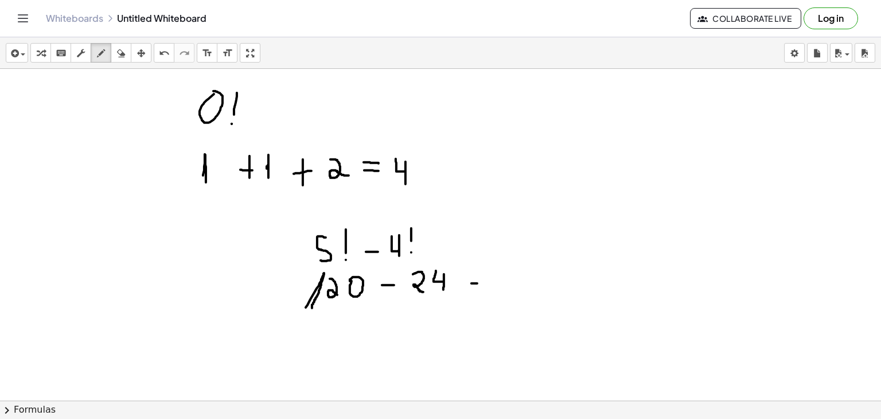
drag, startPoint x: 472, startPoint y: 283, endPoint x: 482, endPoint y: 283, distance: 10.3
click at [482, 283] on div at bounding box center [440, 426] width 881 height 715
drag, startPoint x: 472, startPoint y: 275, endPoint x: 484, endPoint y: 275, distance: 12.1
click at [484, 275] on div at bounding box center [440, 426] width 881 height 715
drag, startPoint x: 511, startPoint y: 267, endPoint x: 510, endPoint y: 287, distance: 20.7
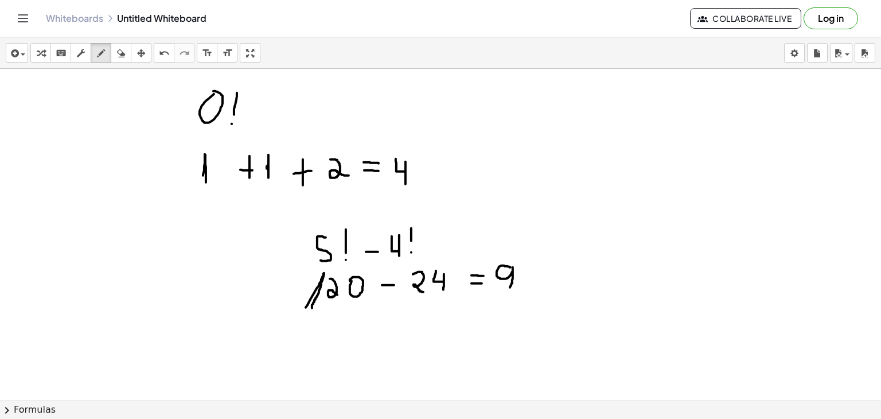
click at [510, 287] on div at bounding box center [440, 426] width 881 height 715
drag, startPoint x: 529, startPoint y: 264, endPoint x: 523, endPoint y: 286, distance: 22.3
click at [523, 286] on div at bounding box center [440, 426] width 881 height 715
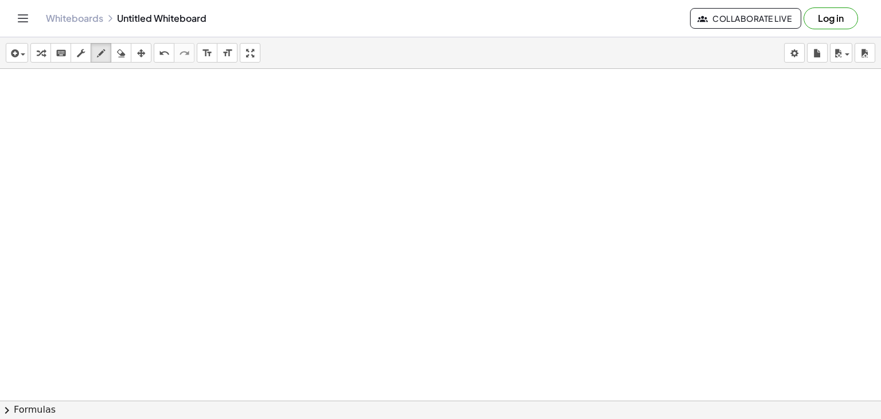
scroll to position [243, 0]
drag, startPoint x: 264, startPoint y: 136, endPoint x: 274, endPoint y: 161, distance: 27.1
click at [274, 161] on div at bounding box center [440, 183] width 881 height 715
click at [283, 158] on div at bounding box center [440, 183] width 881 height 715
drag, startPoint x: 306, startPoint y: 141, endPoint x: 301, endPoint y: 153, distance: 12.9
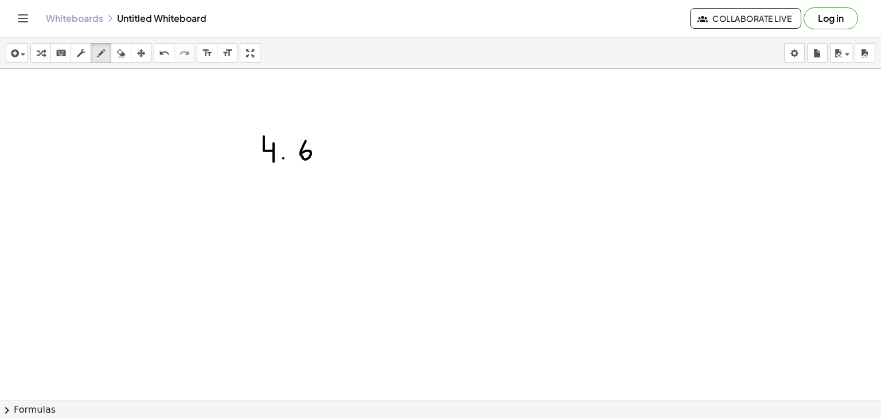
click at [301, 153] on div at bounding box center [440, 183] width 881 height 715
drag, startPoint x: 325, startPoint y: 137, endPoint x: 325, endPoint y: 147, distance: 10.3
click at [325, 147] on div at bounding box center [440, 183] width 881 height 715
click at [324, 155] on div at bounding box center [440, 183] width 881 height 715
drag, startPoint x: 273, startPoint y: 189, endPoint x: 280, endPoint y: 204, distance: 16.9
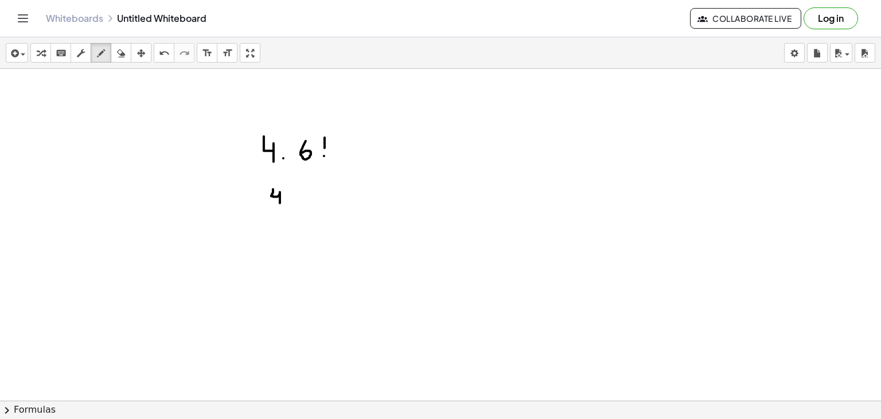
click at [280, 204] on div at bounding box center [440, 183] width 881 height 715
click at [288, 202] on div at bounding box center [440, 183] width 881 height 715
drag, startPoint x: 298, startPoint y: 184, endPoint x: 307, endPoint y: 201, distance: 19.2
click at [307, 201] on div at bounding box center [440, 183] width 881 height 715
drag, startPoint x: 301, startPoint y: 196, endPoint x: 310, endPoint y: 194, distance: 9.2
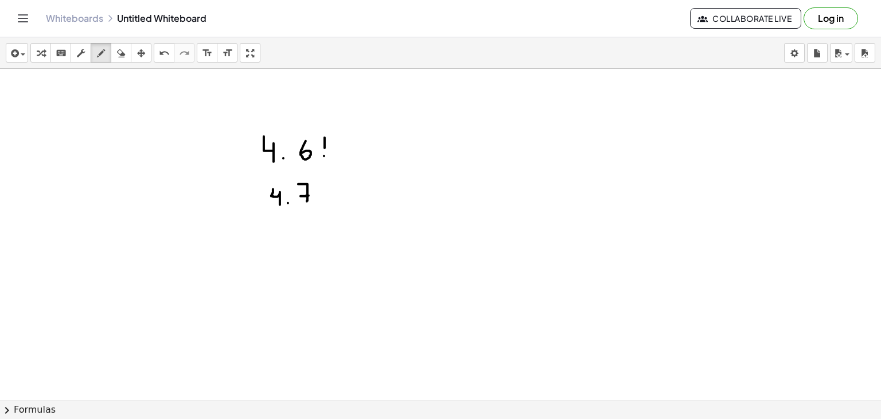
click at [310, 194] on div at bounding box center [440, 183] width 881 height 715
drag, startPoint x: 319, startPoint y: 186, endPoint x: 328, endPoint y: 203, distance: 19.2
click at [328, 203] on div at bounding box center [440, 183] width 881 height 715
click at [340, 184] on div at bounding box center [440, 183] width 881 height 715
drag, startPoint x: 402, startPoint y: 180, endPoint x: 411, endPoint y: 215, distance: 36.3
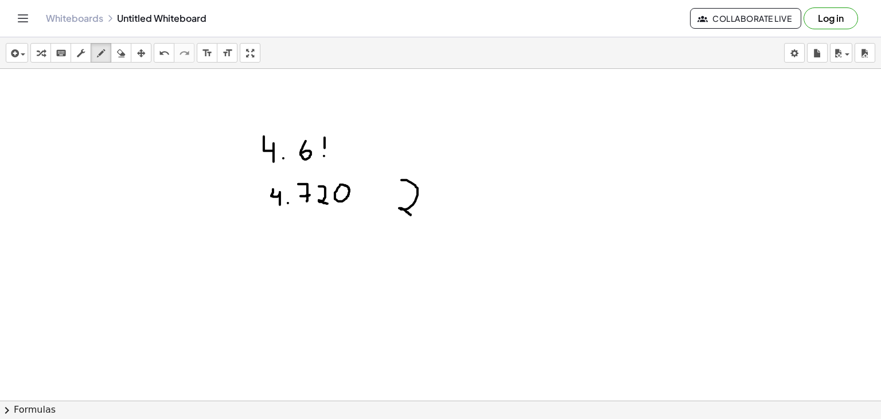
click at [411, 215] on div at bounding box center [440, 183] width 881 height 715
click at [444, 182] on div at bounding box center [440, 183] width 881 height 715
click at [475, 182] on div at bounding box center [440, 183] width 881 height 715
click at [491, 180] on div at bounding box center [440, 183] width 881 height 715
drag, startPoint x: 361, startPoint y: 198, endPoint x: 367, endPoint y: 198, distance: 5.8
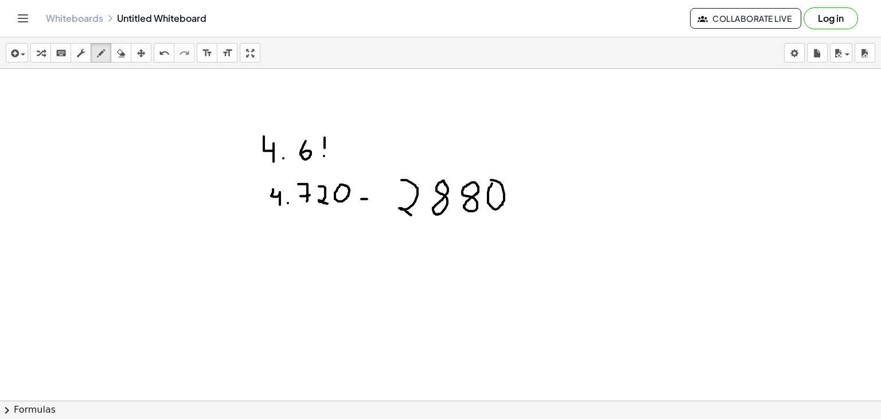
click at [367, 198] on div at bounding box center [440, 183] width 881 height 715
drag, startPoint x: 361, startPoint y: 188, endPoint x: 374, endPoint y: 186, distance: 13.4
click at [374, 186] on div at bounding box center [440, 183] width 881 height 715
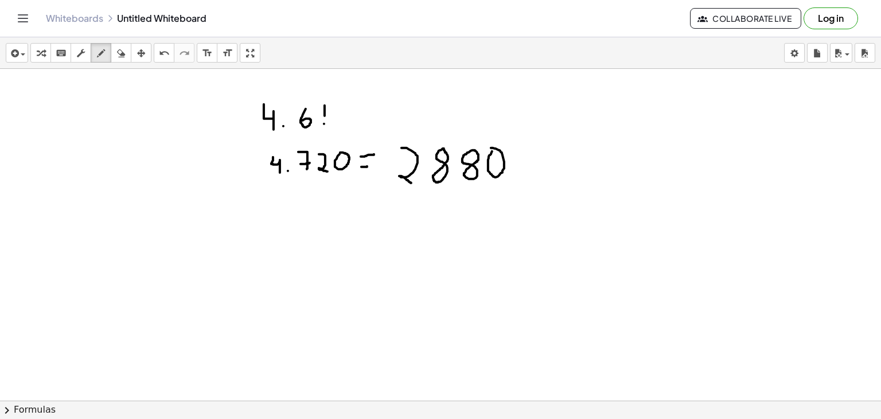
scroll to position [275, 0]
drag, startPoint x: 280, startPoint y: 221, endPoint x: 290, endPoint y: 252, distance: 33.2
click at [290, 252] on div at bounding box center [440, 150] width 881 height 715
drag, startPoint x: 310, startPoint y: 224, endPoint x: 306, endPoint y: 254, distance: 29.5
click at [306, 254] on div at bounding box center [440, 150] width 881 height 715
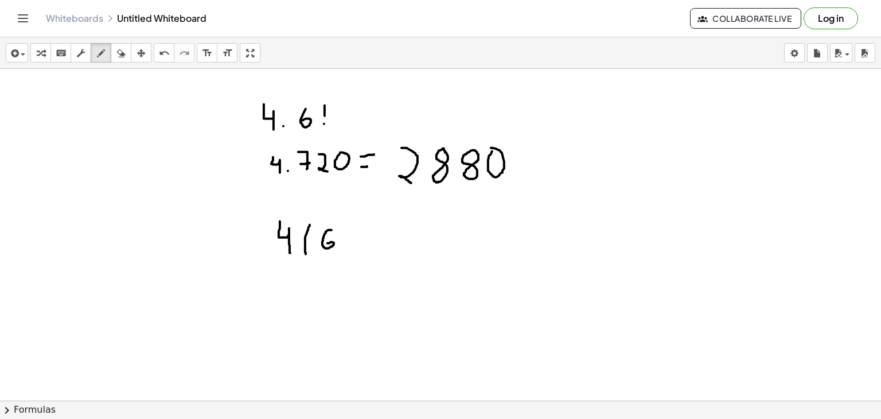
drag, startPoint x: 332, startPoint y: 229, endPoint x: 324, endPoint y: 246, distance: 18.0
click at [324, 246] on div at bounding box center [440, 150] width 881 height 715
drag, startPoint x: 348, startPoint y: 225, endPoint x: 360, endPoint y: 250, distance: 27.4
click at [360, 250] on div at bounding box center [440, 150] width 881 height 715
drag, startPoint x: 367, startPoint y: 228, endPoint x: 350, endPoint y: 245, distance: 23.9
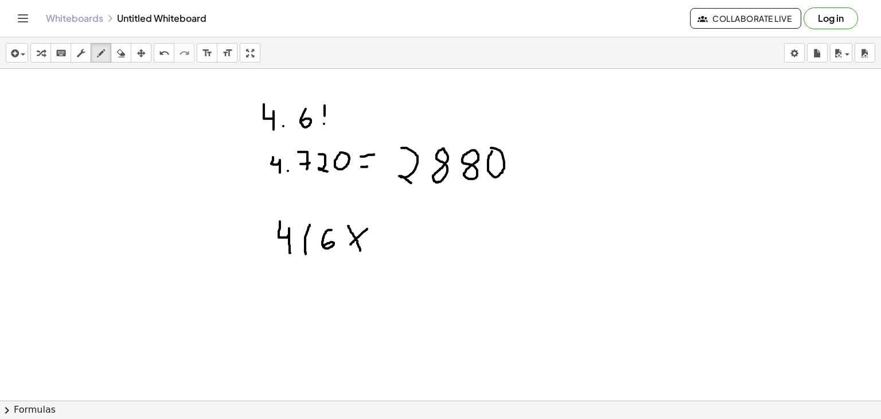
click at [350, 245] on div at bounding box center [440, 150] width 881 height 715
drag, startPoint x: 387, startPoint y: 230, endPoint x: 379, endPoint y: 247, distance: 19.2
click at [379, 247] on div at bounding box center [440, 150] width 881 height 715
drag, startPoint x: 402, startPoint y: 225, endPoint x: 415, endPoint y: 250, distance: 28.2
click at [415, 250] on div at bounding box center [440, 150] width 881 height 715
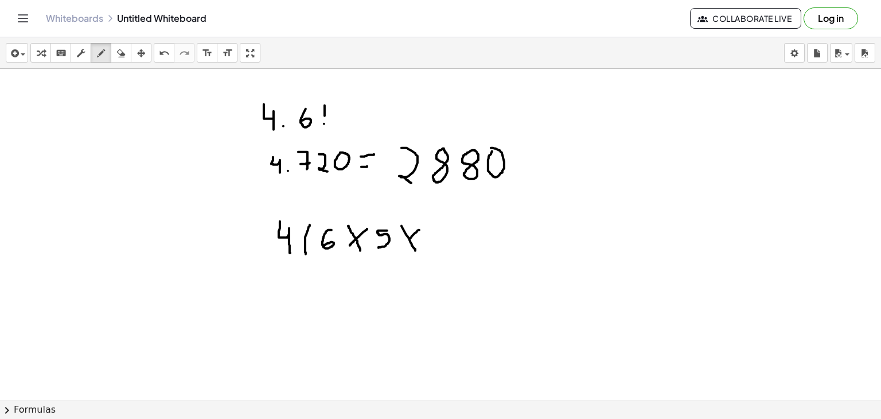
drag, startPoint x: 419, startPoint y: 229, endPoint x: 407, endPoint y: 241, distance: 17.4
click at [407, 241] on div at bounding box center [440, 150] width 881 height 715
drag, startPoint x: 428, startPoint y: 230, endPoint x: 436, endPoint y: 247, distance: 18.8
click at [436, 247] on div at bounding box center [440, 150] width 881 height 715
drag, startPoint x: 449, startPoint y: 235, endPoint x: 459, endPoint y: 244, distance: 13.8
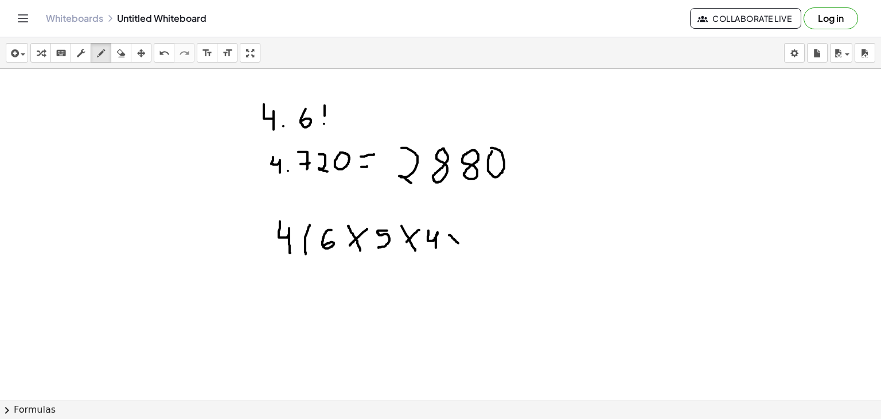
click at [459, 244] on div at bounding box center [440, 150] width 881 height 715
drag, startPoint x: 465, startPoint y: 229, endPoint x: 441, endPoint y: 248, distance: 29.8
click at [441, 248] on div at bounding box center [440, 150] width 881 height 715
drag, startPoint x: 479, startPoint y: 226, endPoint x: 474, endPoint y: 250, distance: 24.5
click at [474, 250] on div at bounding box center [440, 150] width 881 height 715
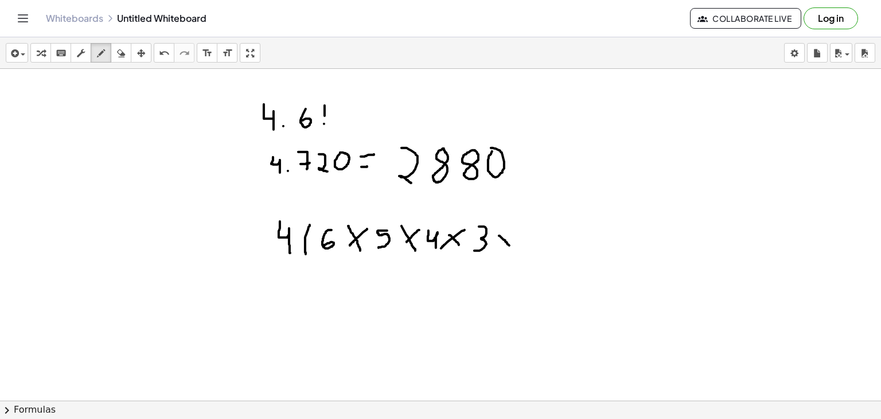
drag, startPoint x: 499, startPoint y: 235, endPoint x: 509, endPoint y: 245, distance: 14.2
click at [509, 245] on div at bounding box center [440, 150] width 881 height 715
drag, startPoint x: 513, startPoint y: 232, endPoint x: 496, endPoint y: 244, distance: 20.2
click at [496, 244] on div at bounding box center [440, 150] width 881 height 715
drag, startPoint x: 525, startPoint y: 229, endPoint x: 530, endPoint y: 244, distance: 15.8
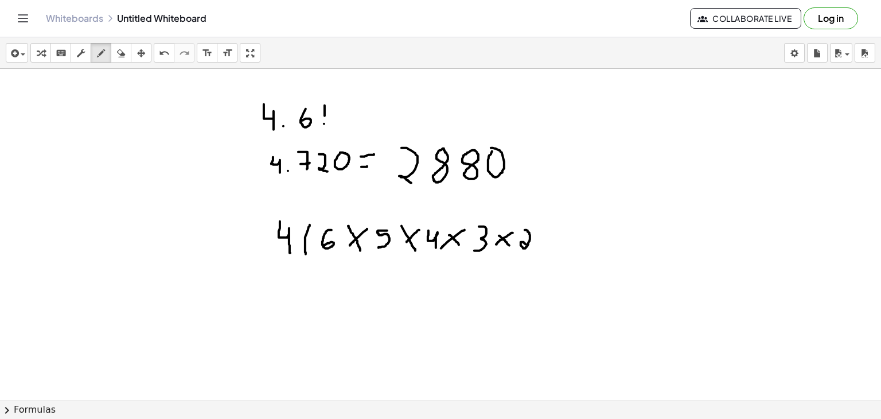
click at [530, 244] on div at bounding box center [440, 150] width 881 height 715
drag, startPoint x: 538, startPoint y: 225, endPoint x: 536, endPoint y: 252, distance: 26.4
click at [536, 252] on div at bounding box center [440, 150] width 881 height 715
drag, startPoint x: 280, startPoint y: 317, endPoint x: 289, endPoint y: 345, distance: 29.6
click at [289, 345] on div at bounding box center [440, 150] width 881 height 715
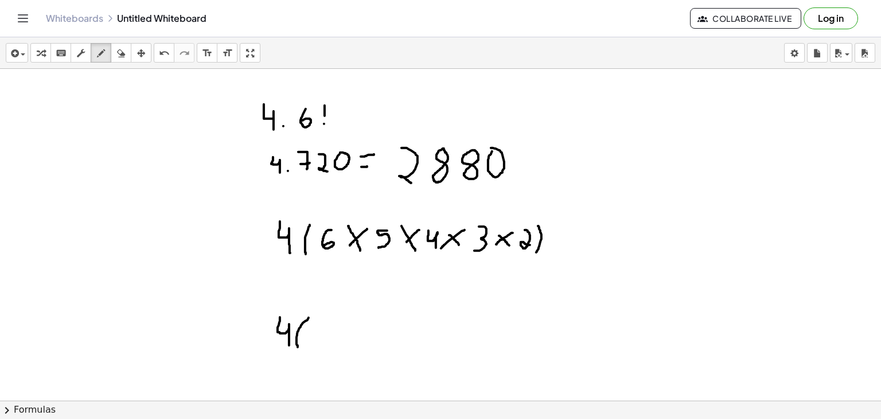
drag, startPoint x: 309, startPoint y: 317, endPoint x: 298, endPoint y: 348, distance: 32.1
click at [298, 348] on div at bounding box center [440, 150] width 881 height 715
drag, startPoint x: 325, startPoint y: 329, endPoint x: 333, endPoint y: 345, distance: 18.0
click at [333, 345] on div at bounding box center [440, 150] width 881 height 715
drag, startPoint x: 354, startPoint y: 329, endPoint x: 353, endPoint y: 343, distance: 14.4
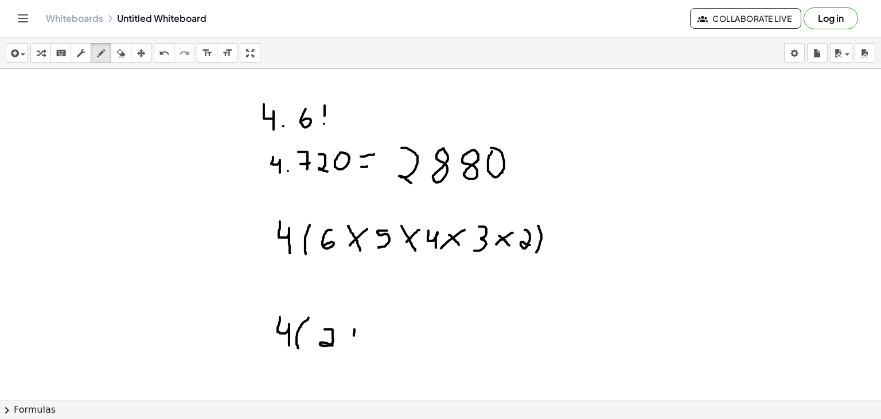
click at [353, 343] on div at bounding box center [440, 150] width 881 height 715
drag, startPoint x: 346, startPoint y: 335, endPoint x: 359, endPoint y: 334, distance: 13.2
click at [359, 334] on div at bounding box center [440, 150] width 881 height 715
drag, startPoint x: 372, startPoint y: 322, endPoint x: 365, endPoint y: 340, distance: 18.5
click at [365, 340] on div at bounding box center [440, 150] width 881 height 715
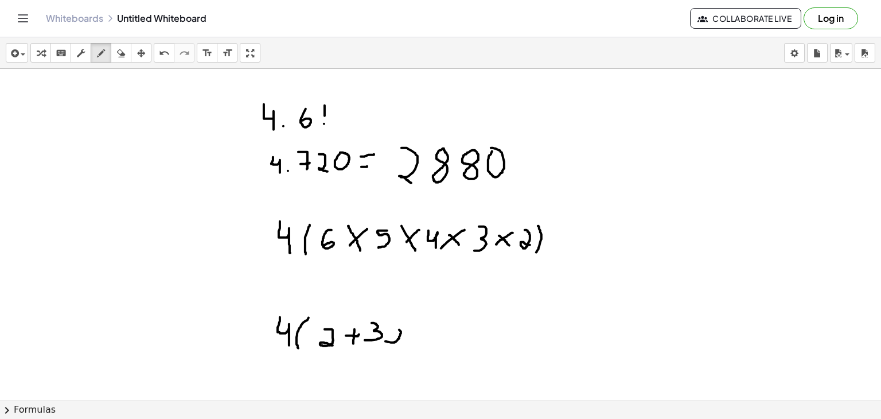
drag, startPoint x: 385, startPoint y: 341, endPoint x: 392, endPoint y: 326, distance: 15.7
click at [392, 326] on div at bounding box center [440, 150] width 881 height 715
drag, startPoint x: 413, startPoint y: 325, endPoint x: 413, endPoint y: 338, distance: 12.6
click at [413, 338] on div at bounding box center [440, 150] width 881 height 715
drag, startPoint x: 426, startPoint y: 316, endPoint x: 424, endPoint y: 344, distance: 27.6
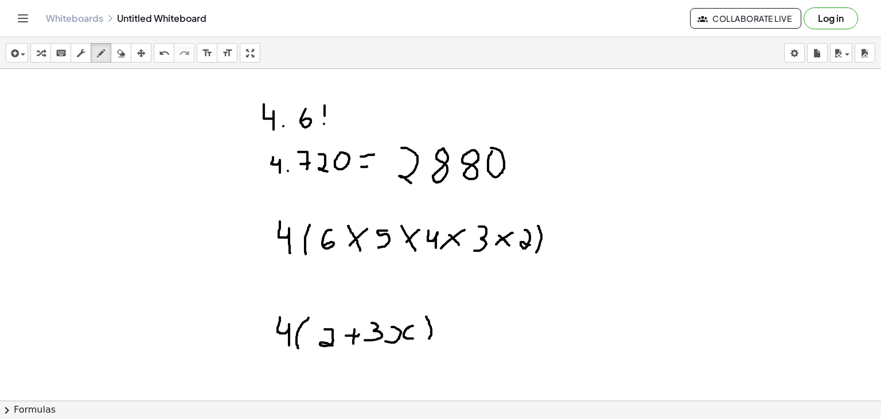
click at [424, 344] on div at bounding box center [440, 150] width 881 height 715
drag, startPoint x: 293, startPoint y: 318, endPoint x: 324, endPoint y: 315, distance: 30.5
click at [324, 315] on div at bounding box center [440, 150] width 881 height 715
drag, startPoint x: 285, startPoint y: 307, endPoint x: 385, endPoint y: 302, distance: 100.5
click at [385, 302] on div at bounding box center [440, 150] width 881 height 715
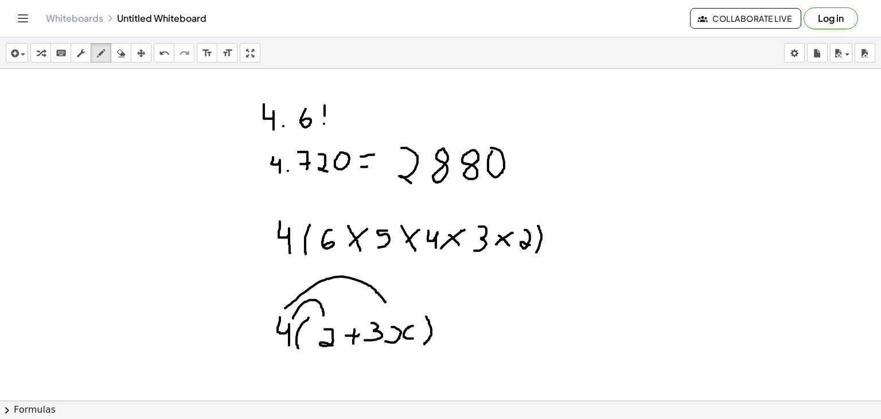
click at [461, 230] on div at bounding box center [440, 150] width 881 height 715
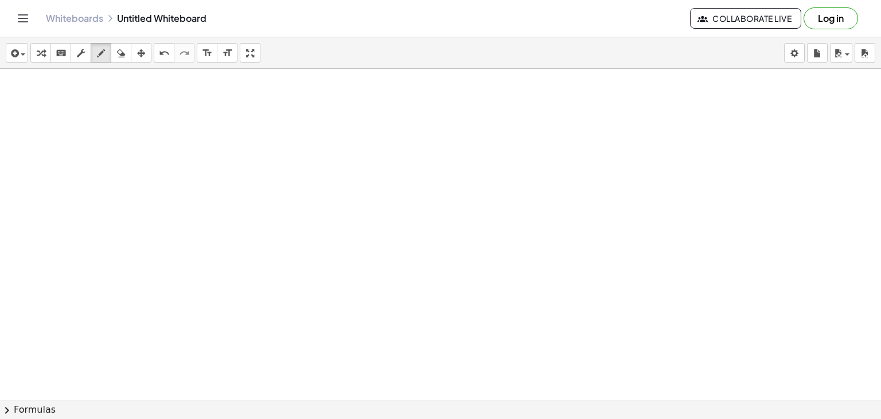
scroll to position [615, 0]
drag, startPoint x: 340, startPoint y: 131, endPoint x: 385, endPoint y: 120, distance: 46.6
drag, startPoint x: 246, startPoint y: 214, endPoint x: 271, endPoint y: 215, distance: 25.8
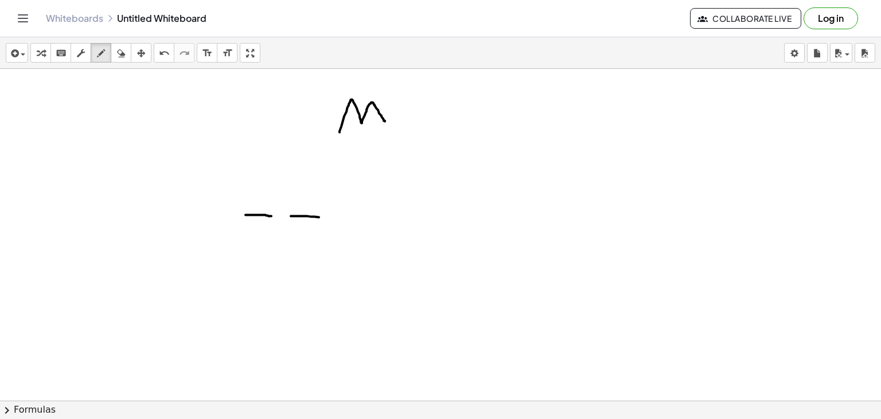
drag, startPoint x: 291, startPoint y: 215, endPoint x: 332, endPoint y: 217, distance: 41.4
drag, startPoint x: 357, startPoint y: 216, endPoint x: 395, endPoint y: 214, distance: 37.3
drag, startPoint x: 419, startPoint y: 211, endPoint x: 450, endPoint y: 211, distance: 30.4
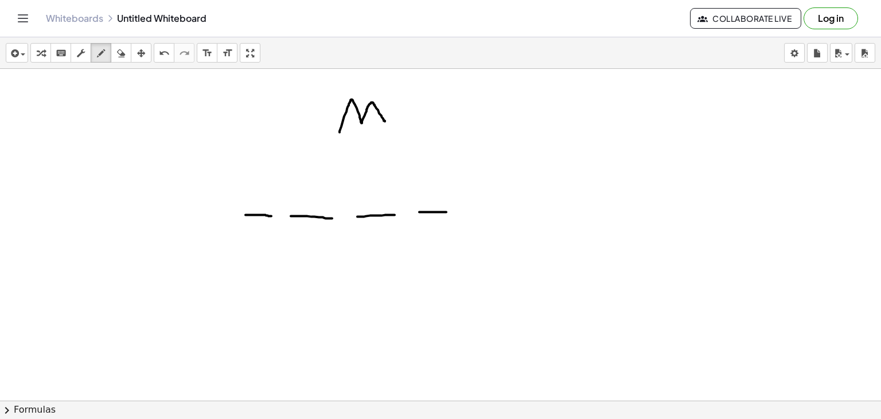
drag, startPoint x: 467, startPoint y: 211, endPoint x: 498, endPoint y: 212, distance: 30.4
drag, startPoint x: 524, startPoint y: 207, endPoint x: 551, endPoint y: 204, distance: 26.5
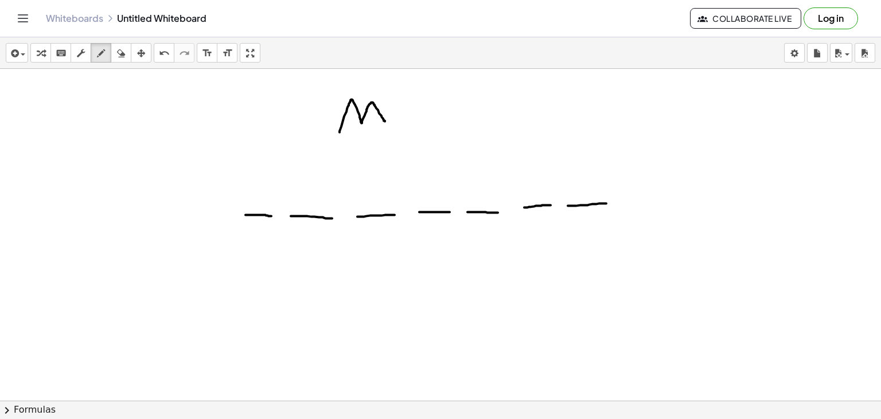
drag, startPoint x: 568, startPoint y: 205, endPoint x: 609, endPoint y: 202, distance: 41.4
drag, startPoint x: 166, startPoint y: 135, endPoint x: 174, endPoint y: 156, distance: 22.9
drag, startPoint x: 186, startPoint y: 138, endPoint x: 197, endPoint y: 154, distance: 19.3
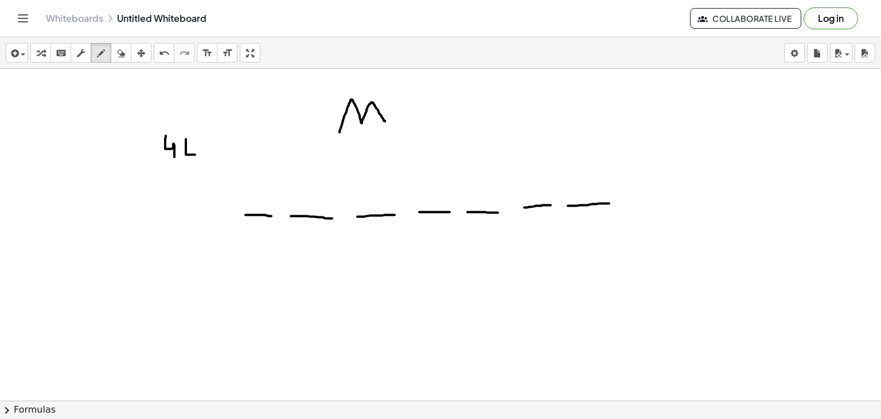
drag, startPoint x: 225, startPoint y: 134, endPoint x: 223, endPoint y: 150, distance: 15.7
drag, startPoint x: 241, startPoint y: 150, endPoint x: 258, endPoint y: 131, distance: 24.8
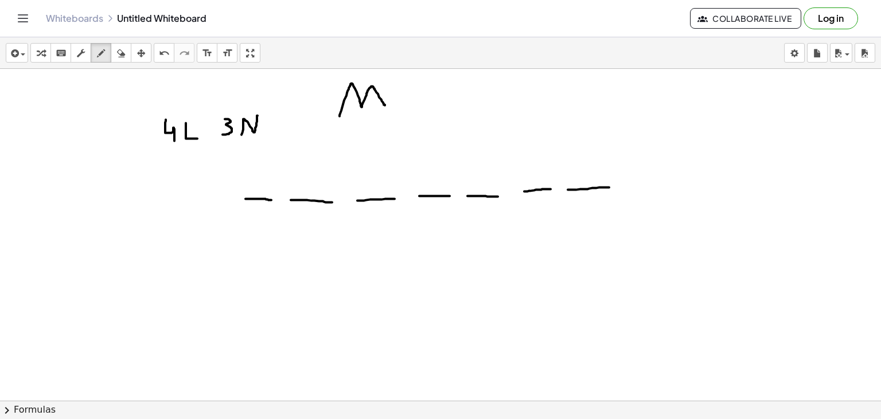
scroll to position [631, 0]
drag, startPoint x: 359, startPoint y: 264, endPoint x: 379, endPoint y: 287, distance: 30.1
drag, startPoint x: 355, startPoint y: 275, endPoint x: 369, endPoint y: 275, distance: 14.4
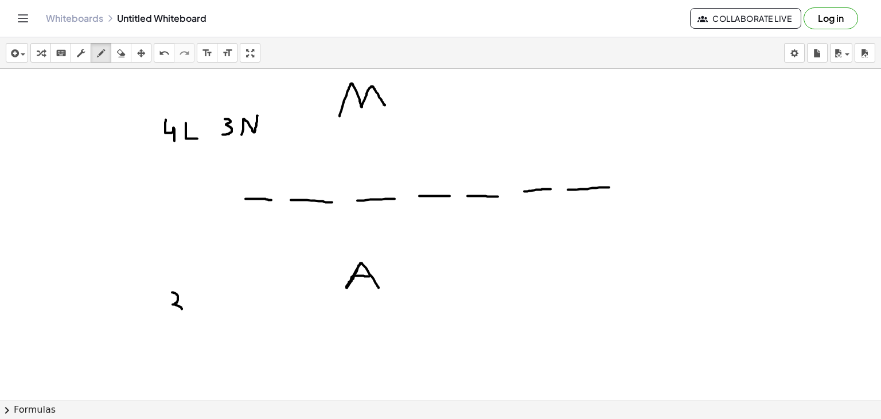
drag, startPoint x: 172, startPoint y: 291, endPoint x: 165, endPoint y: 313, distance: 22.3
drag, startPoint x: 188, startPoint y: 290, endPoint x: 200, endPoint y: 308, distance: 21.6
drag, startPoint x: 228, startPoint y: 285, endPoint x: 235, endPoint y: 306, distance: 22.5
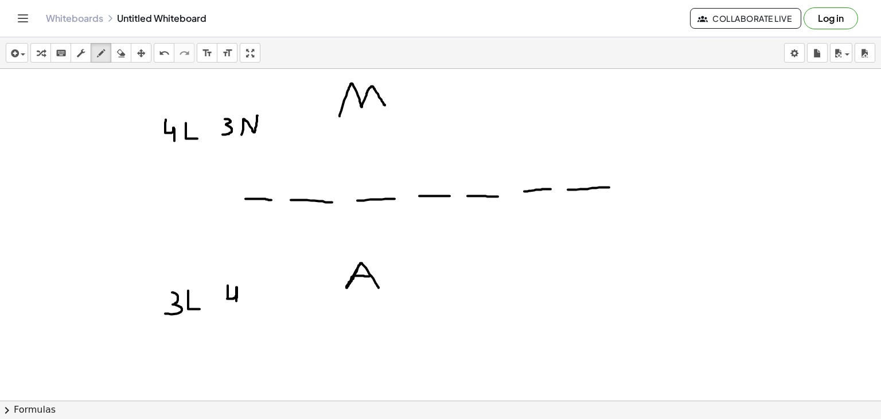
drag, startPoint x: 244, startPoint y: 303, endPoint x: 257, endPoint y: 273, distance: 33.1
drag, startPoint x: 241, startPoint y: 363, endPoint x: 264, endPoint y: 364, distance: 23.5
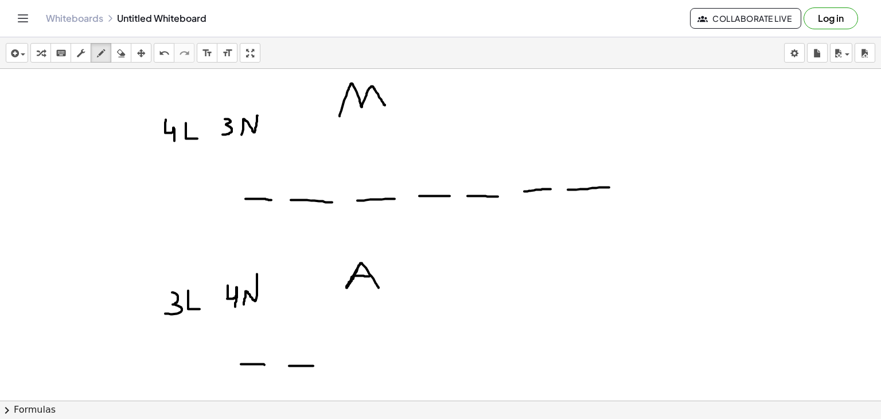
drag, startPoint x: 289, startPoint y: 365, endPoint x: 313, endPoint y: 365, distance: 24.1
drag, startPoint x: 335, startPoint y: 363, endPoint x: 356, endPoint y: 363, distance: 21.2
drag, startPoint x: 381, startPoint y: 364, endPoint x: 415, endPoint y: 364, distance: 33.8
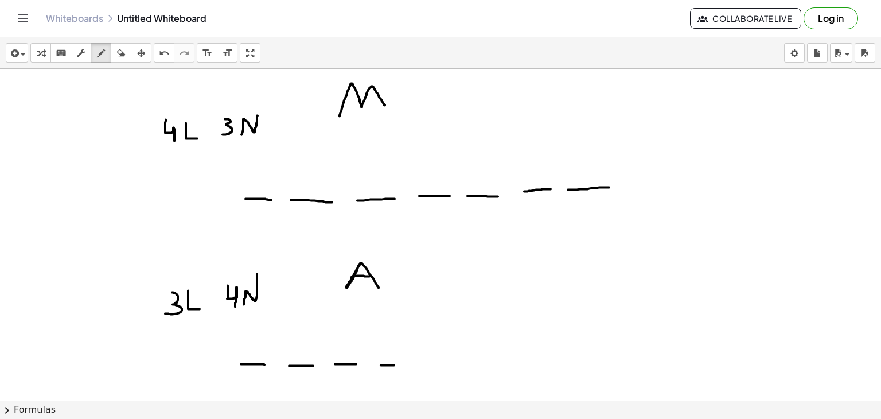
drag, startPoint x: 437, startPoint y: 363, endPoint x: 468, endPoint y: 363, distance: 31.5
drag, startPoint x: 496, startPoint y: 361, endPoint x: 527, endPoint y: 364, distance: 31.2
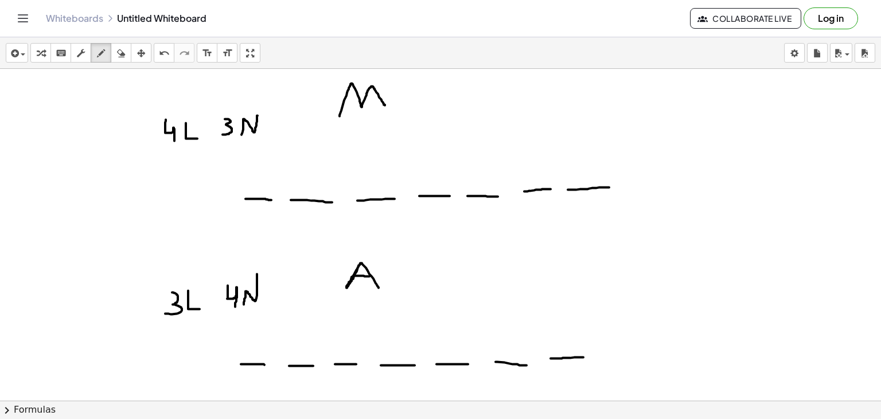
drag, startPoint x: 551, startPoint y: 357, endPoint x: 588, endPoint y: 356, distance: 37.3
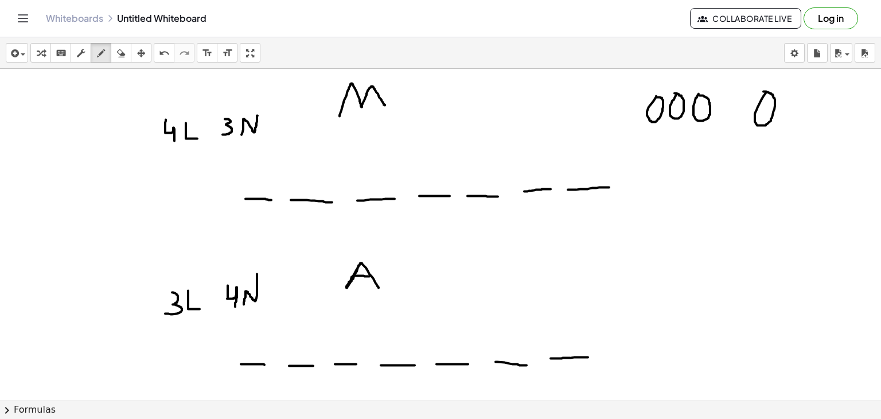
drag, startPoint x: 255, startPoint y: 219, endPoint x: 263, endPoint y: 228, distance: 12.3
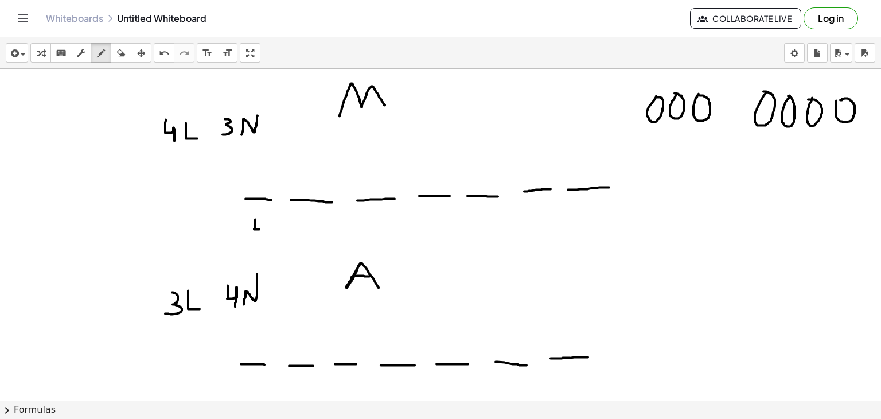
drag, startPoint x: 298, startPoint y: 212, endPoint x: 305, endPoint y: 224, distance: 14.2
drag, startPoint x: 367, startPoint y: 211, endPoint x: 377, endPoint y: 227, distance: 18.6
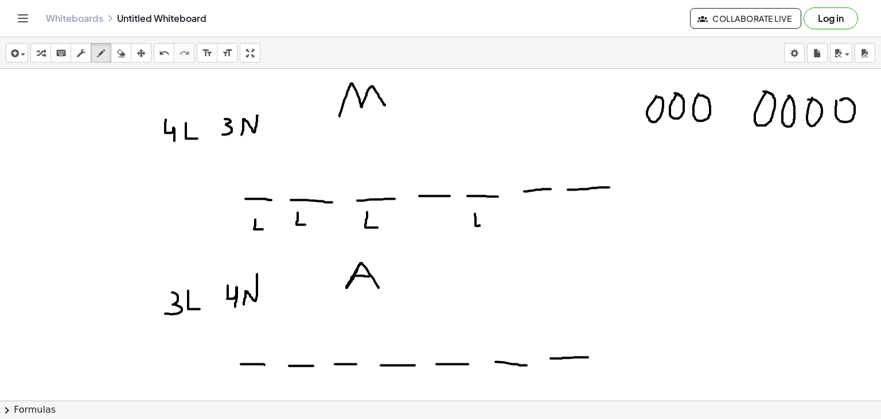
drag, startPoint x: 475, startPoint y: 213, endPoint x: 486, endPoint y: 223, distance: 15.4
drag, startPoint x: 427, startPoint y: 225, endPoint x: 444, endPoint y: 213, distance: 21.0
drag, startPoint x: 528, startPoint y: 221, endPoint x: 546, endPoint y: 202, distance: 26.0
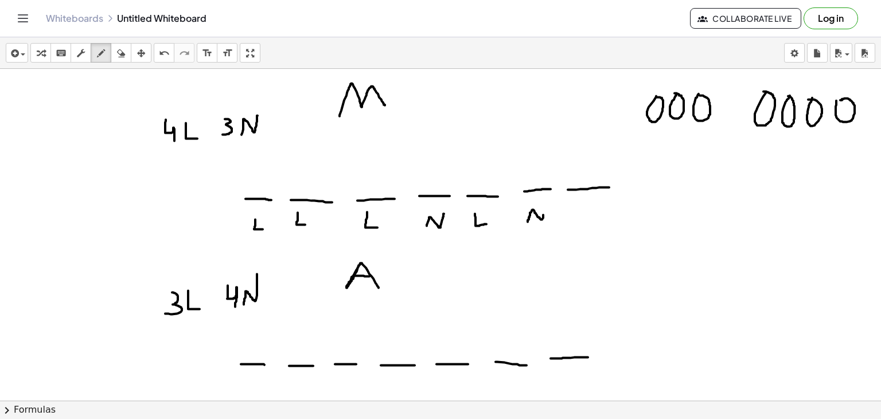
drag, startPoint x: 571, startPoint y: 218, endPoint x: 593, endPoint y: 196, distance: 31.2
drag, startPoint x: 246, startPoint y: 375, endPoint x: 263, endPoint y: 385, distance: 20.1
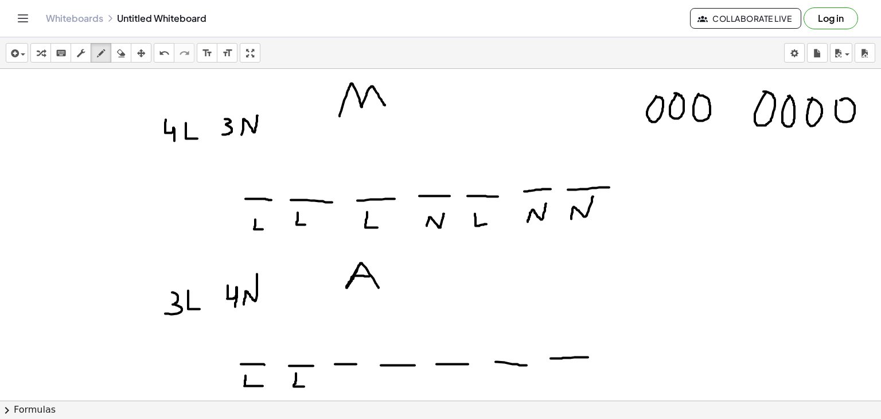
drag, startPoint x: 296, startPoint y: 372, endPoint x: 305, endPoint y: 385, distance: 16.1
drag, startPoint x: 338, startPoint y: 373, endPoint x: 349, endPoint y: 385, distance: 16.2
drag, startPoint x: 397, startPoint y: 380, endPoint x: 408, endPoint y: 372, distance: 13.2
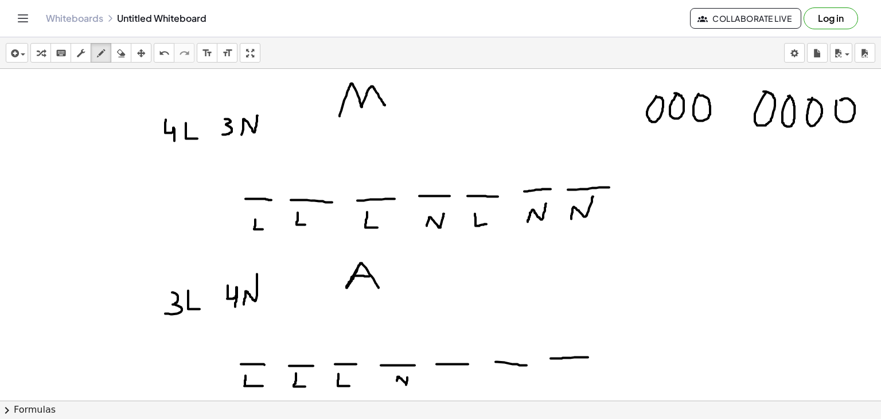
drag, startPoint x: 445, startPoint y: 381, endPoint x: 462, endPoint y: 373, distance: 19.2
drag, startPoint x: 503, startPoint y: 383, endPoint x: 516, endPoint y: 374, distance: 15.6
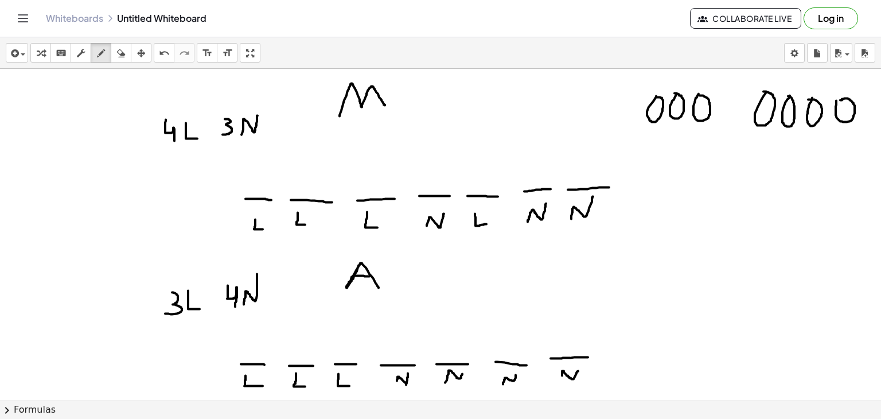
drag, startPoint x: 562, startPoint y: 375, endPoint x: 579, endPoint y: 368, distance: 17.8
drag, startPoint x: 249, startPoint y: 166, endPoint x: 250, endPoint y: 180, distance: 13.8
drag, startPoint x: 262, startPoint y: 170, endPoint x: 262, endPoint y: 184, distance: 13.2
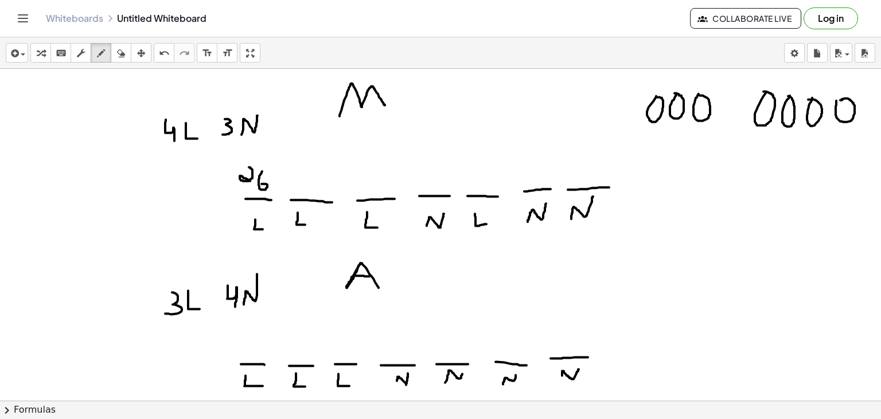
drag, startPoint x: 298, startPoint y: 172, endPoint x: 299, endPoint y: 189, distance: 17.2
drag, startPoint x: 314, startPoint y: 172, endPoint x: 310, endPoint y: 182, distance: 10.5
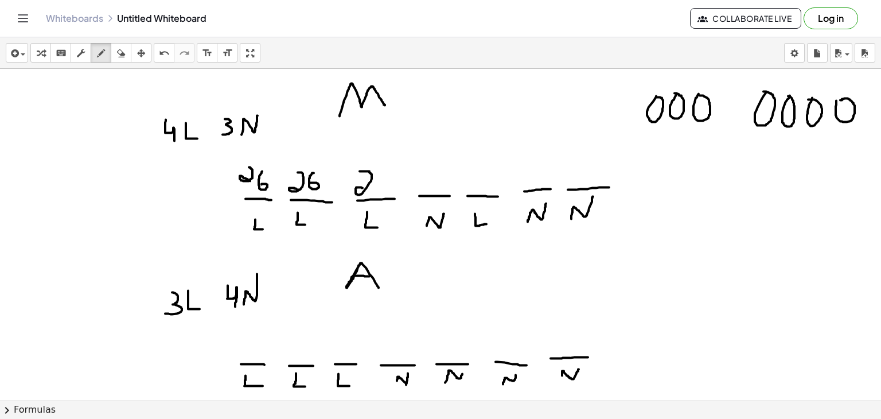
drag, startPoint x: 360, startPoint y: 170, endPoint x: 366, endPoint y: 189, distance: 19.4
drag, startPoint x: 388, startPoint y: 170, endPoint x: 384, endPoint y: 184, distance: 14.3
drag, startPoint x: 424, startPoint y: 179, endPoint x: 424, endPoint y: 189, distance: 9.8
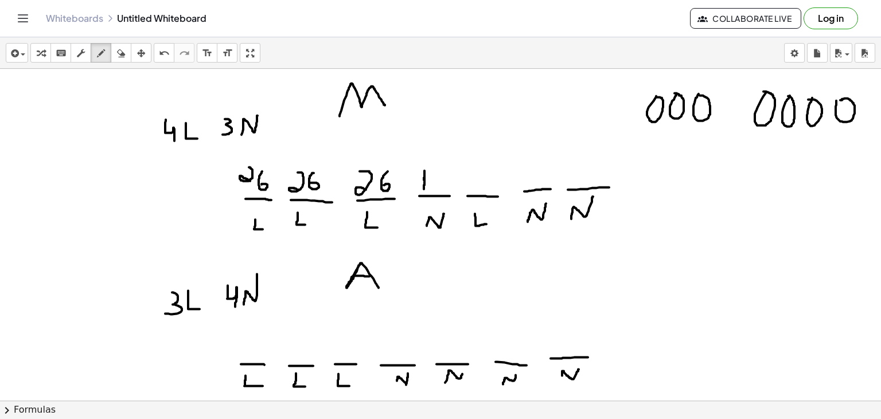
drag, startPoint x: 473, startPoint y: 167, endPoint x: 478, endPoint y: 189, distance: 22.4
drag, startPoint x: 491, startPoint y: 173, endPoint x: 489, endPoint y: 182, distance: 9.5
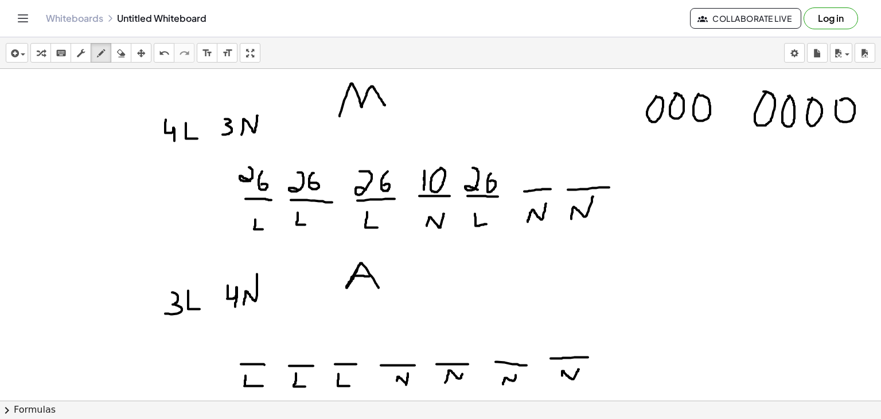
drag, startPoint x: 497, startPoint y: 162, endPoint x: 490, endPoint y: 173, distance: 13.4
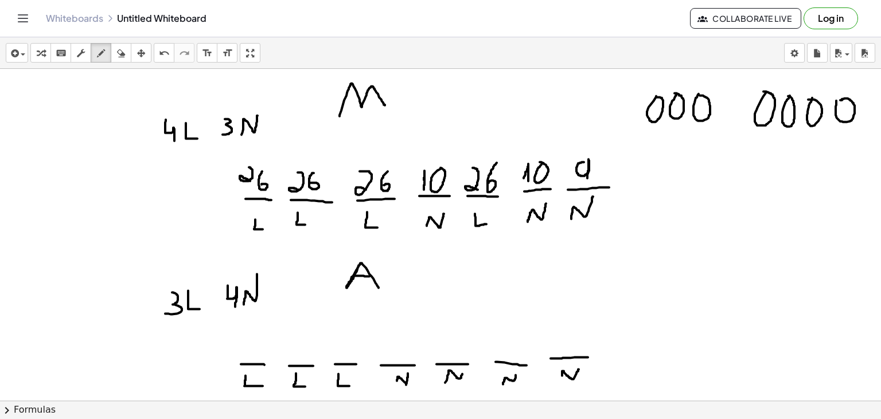
drag, startPoint x: 584, startPoint y: 161, endPoint x: 587, endPoint y: 180, distance: 19.2
click at [122, 57] on icon "button" at bounding box center [121, 53] width 8 height 14
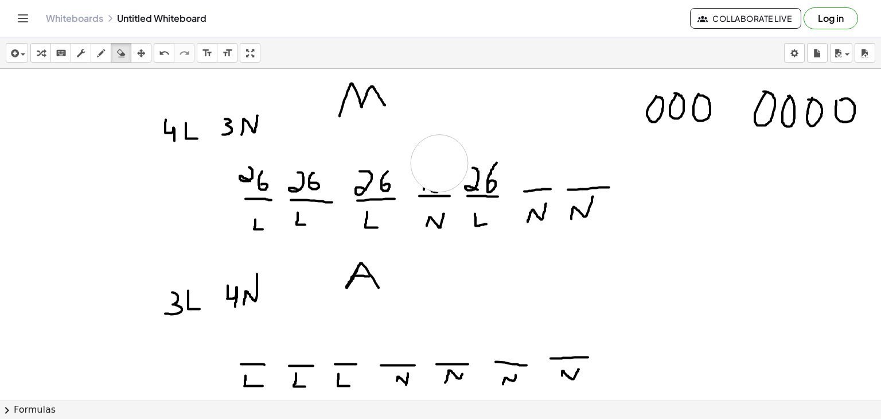
click at [105, 55] on div "button" at bounding box center [100, 53] width 15 height 14
drag, startPoint x: 424, startPoint y: 178, endPoint x: 427, endPoint y: 188, distance: 10.0
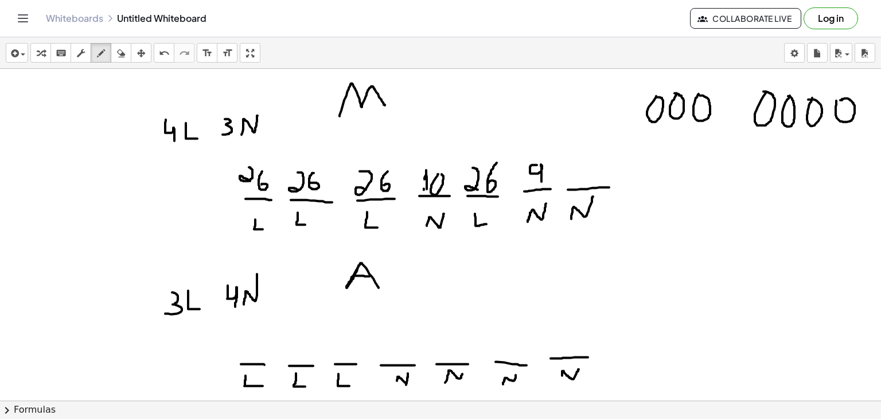
drag, startPoint x: 537, startPoint y: 164, endPoint x: 541, endPoint y: 181, distance: 17.3
drag, startPoint x: 123, startPoint y: 49, endPoint x: 301, endPoint y: 133, distance: 195.8
click at [301, 133] on div "insert select one: Math Expression Function Text Youtube Video Graphing Geometr…" at bounding box center [440, 227] width 881 height 381
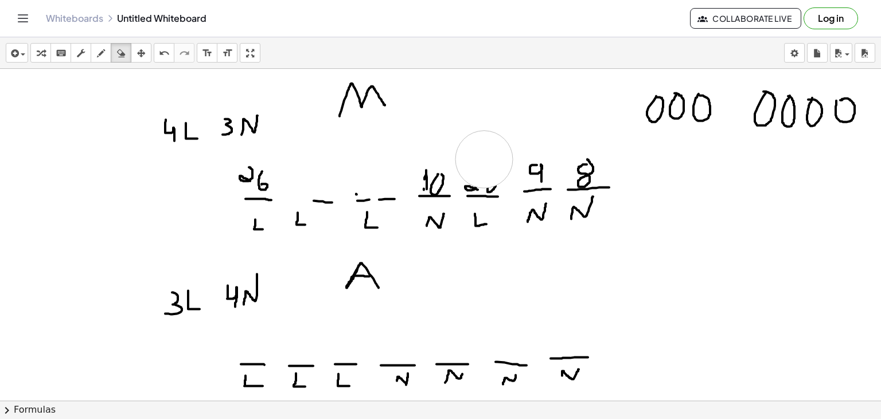
click at [97, 49] on icon "button" at bounding box center [101, 53] width 8 height 14
drag, startPoint x: 300, startPoint y: 196, endPoint x: 315, endPoint y: 200, distance: 15.6
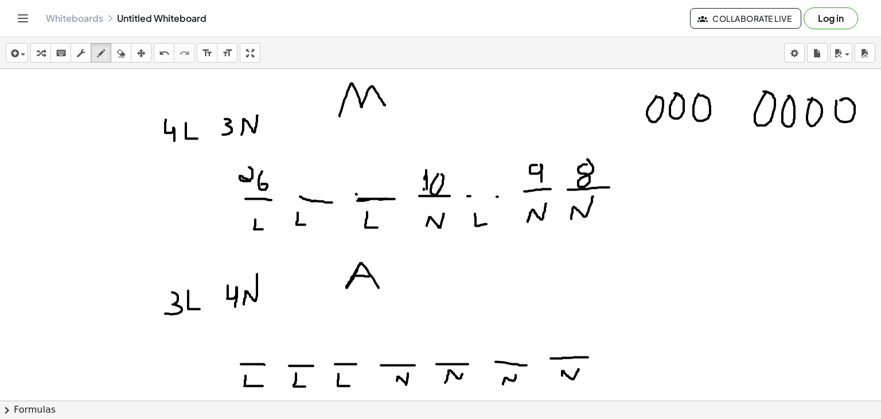
drag, startPoint x: 359, startPoint y: 198, endPoint x: 390, endPoint y: 198, distance: 31.5
drag, startPoint x: 466, startPoint y: 193, endPoint x: 499, endPoint y: 196, distance: 33.3
drag, startPoint x: 299, startPoint y: 173, endPoint x: 305, endPoint y: 187, distance: 15.7
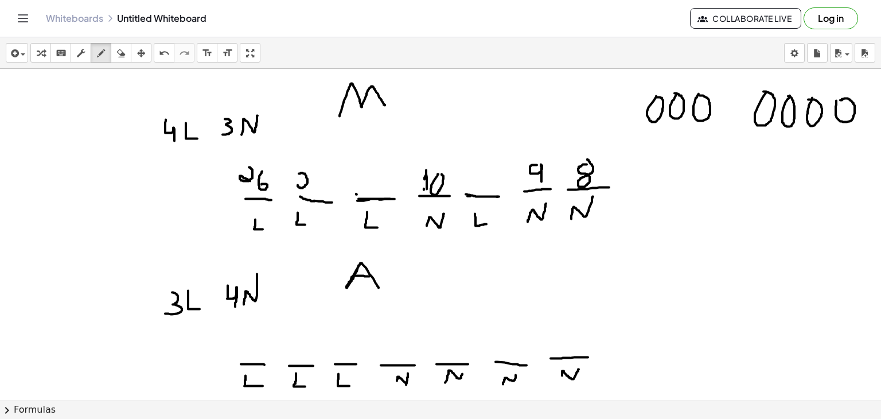
drag, startPoint x: 317, startPoint y: 176, endPoint x: 316, endPoint y: 193, distance: 17.2
drag, startPoint x: 364, startPoint y: 174, endPoint x: 374, endPoint y: 193, distance: 21.3
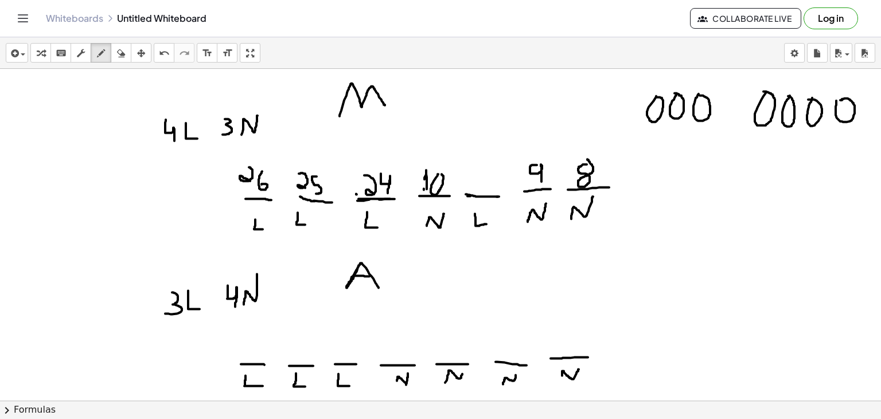
drag, startPoint x: 381, startPoint y: 173, endPoint x: 388, endPoint y: 193, distance: 21.2
drag, startPoint x: 474, startPoint y: 174, endPoint x: 481, endPoint y: 189, distance: 16.4
drag, startPoint x: 489, startPoint y: 173, endPoint x: 488, endPoint y: 189, distance: 16.1
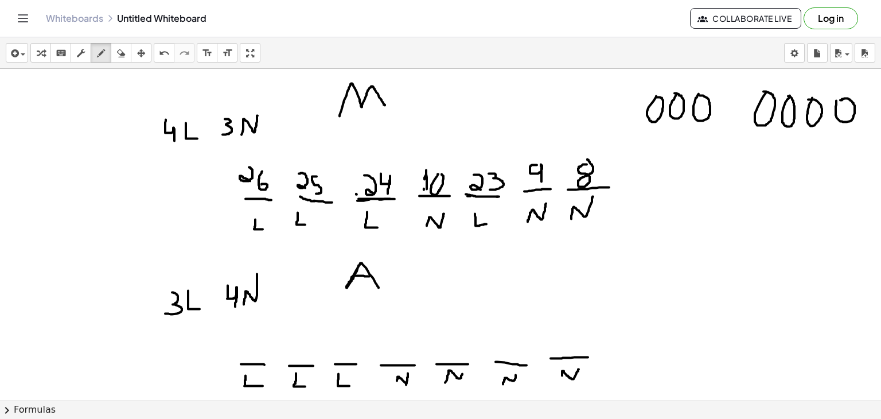
drag, startPoint x: 633, startPoint y: 184, endPoint x: 642, endPoint y: 184, distance: 9.2
drag, startPoint x: 637, startPoint y: 178, endPoint x: 644, endPoint y: 178, distance: 6.9
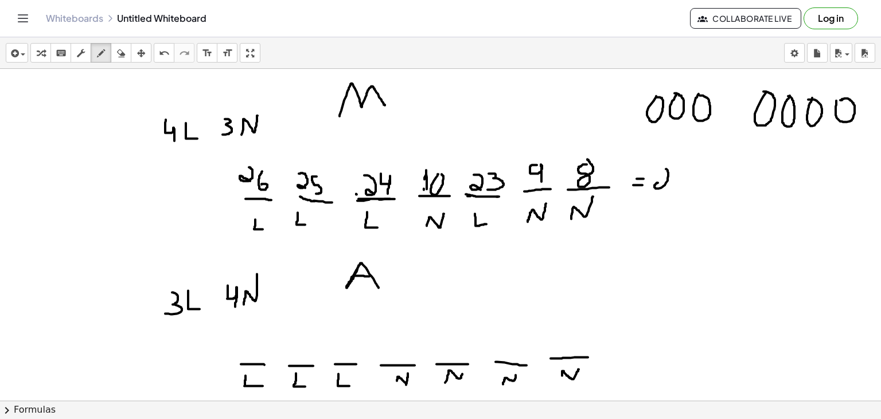
drag, startPoint x: 666, startPoint y: 168, endPoint x: 667, endPoint y: 186, distance: 17.8
drag, startPoint x: 684, startPoint y: 171, endPoint x: 679, endPoint y: 185, distance: 14.7
drag, startPoint x: 700, startPoint y: 166, endPoint x: 706, endPoint y: 164, distance: 6.0
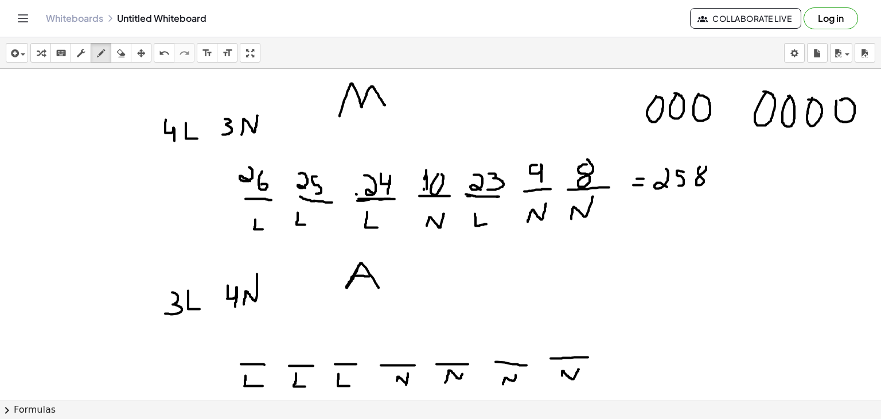
drag, startPoint x: 723, startPoint y: 165, endPoint x: 725, endPoint y: 185, distance: 20.7
drag, startPoint x: 743, startPoint y: 165, endPoint x: 743, endPoint y: 189, distance: 24.7
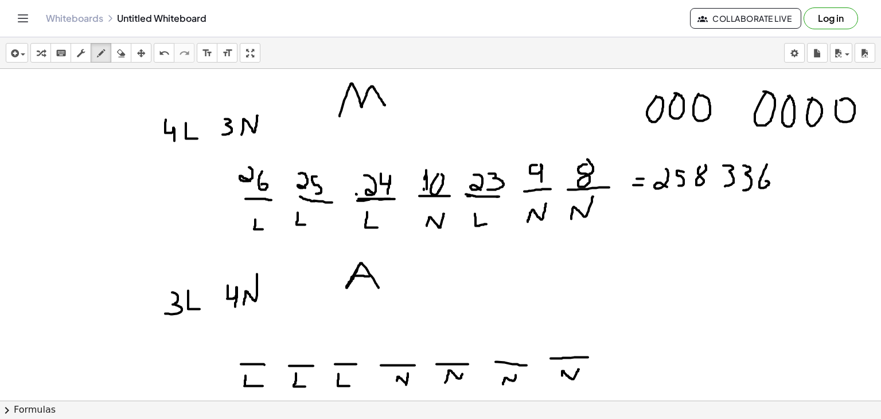
drag, startPoint x: 767, startPoint y: 163, endPoint x: 762, endPoint y: 180, distance: 17.4
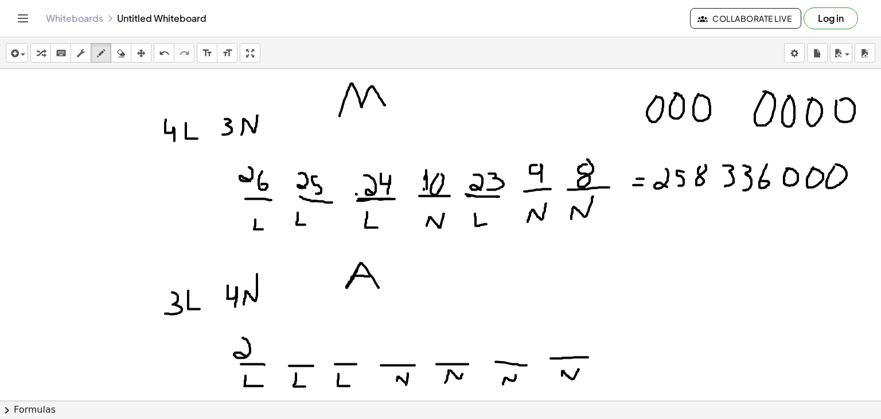
drag, startPoint x: 243, startPoint y: 337, endPoint x: 247, endPoint y: 356, distance: 20.0
drag, startPoint x: 260, startPoint y: 340, endPoint x: 252, endPoint y: 354, distance: 15.9
drag, startPoint x: 297, startPoint y: 340, endPoint x: 302, endPoint y: 359, distance: 19.1
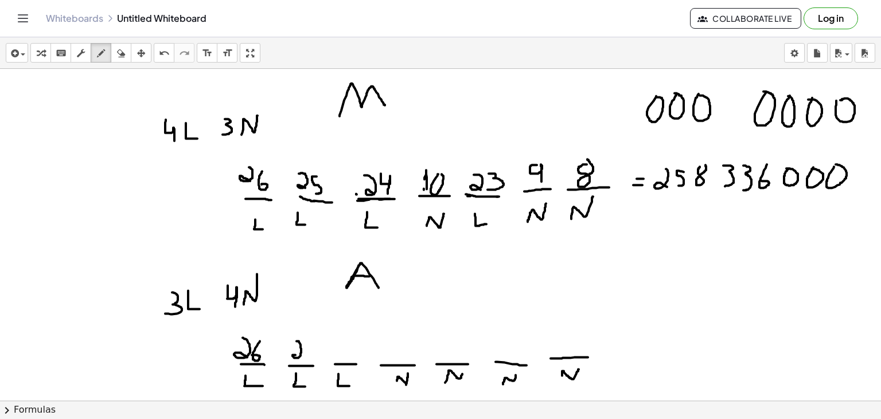
drag, startPoint x: 313, startPoint y: 340, endPoint x: 307, endPoint y: 359, distance: 19.1
drag, startPoint x: 336, startPoint y: 341, endPoint x: 344, endPoint y: 359, distance: 19.5
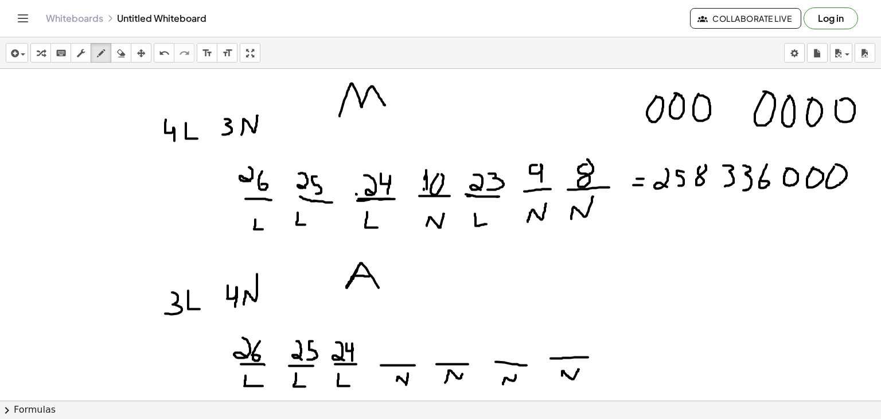
drag, startPoint x: 346, startPoint y: 342, endPoint x: 352, endPoint y: 360, distance: 18.7
drag, startPoint x: 388, startPoint y: 350, endPoint x: 391, endPoint y: 356, distance: 7.2
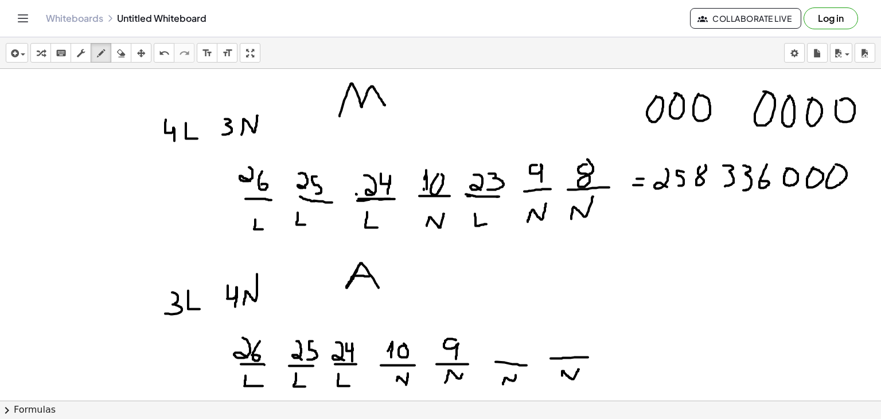
drag, startPoint x: 456, startPoint y: 339, endPoint x: 456, endPoint y: 360, distance: 20.7
drag, startPoint x: 560, startPoint y: 335, endPoint x: 572, endPoint y: 359, distance: 27.2
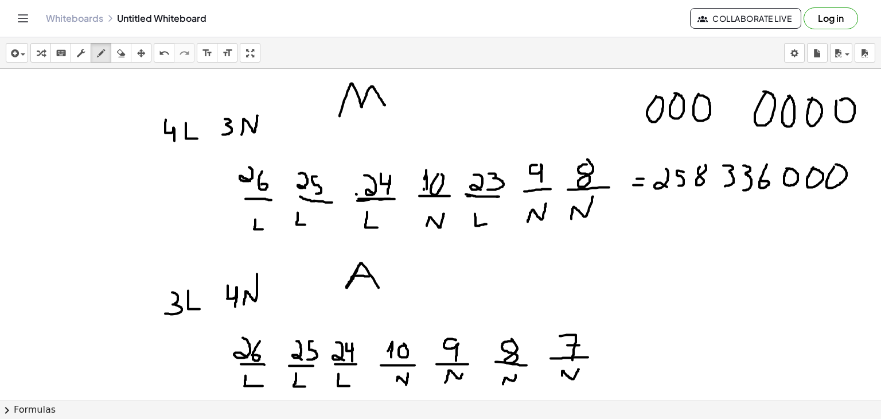
drag, startPoint x: 567, startPoint y: 344, endPoint x: 579, endPoint y: 344, distance: 12.0
click at [128, 52] on div "button" at bounding box center [121, 53] width 15 height 14
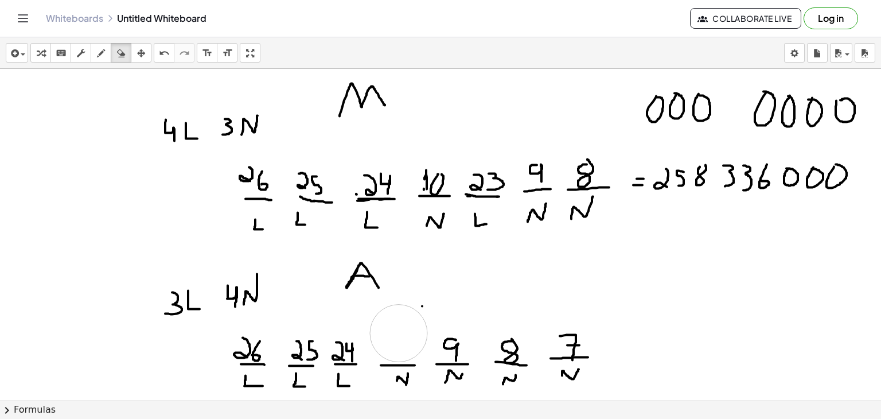
click at [103, 51] on icon "button" at bounding box center [101, 53] width 8 height 14
drag, startPoint x: 399, startPoint y: 342, endPoint x: 400, endPoint y: 360, distance: 17.2
drag, startPoint x: 657, startPoint y: 325, endPoint x: 661, endPoint y: 355, distance: 30.6
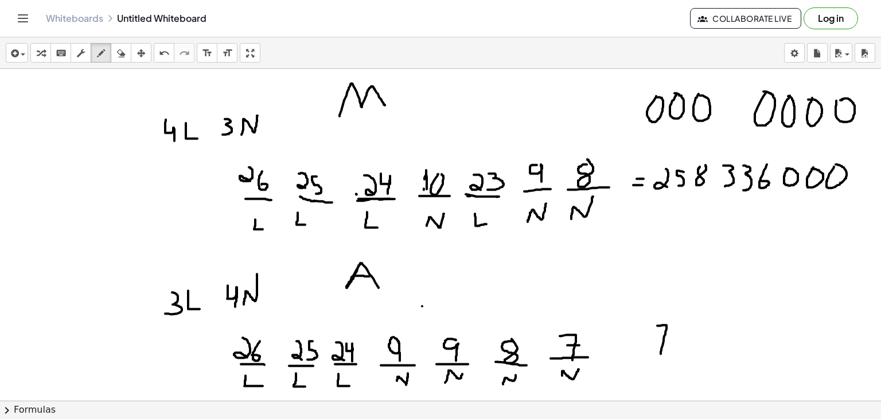
drag, startPoint x: 654, startPoint y: 341, endPoint x: 668, endPoint y: 341, distance: 14.4
drag, startPoint x: 706, startPoint y: 326, endPoint x: 711, endPoint y: 354, distance: 28.1
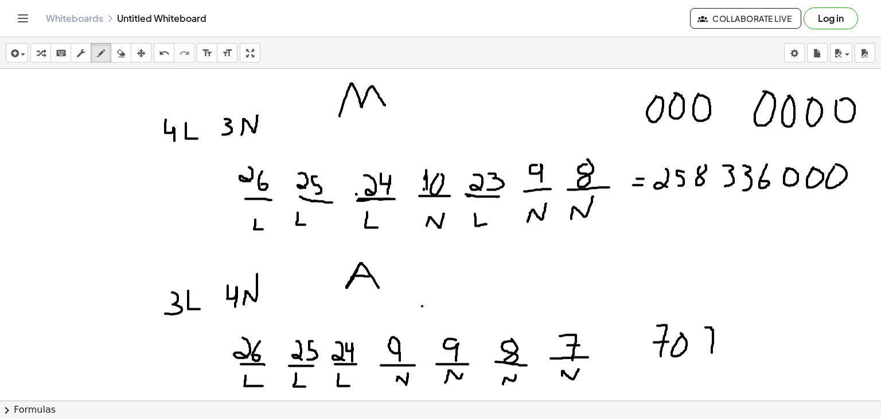
drag, startPoint x: 699, startPoint y: 336, endPoint x: 720, endPoint y: 337, distance: 21.3
drag, startPoint x: 737, startPoint y: 328, endPoint x: 723, endPoint y: 344, distance: 22.0
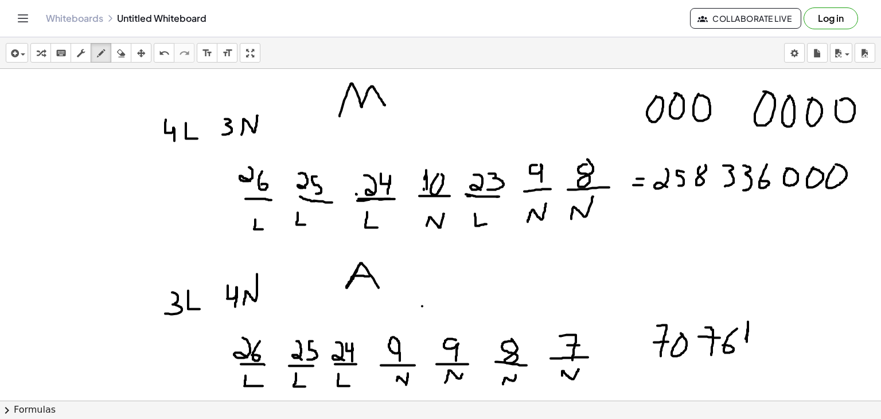
drag, startPoint x: 779, startPoint y: 322, endPoint x: 772, endPoint y: 337, distance: 16.7
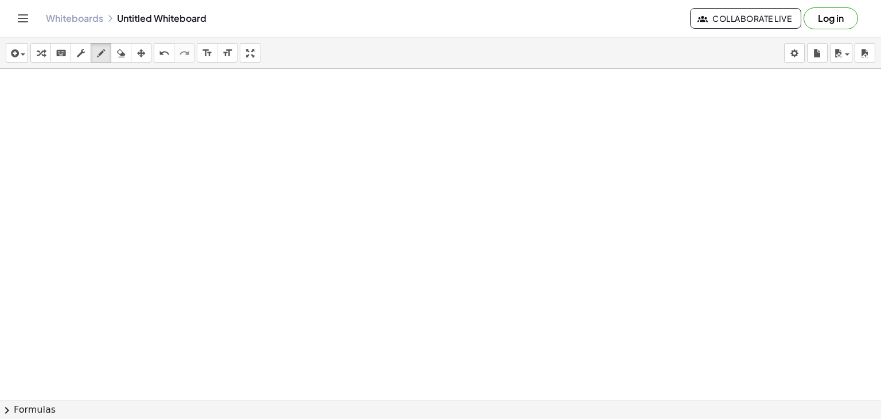
scroll to position [959, 0]
drag, startPoint x: 310, startPoint y: 104, endPoint x: 303, endPoint y: 122, distance: 19.6
drag, startPoint x: 328, startPoint y: 108, endPoint x: 328, endPoint y: 120, distance: 12.6
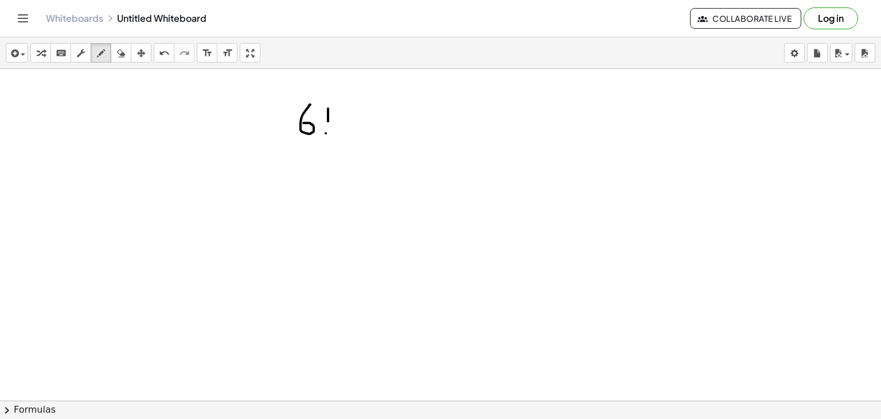
drag, startPoint x: 376, startPoint y: 108, endPoint x: 361, endPoint y: 129, distance: 25.9
drag, startPoint x: 387, startPoint y: 107, endPoint x: 387, endPoint y: 119, distance: 12.0
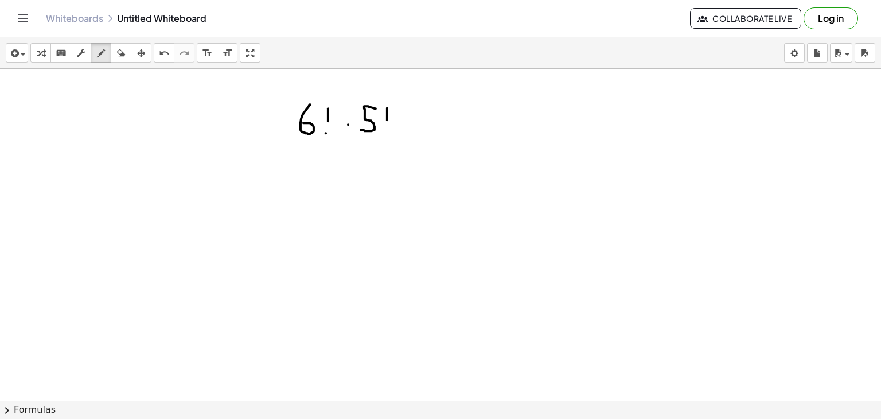
drag, startPoint x: 298, startPoint y: 142, endPoint x: 388, endPoint y: 139, distance: 90.1
drag, startPoint x: 305, startPoint y: 154, endPoint x: 309, endPoint y: 186, distance: 31.8
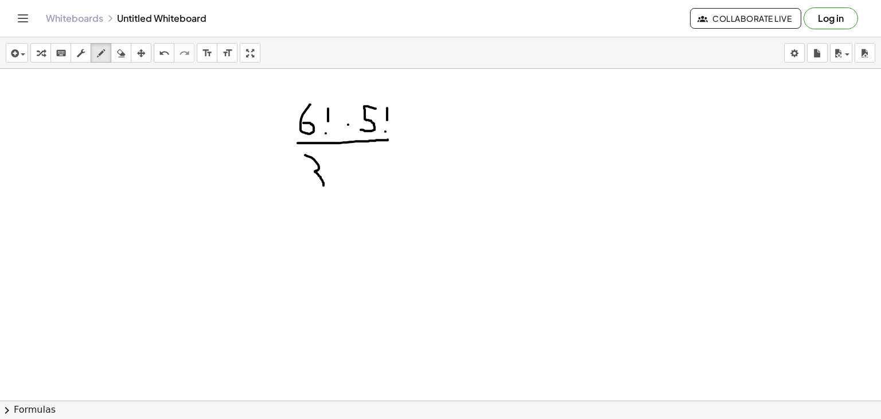
drag, startPoint x: 333, startPoint y: 152, endPoint x: 333, endPoint y: 167, distance: 14.9
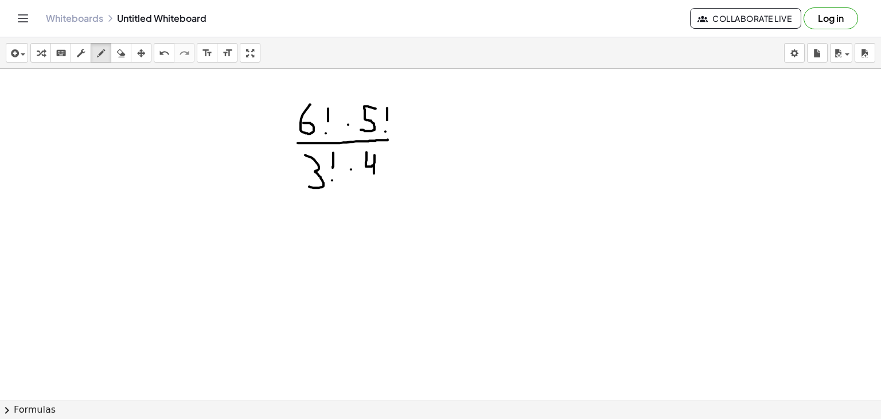
drag, startPoint x: 367, startPoint y: 151, endPoint x: 374, endPoint y: 173, distance: 22.5
drag, startPoint x: 383, startPoint y: 154, endPoint x: 384, endPoint y: 166, distance: 12.1
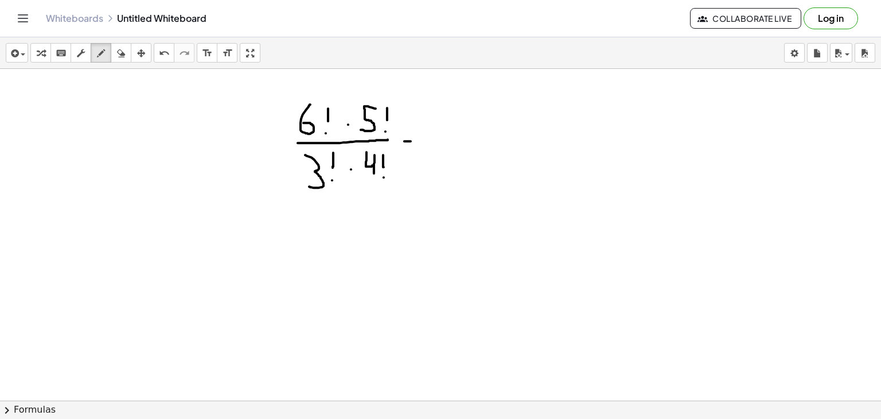
drag, startPoint x: 404, startPoint y: 141, endPoint x: 413, endPoint y: 141, distance: 8.6
drag, startPoint x: 403, startPoint y: 131, endPoint x: 415, endPoint y: 131, distance: 12.6
drag, startPoint x: 451, startPoint y: 112, endPoint x: 443, endPoint y: 129, distance: 18.5
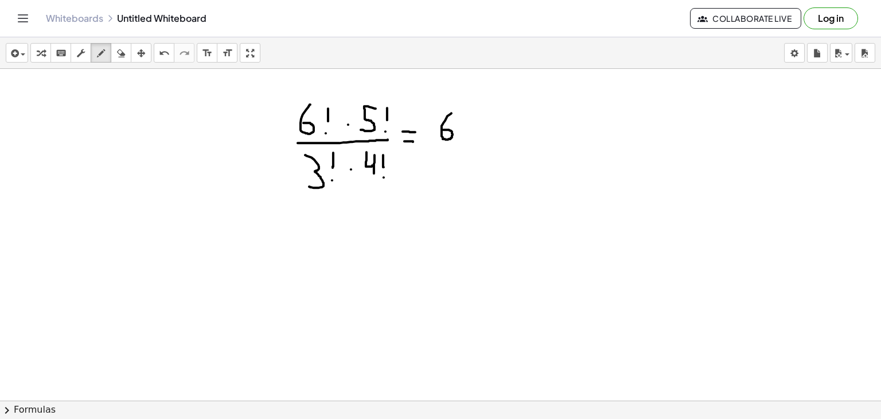
drag, startPoint x: 462, startPoint y: 120, endPoint x: 471, endPoint y: 133, distance: 15.6
drag, startPoint x: 474, startPoint y: 119, endPoint x: 464, endPoint y: 131, distance: 15.9
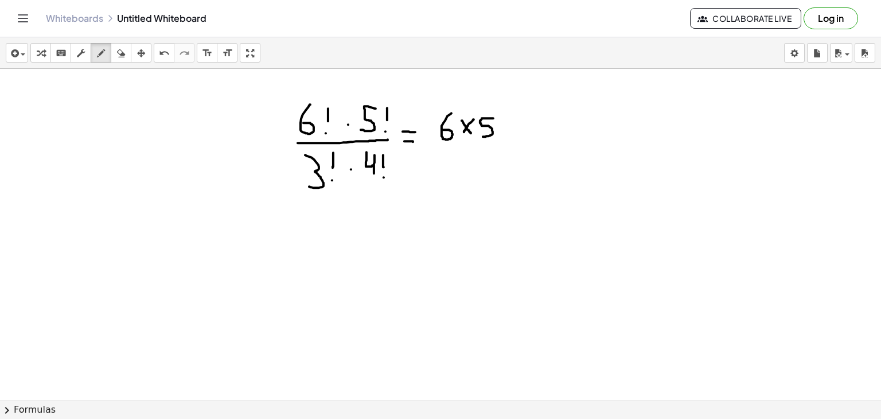
drag, startPoint x: 493, startPoint y: 118, endPoint x: 481, endPoint y: 136, distance: 22.3
drag, startPoint x: 502, startPoint y: 122, endPoint x: 511, endPoint y: 134, distance: 14.8
drag, startPoint x: 512, startPoint y: 119, endPoint x: 497, endPoint y: 133, distance: 20.3
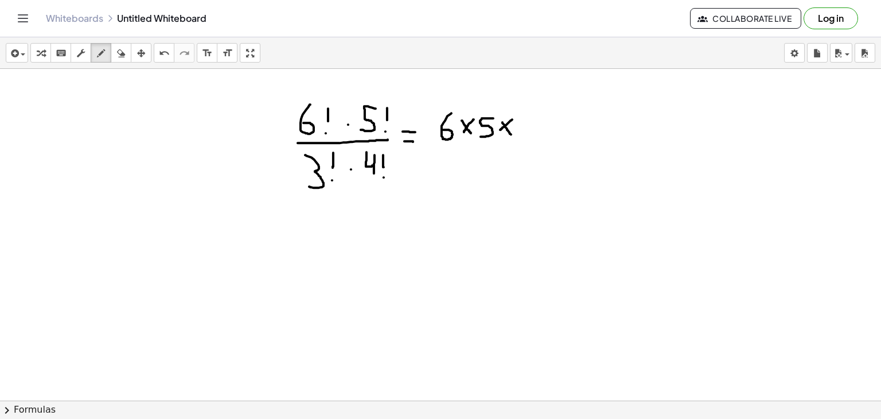
drag, startPoint x: 522, startPoint y: 114, endPoint x: 531, endPoint y: 135, distance: 22.6
drag, startPoint x: 541, startPoint y: 120, endPoint x: 551, endPoint y: 129, distance: 13.4
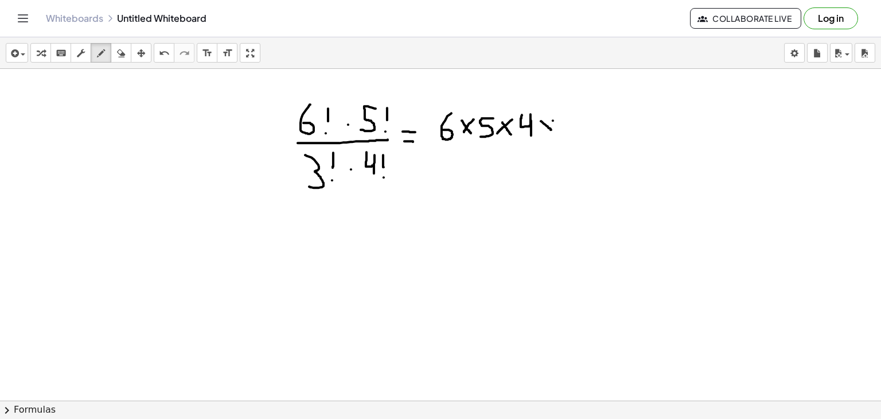
drag, startPoint x: 553, startPoint y: 120, endPoint x: 546, endPoint y: 125, distance: 8.6
drag, startPoint x: 552, startPoint y: 118, endPoint x: 543, endPoint y: 129, distance: 15.1
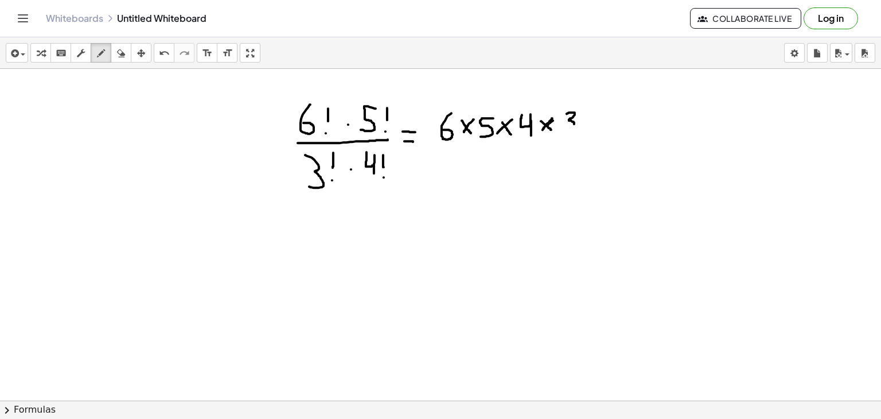
drag, startPoint x: 567, startPoint y: 113, endPoint x: 562, endPoint y: 126, distance: 14.0
drag, startPoint x: 589, startPoint y: 115, endPoint x: 601, endPoint y: 133, distance: 21.3
drag, startPoint x: 601, startPoint y: 117, endPoint x: 585, endPoint y: 130, distance: 20.0
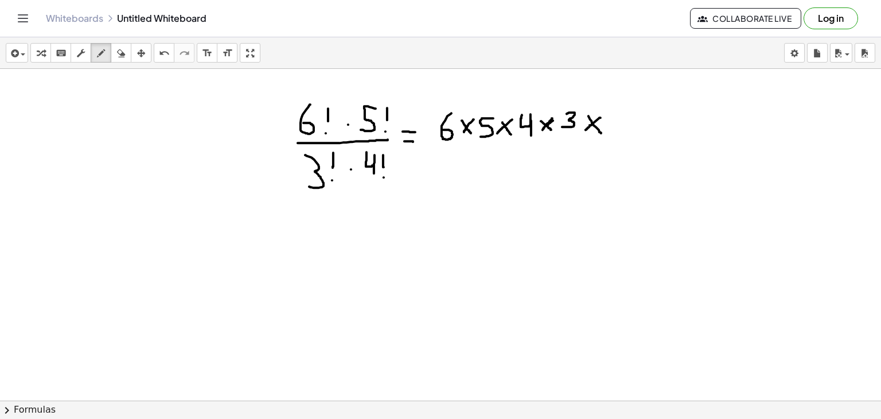
drag, startPoint x: 611, startPoint y: 119, endPoint x: 622, endPoint y: 134, distance: 18.5
drag, startPoint x: 636, startPoint y: 118, endPoint x: 647, endPoint y: 131, distance: 17.9
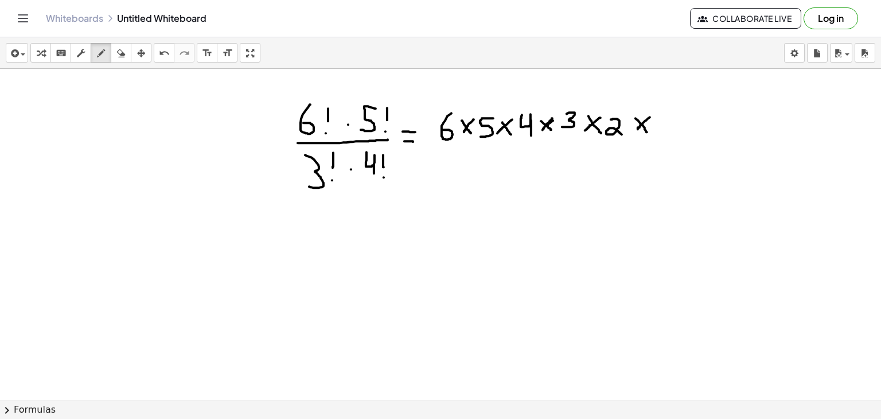
drag, startPoint x: 650, startPoint y: 116, endPoint x: 635, endPoint y: 130, distance: 20.3
drag, startPoint x: 679, startPoint y: 110, endPoint x: 661, endPoint y: 129, distance: 26.4
drag, startPoint x: 691, startPoint y: 115, endPoint x: 704, endPoint y: 129, distance: 19.1
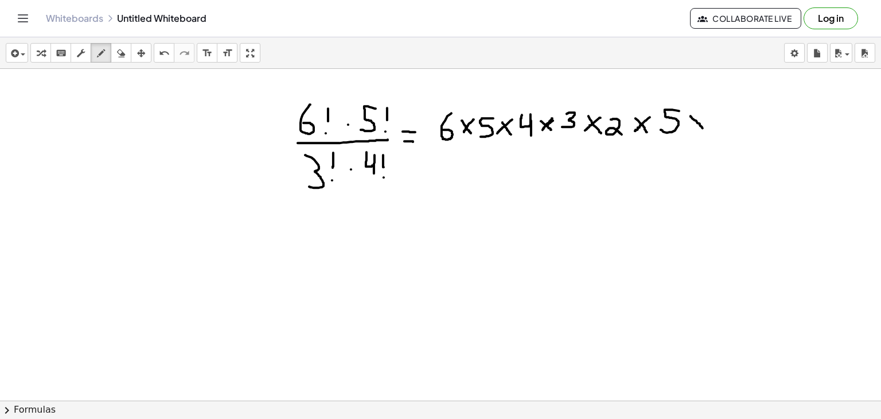
drag, startPoint x: 706, startPoint y: 118, endPoint x: 695, endPoint y: 130, distance: 16.2
drag, startPoint x: 718, startPoint y: 116, endPoint x: 730, endPoint y: 132, distance: 19.7
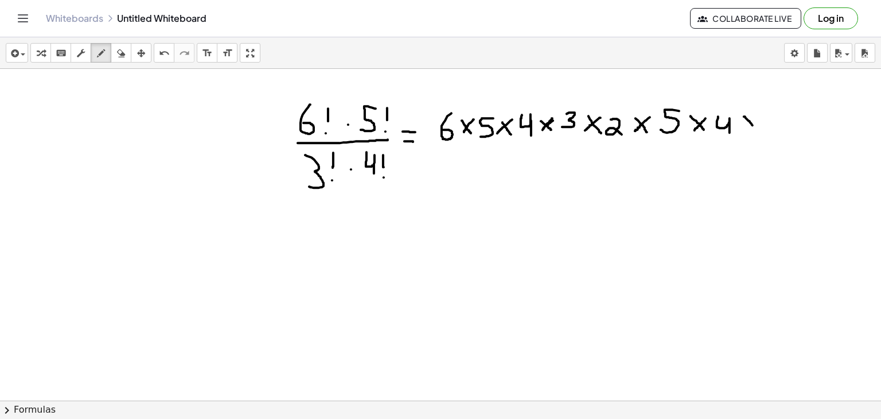
drag, startPoint x: 744, startPoint y: 116, endPoint x: 754, endPoint y: 126, distance: 14.2
drag, startPoint x: 756, startPoint y: 113, endPoint x: 737, endPoint y: 131, distance: 26.4
drag, startPoint x: 770, startPoint y: 115, endPoint x: 764, endPoint y: 128, distance: 14.4
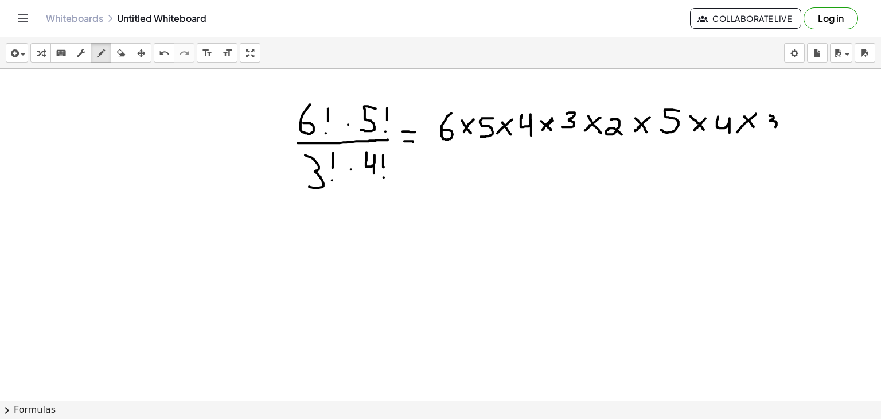
drag, startPoint x: 785, startPoint y: 111, endPoint x: 796, endPoint y: 121, distance: 14.6
drag, startPoint x: 798, startPoint y: 108, endPoint x: 786, endPoint y: 120, distance: 17.8
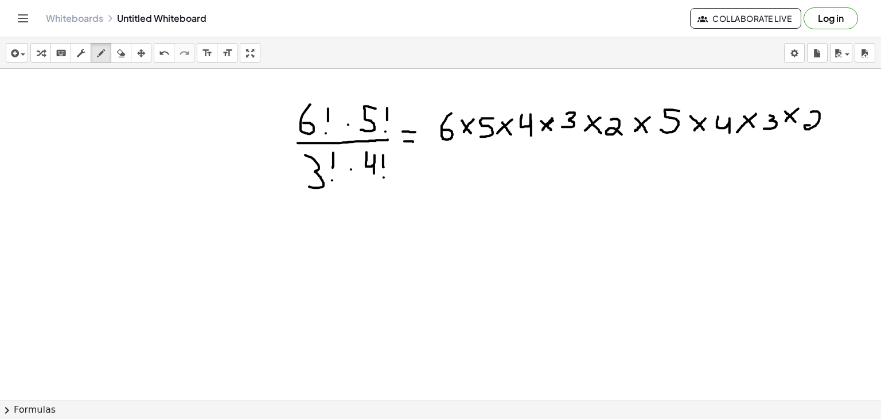
drag, startPoint x: 811, startPoint y: 111, endPoint x: 816, endPoint y: 129, distance: 18.4
drag, startPoint x: 430, startPoint y: 147, endPoint x: 817, endPoint y: 157, distance: 387.9
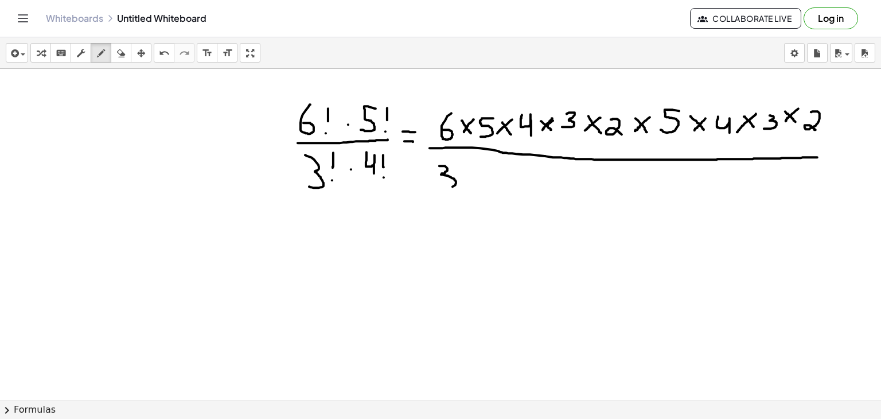
drag, startPoint x: 439, startPoint y: 165, endPoint x: 436, endPoint y: 186, distance: 21.5
drag, startPoint x: 462, startPoint y: 170, endPoint x: 476, endPoint y: 186, distance: 21.2
drag, startPoint x: 477, startPoint y: 170, endPoint x: 459, endPoint y: 185, distance: 22.8
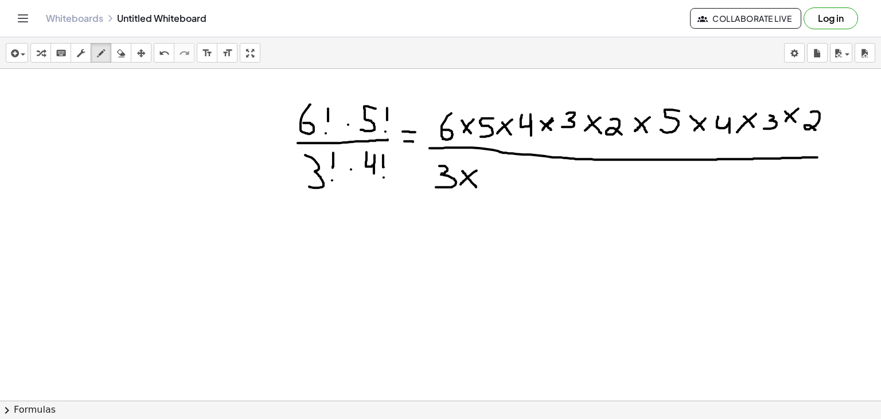
drag, startPoint x: 491, startPoint y: 169, endPoint x: 500, endPoint y: 190, distance: 22.6
drag, startPoint x: 517, startPoint y: 172, endPoint x: 533, endPoint y: 192, distance: 24.9
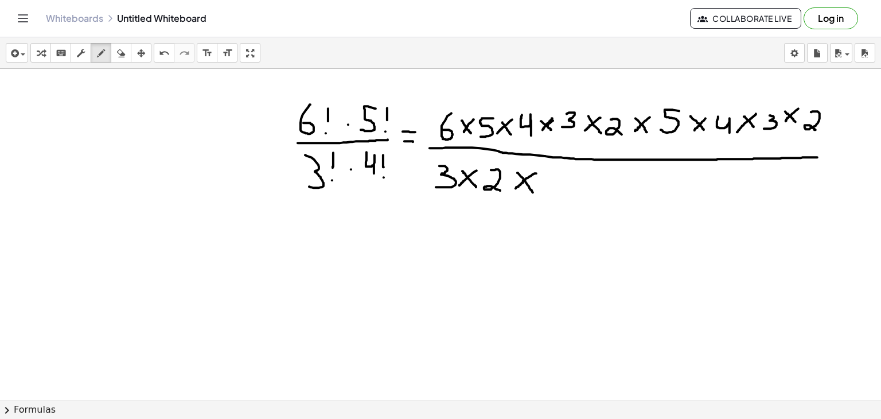
drag, startPoint x: 536, startPoint y: 173, endPoint x: 516, endPoint y: 188, distance: 25.8
drag, startPoint x: 554, startPoint y: 172, endPoint x: 558, endPoint y: 192, distance: 21.0
drag, startPoint x: 569, startPoint y: 177, endPoint x: 579, endPoint y: 192, distance: 17.3
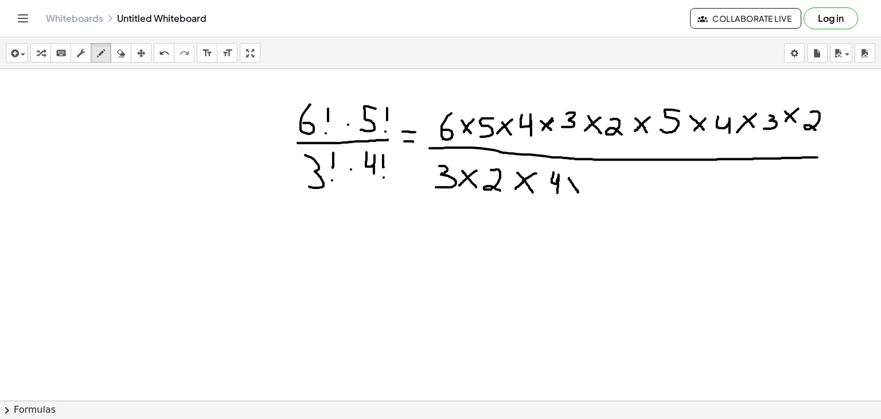
drag, startPoint x: 583, startPoint y: 178, endPoint x: 568, endPoint y: 191, distance: 20.3
drag, startPoint x: 593, startPoint y: 176, endPoint x: 590, endPoint y: 193, distance: 17.4
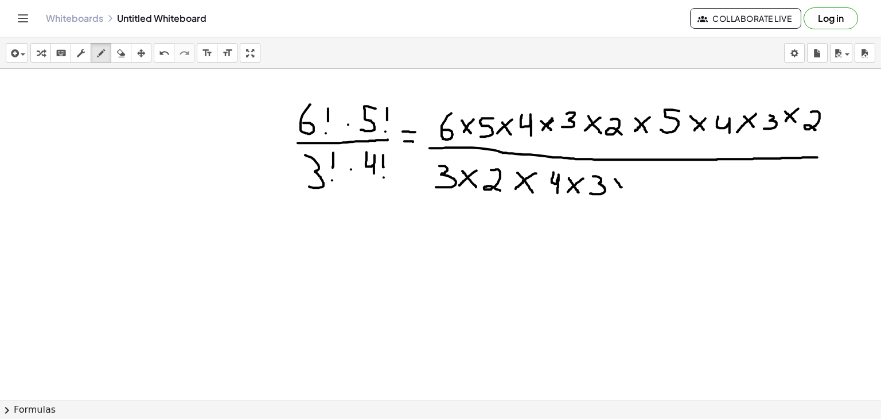
drag, startPoint x: 615, startPoint y: 178, endPoint x: 629, endPoint y: 193, distance: 20.7
drag, startPoint x: 632, startPoint y: 177, endPoint x: 618, endPoint y: 193, distance: 20.8
drag, startPoint x: 652, startPoint y: 175, endPoint x: 661, endPoint y: 192, distance: 19.5
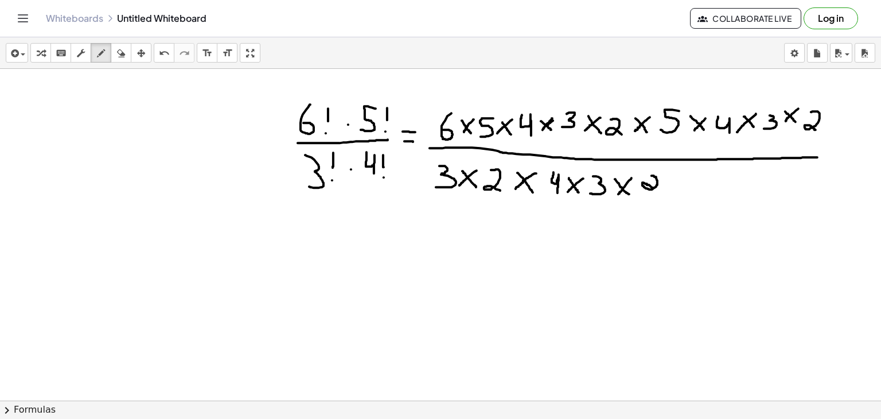
drag, startPoint x: 468, startPoint y: 163, endPoint x: 440, endPoint y: 188, distance: 37.4
drag, startPoint x: 782, startPoint y: 103, endPoint x: 757, endPoint y: 130, distance: 36.9
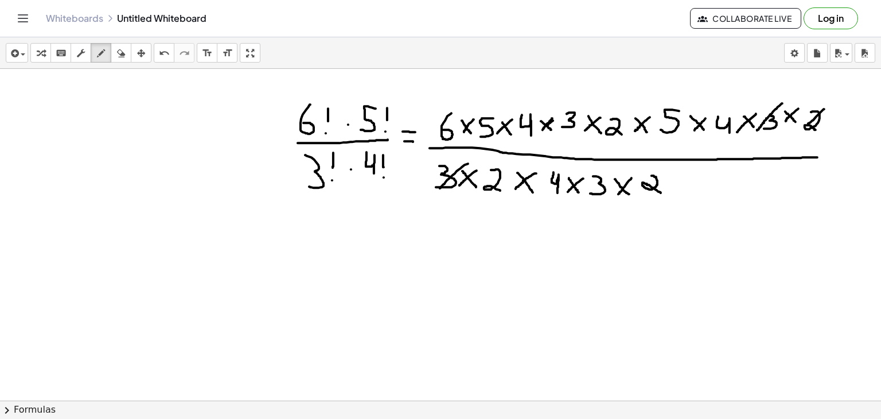
drag, startPoint x: 824, startPoint y: 108, endPoint x: 798, endPoint y: 134, distance: 36.1
drag, startPoint x: 507, startPoint y: 157, endPoint x: 474, endPoint y: 194, distance: 50.0
drag, startPoint x: 571, startPoint y: 164, endPoint x: 543, endPoint y: 202, distance: 48.0
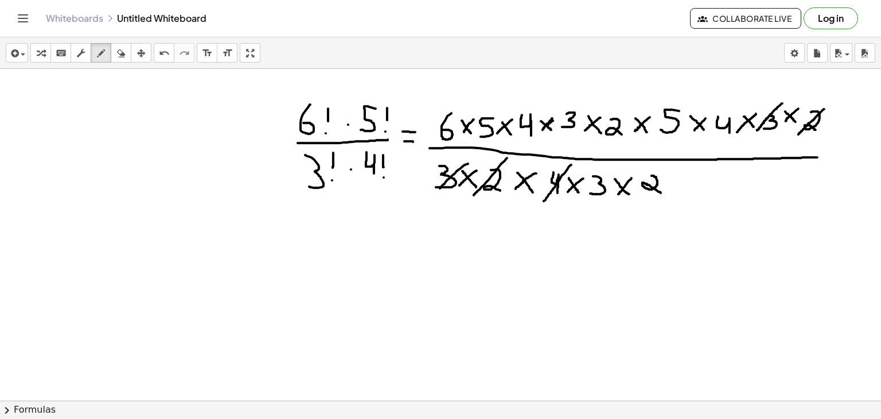
drag, startPoint x: 539, startPoint y: 102, endPoint x: 519, endPoint y: 132, distance: 36.8
drag, startPoint x: 615, startPoint y: 166, endPoint x: 580, endPoint y: 207, distance: 53.7
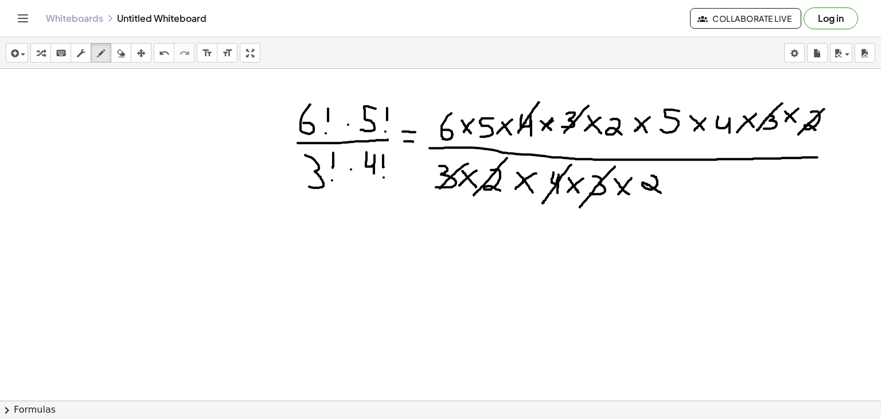
drag, startPoint x: 589, startPoint y: 105, endPoint x: 558, endPoint y: 139, distance: 45.9
drag, startPoint x: 660, startPoint y: 166, endPoint x: 632, endPoint y: 204, distance: 46.7
drag, startPoint x: 629, startPoint y: 107, endPoint x: 603, endPoint y: 143, distance: 44.9
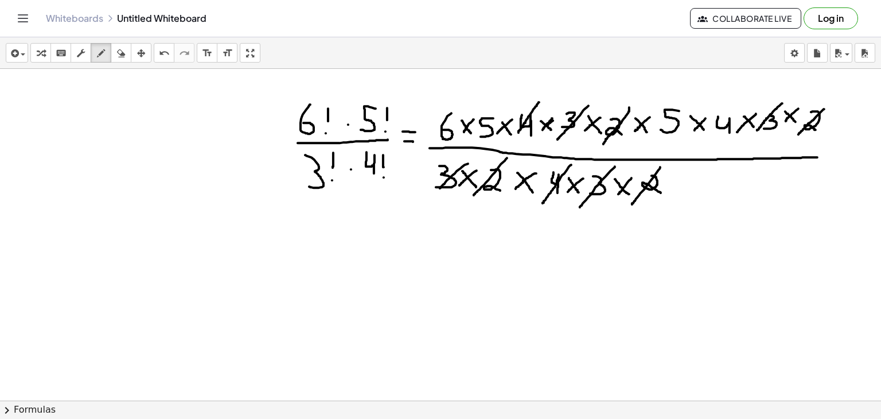
drag, startPoint x: 447, startPoint y: 246, endPoint x: 447, endPoint y: 265, distance: 19.5
drag, startPoint x: 489, startPoint y: 247, endPoint x: 486, endPoint y: 241, distance: 6.2
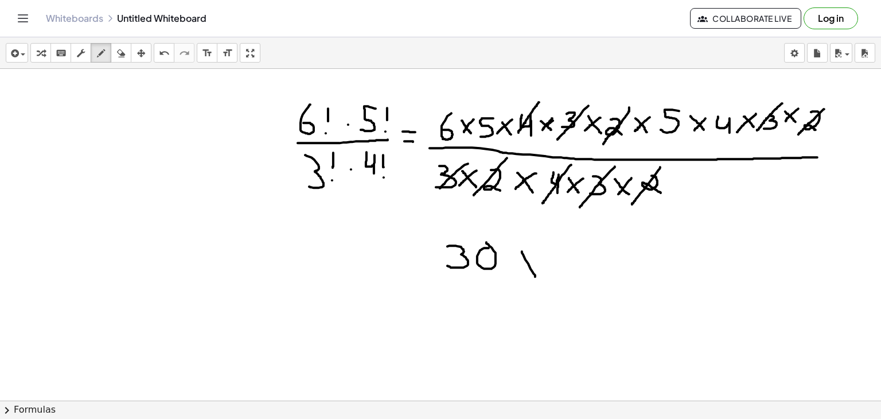
drag, startPoint x: 522, startPoint y: 251, endPoint x: 537, endPoint y: 278, distance: 31.3
drag, startPoint x: 539, startPoint y: 257, endPoint x: 518, endPoint y: 274, distance: 26.5
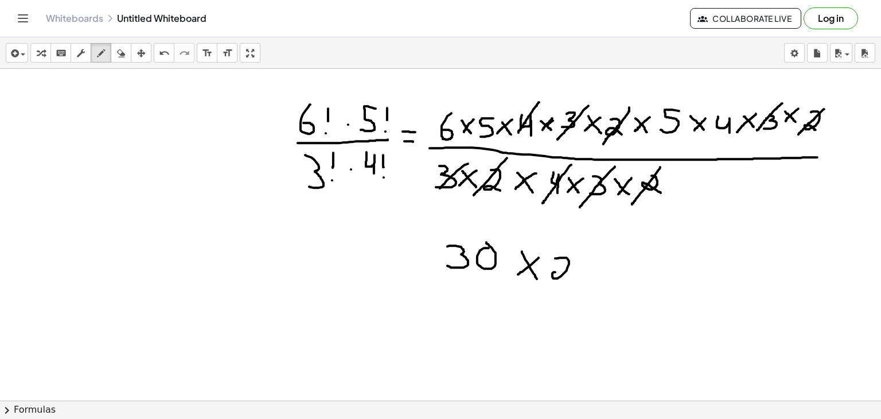
drag, startPoint x: 555, startPoint y: 258, endPoint x: 564, endPoint y: 277, distance: 21.6
drag, startPoint x: 596, startPoint y: 254, endPoint x: 587, endPoint y: 249, distance: 9.8
drag, startPoint x: 617, startPoint y: 271, endPoint x: 629, endPoint y: 274, distance: 12.4
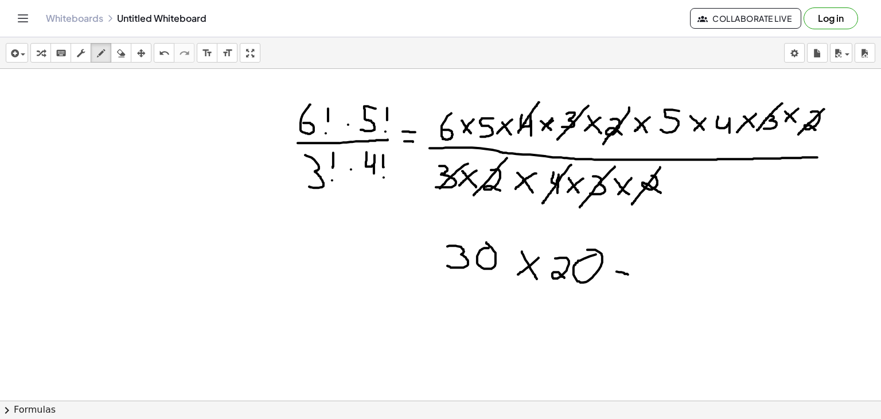
drag, startPoint x: 618, startPoint y: 262, endPoint x: 629, endPoint y: 262, distance: 10.3
drag, startPoint x: 709, startPoint y: 268, endPoint x: 704, endPoint y: 262, distance: 7.3
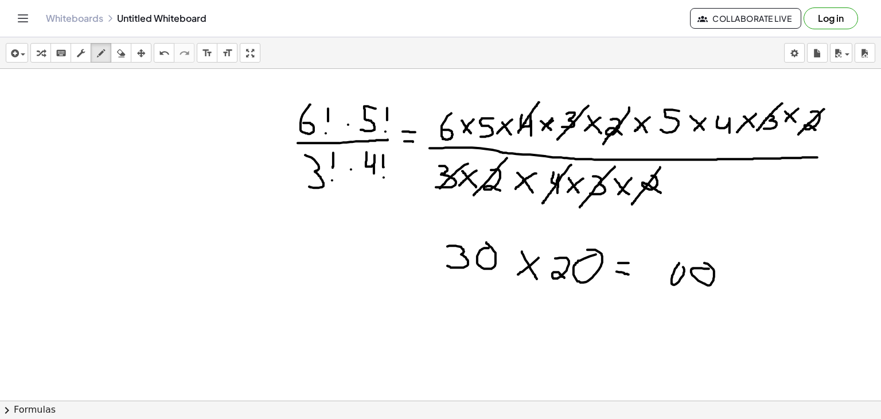
drag, startPoint x: 661, startPoint y: 256, endPoint x: 656, endPoint y: 271, distance: 16.3
